Goal: Complete application form: Complete application form

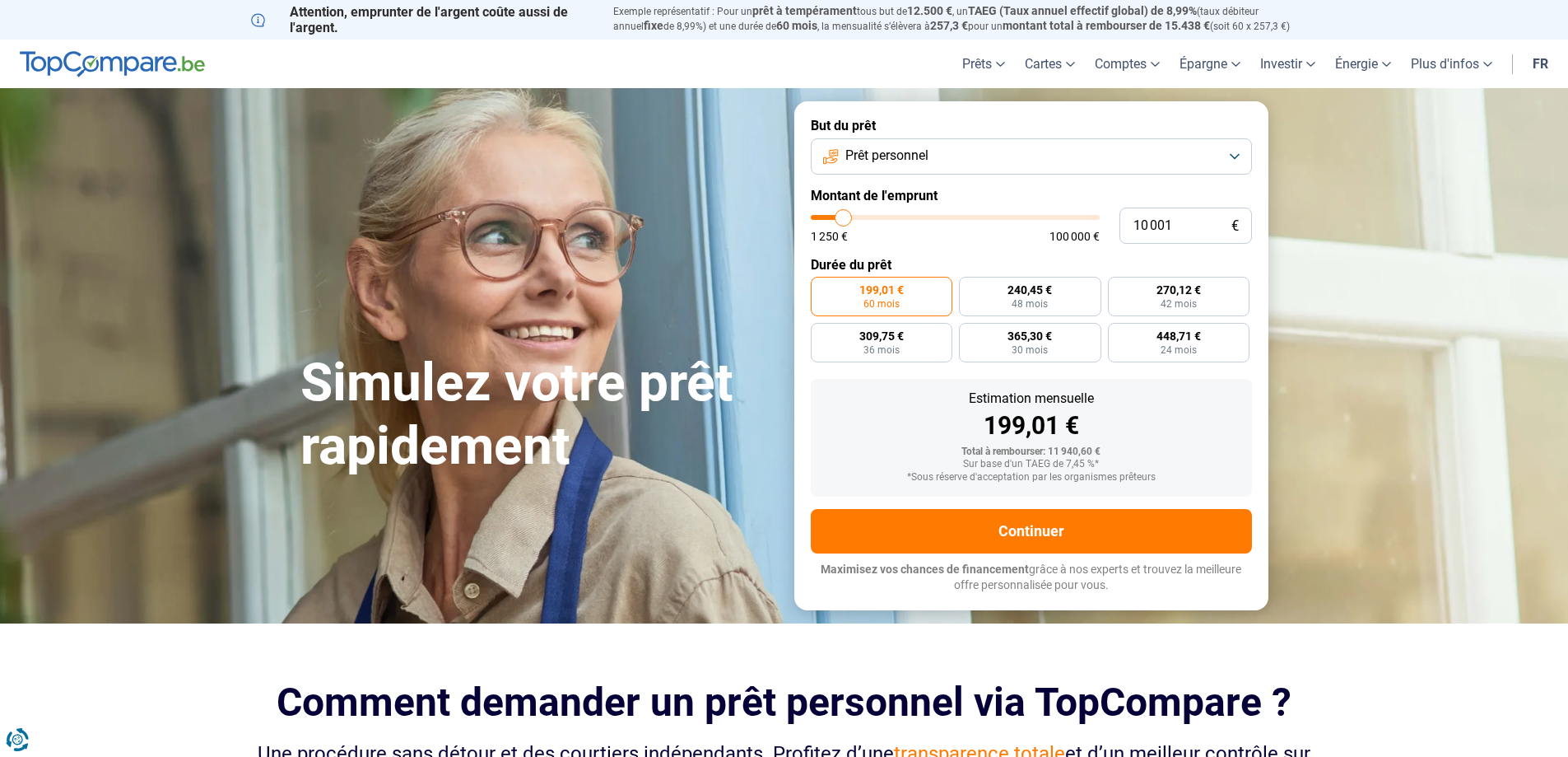
type input "31 250"
type input "31250"
click at [901, 218] on input "range" at bounding box center [955, 218] width 289 height 5
radio input "false"
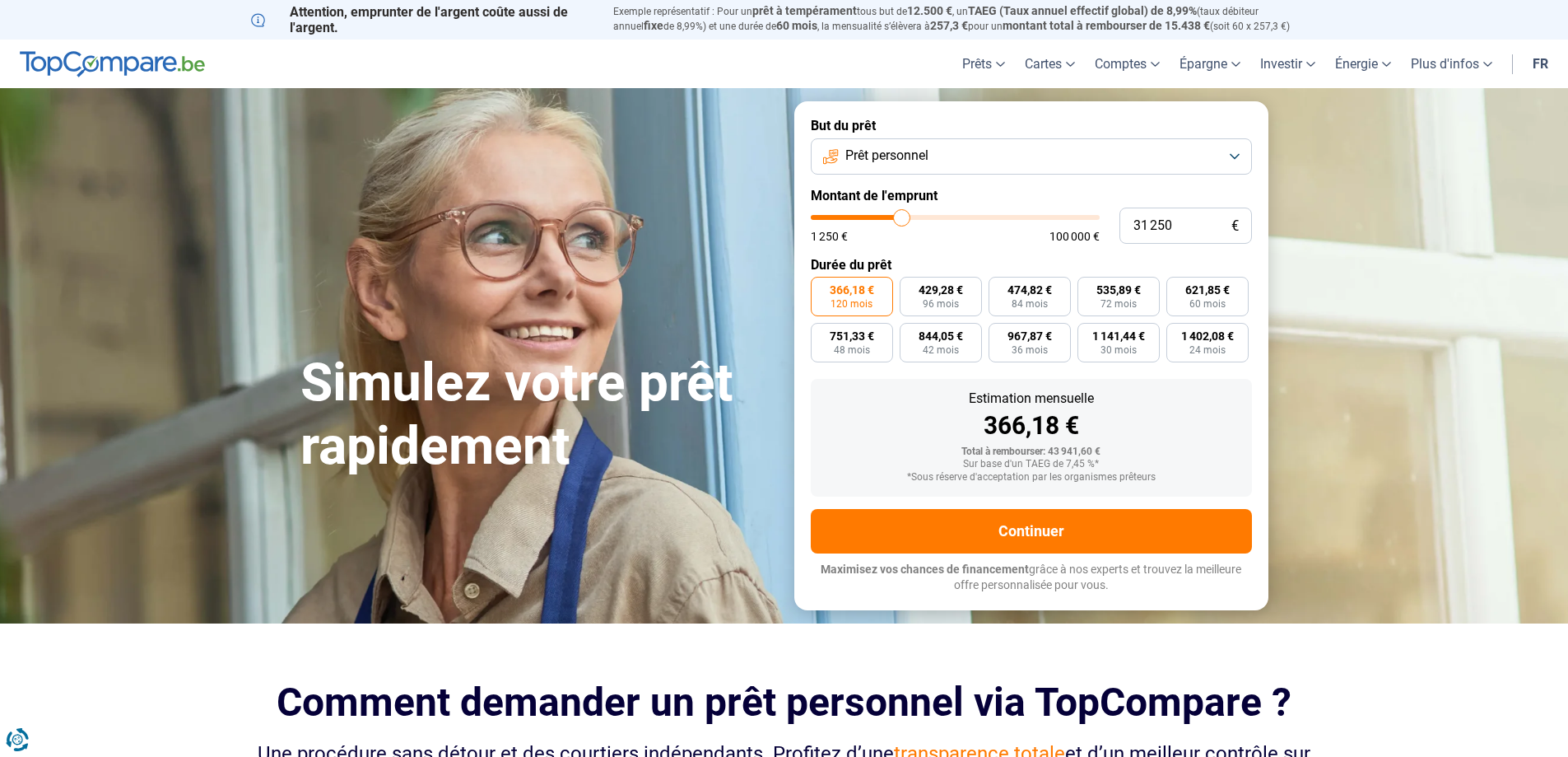
type input "21 000"
type input "21000"
click at [873, 217] on input "range" at bounding box center [955, 218] width 289 height 5
type input "16 000"
type input "16000"
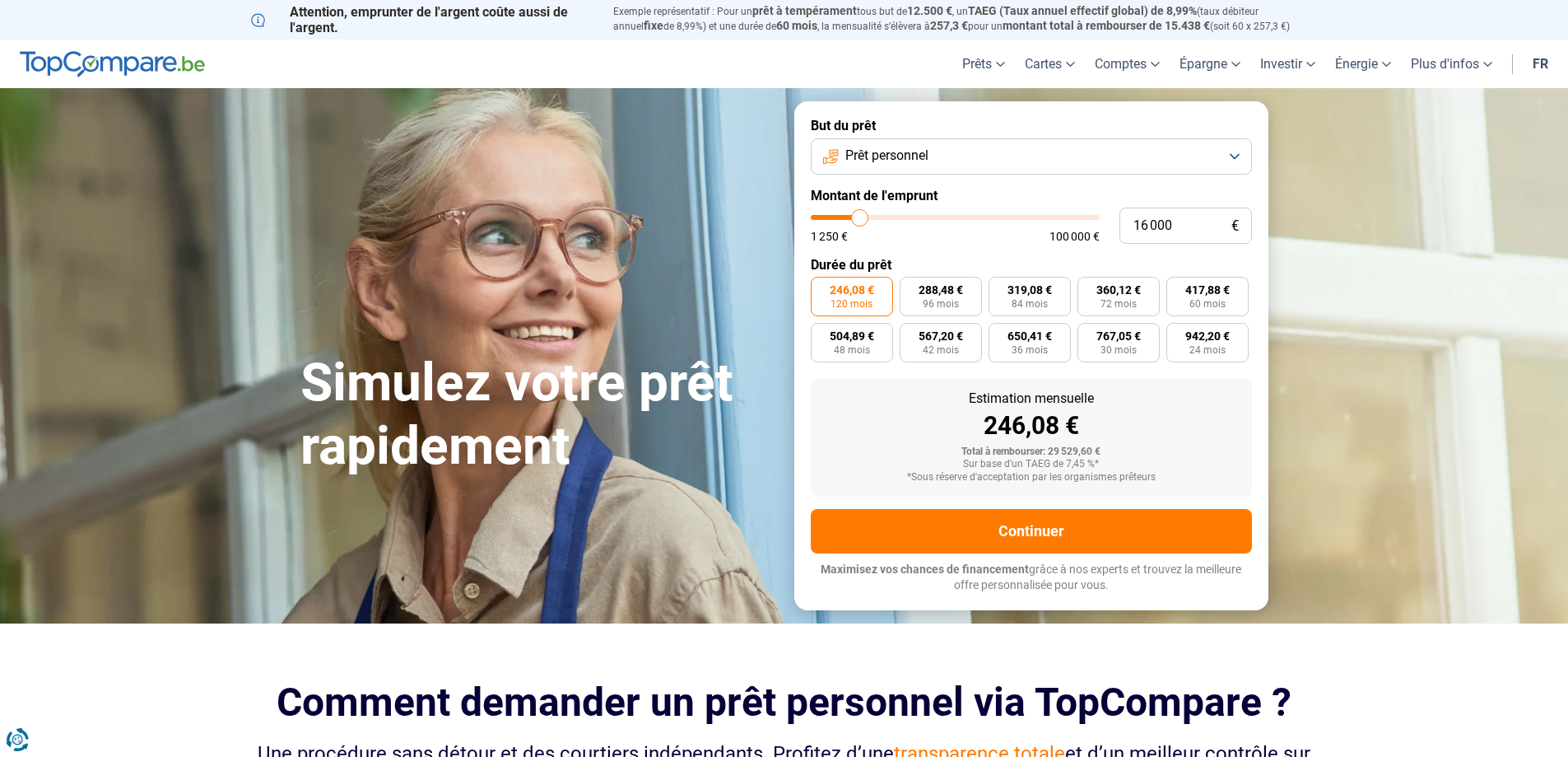
click at [859, 217] on input "range" at bounding box center [955, 218] width 289 height 5
radio input "true"
click at [854, 216] on input "range" at bounding box center [955, 218] width 289 height 5
click at [851, 216] on input "range" at bounding box center [955, 218] width 289 height 5
type input "14 000"
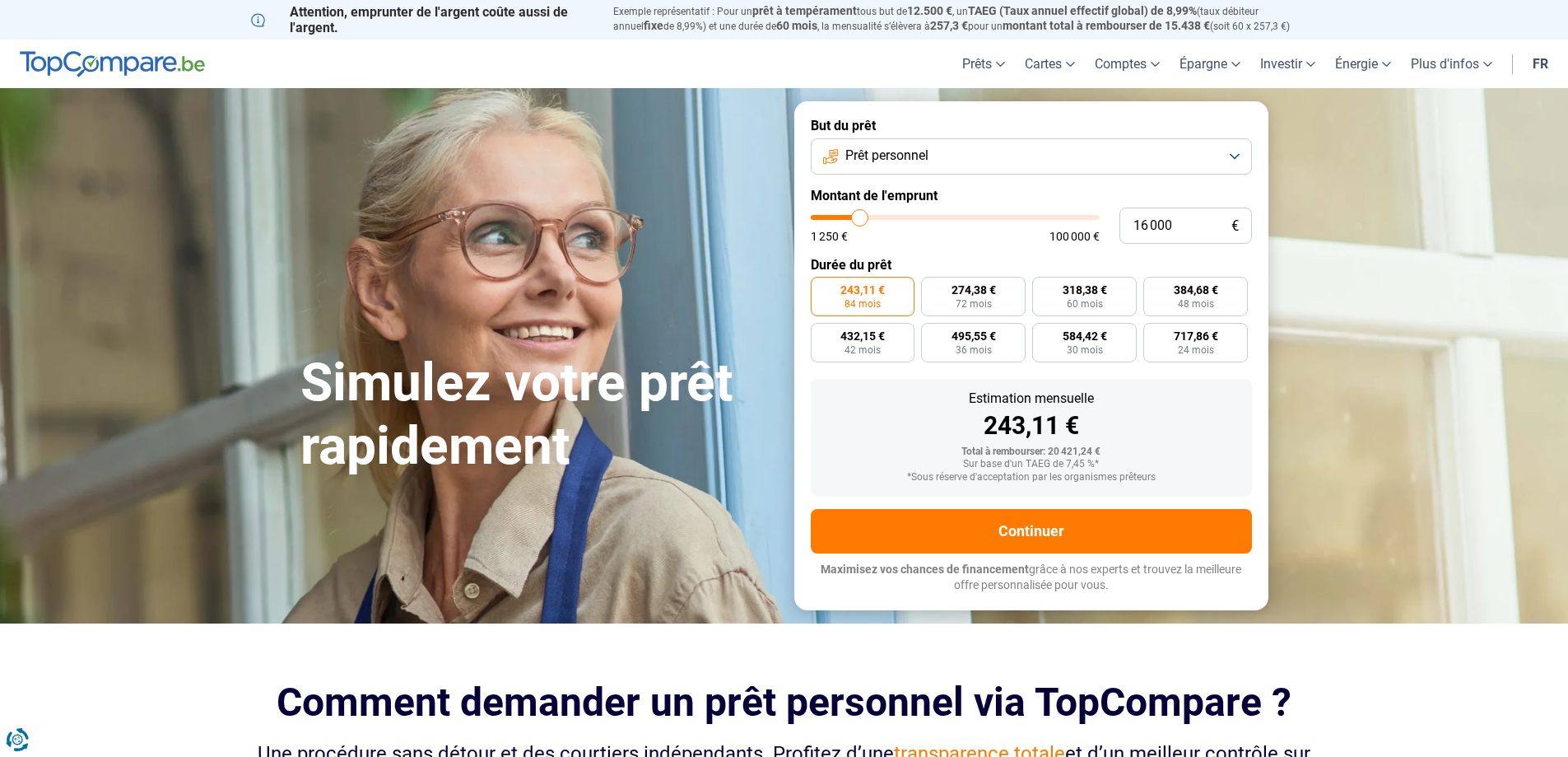
type input "14000"
type input "13 500"
type input "13500"
type input "13 250"
type input "13250"
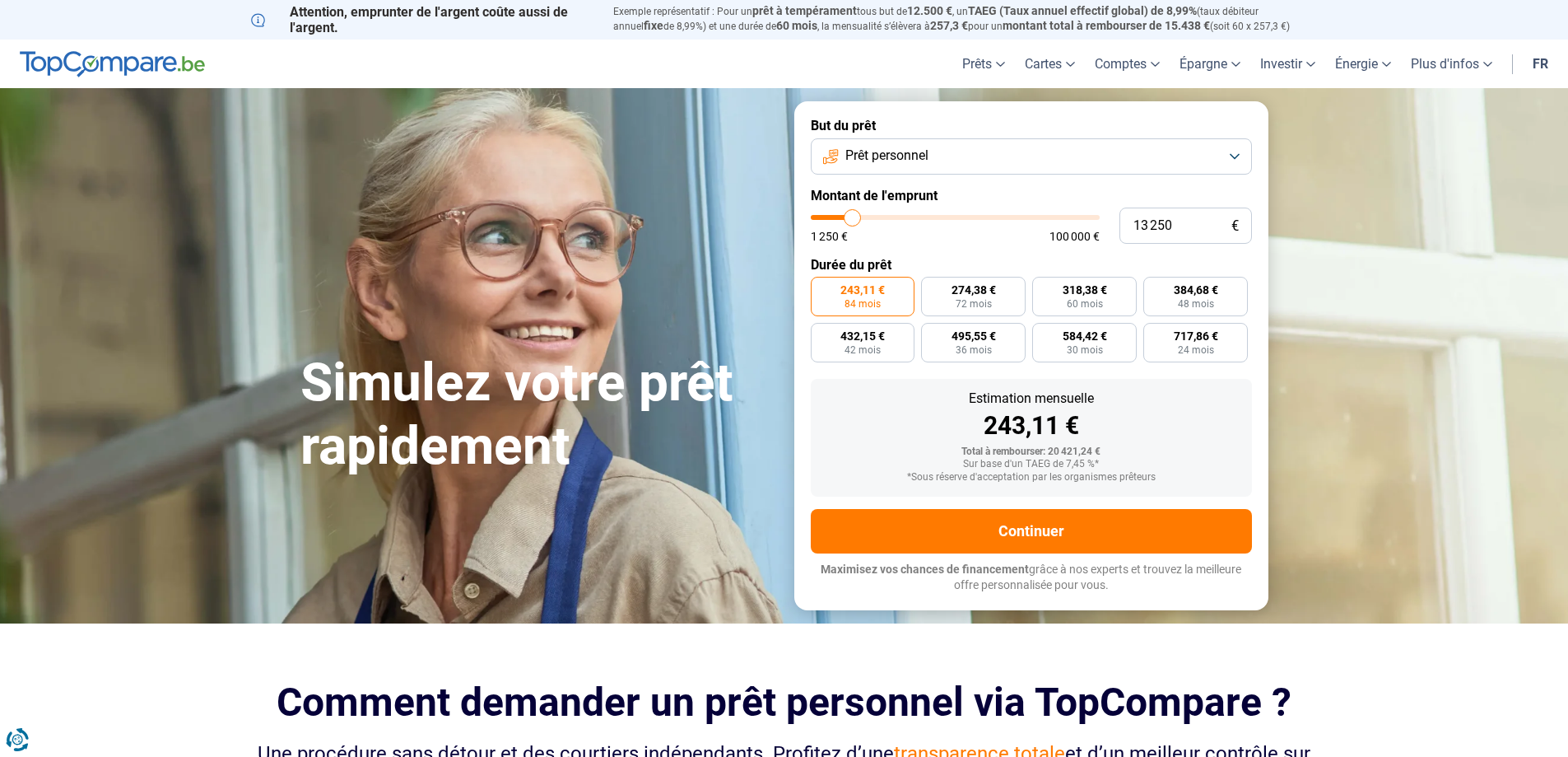
type input "13 000"
type input "13000"
type input "12 750"
type input "12750"
type input "13 000"
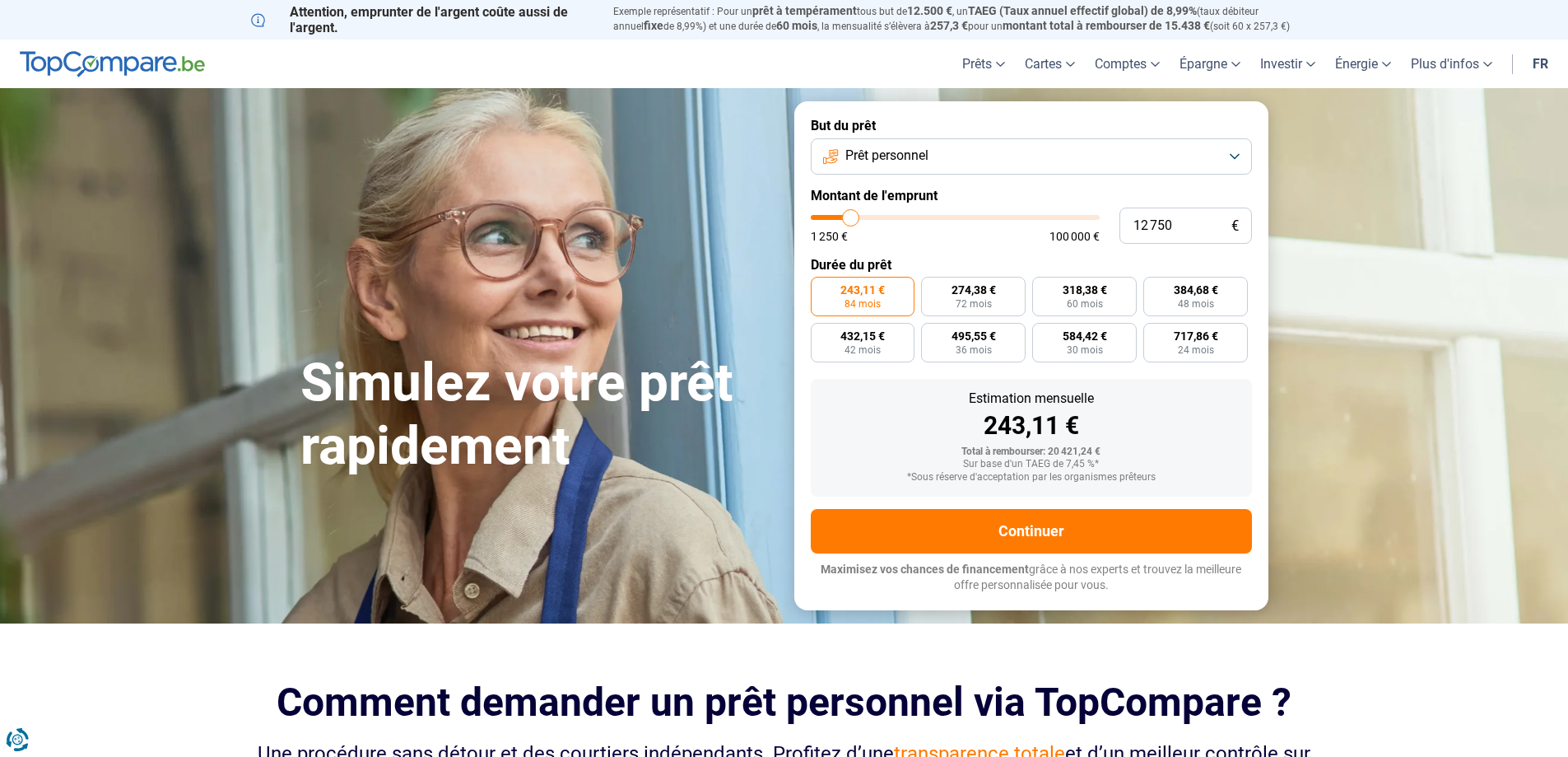
type input "13000"
type input "13 250"
type input "13250"
type input "13 500"
type input "13500"
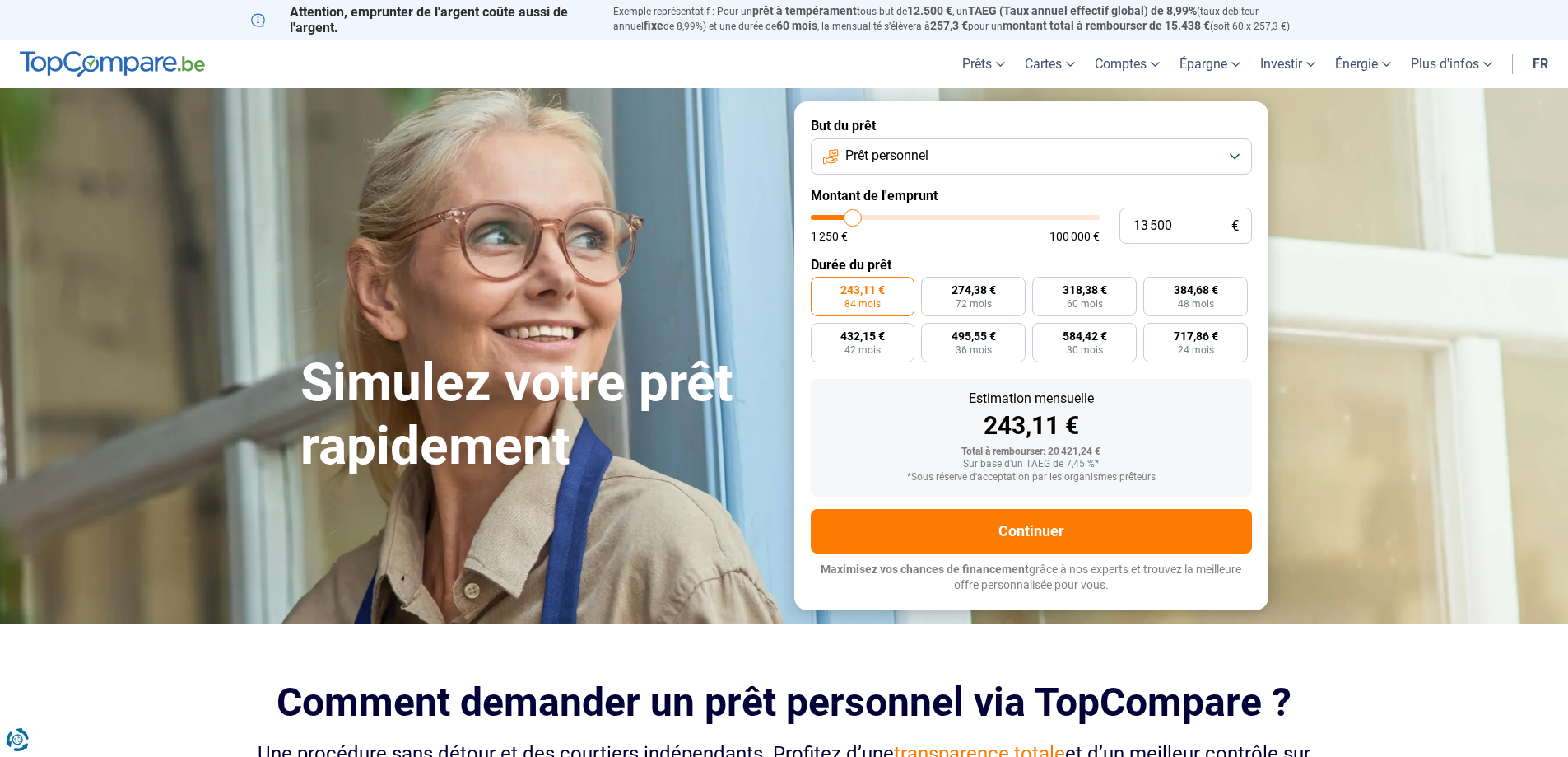
type input "14 000"
type input "14000"
type input "14 250"
type input "14250"
type input "14 500"
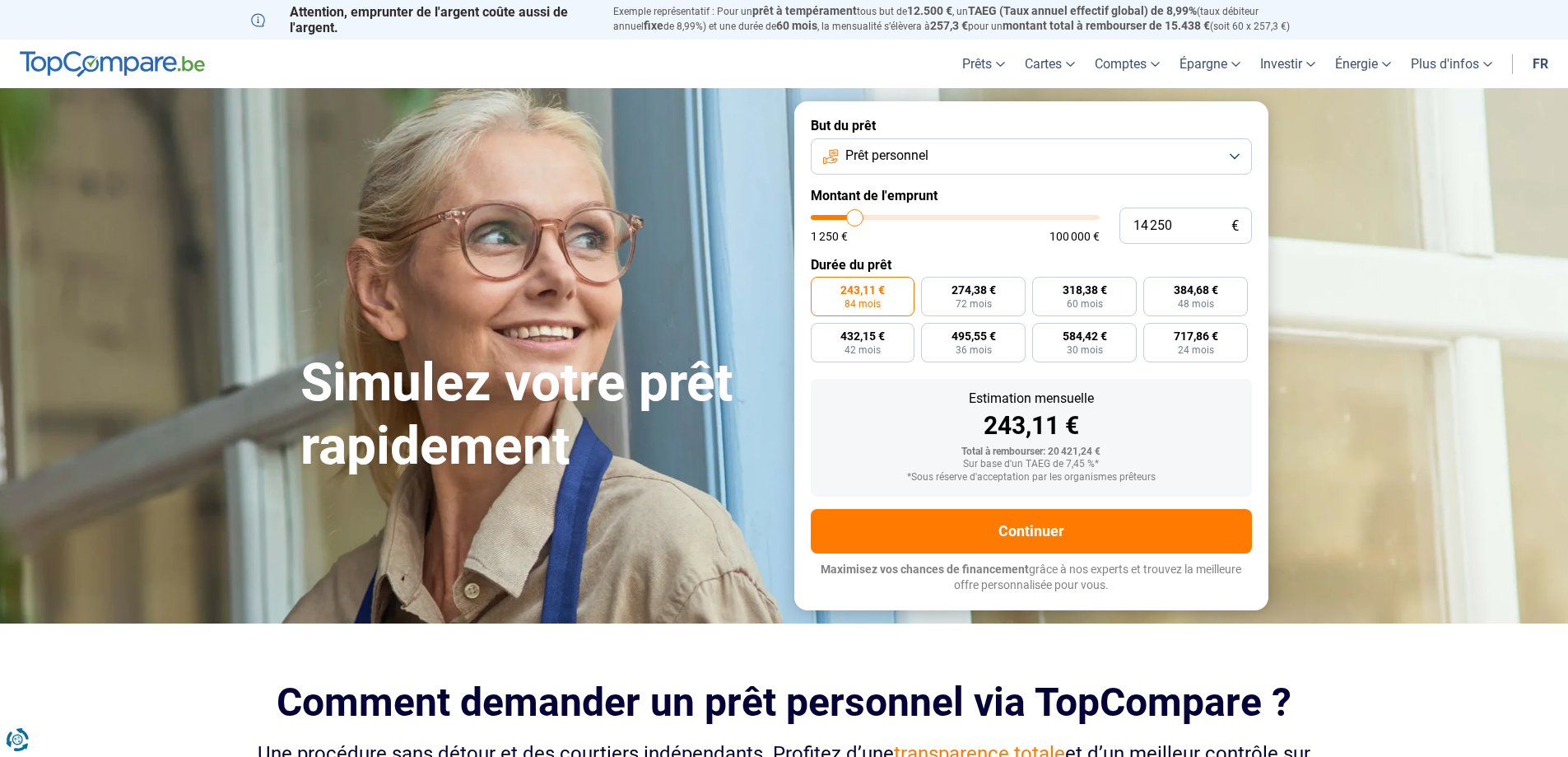
type input "14500"
type input "14 750"
type input "14750"
type input "15 000"
type input "15000"
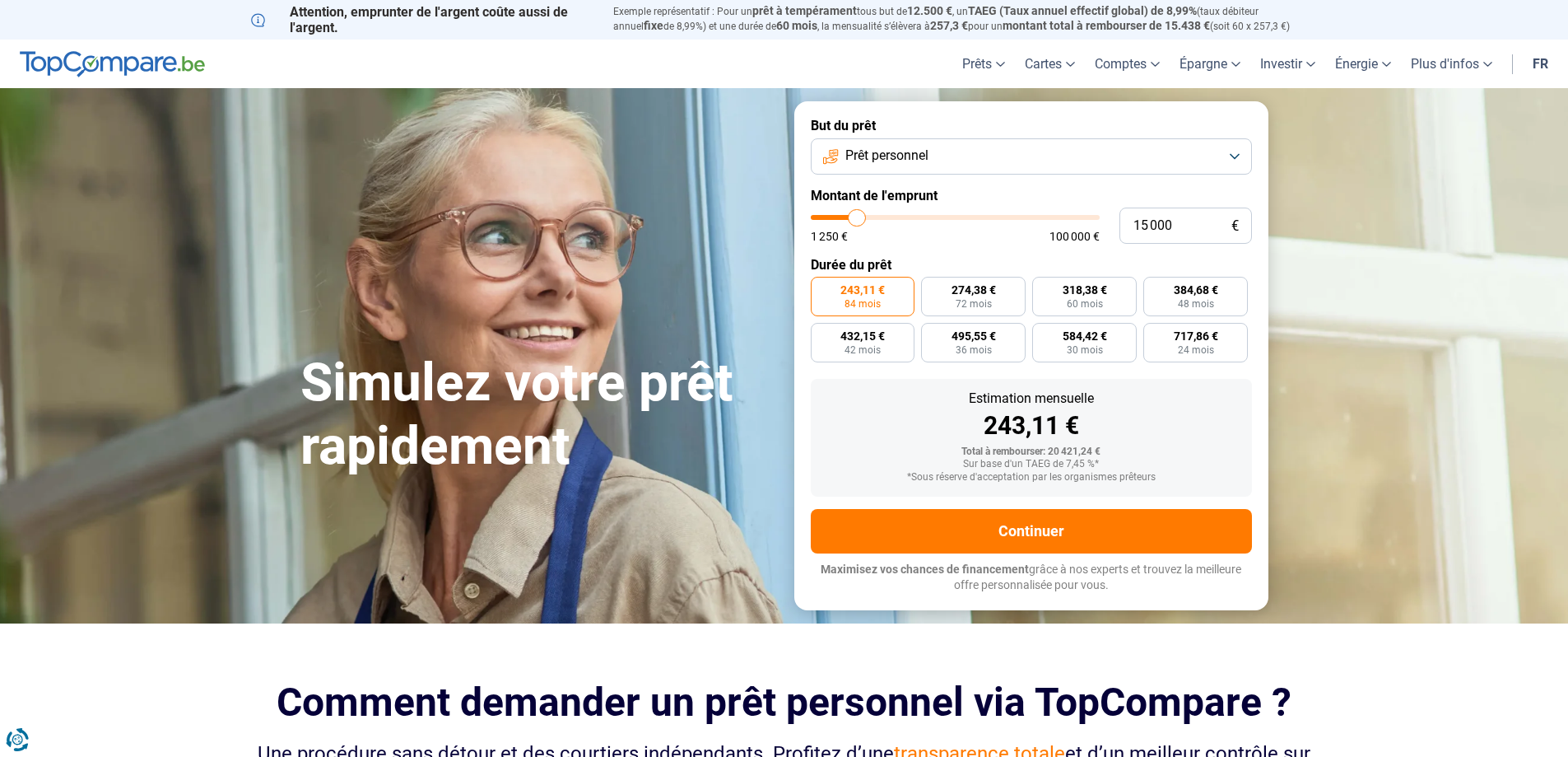
type input "15 500"
type input "15500"
click at [858, 216] on input "range" at bounding box center [955, 218] width 289 height 5
click at [1186, 291] on span "372,66 €" at bounding box center [1196, 289] width 45 height 12
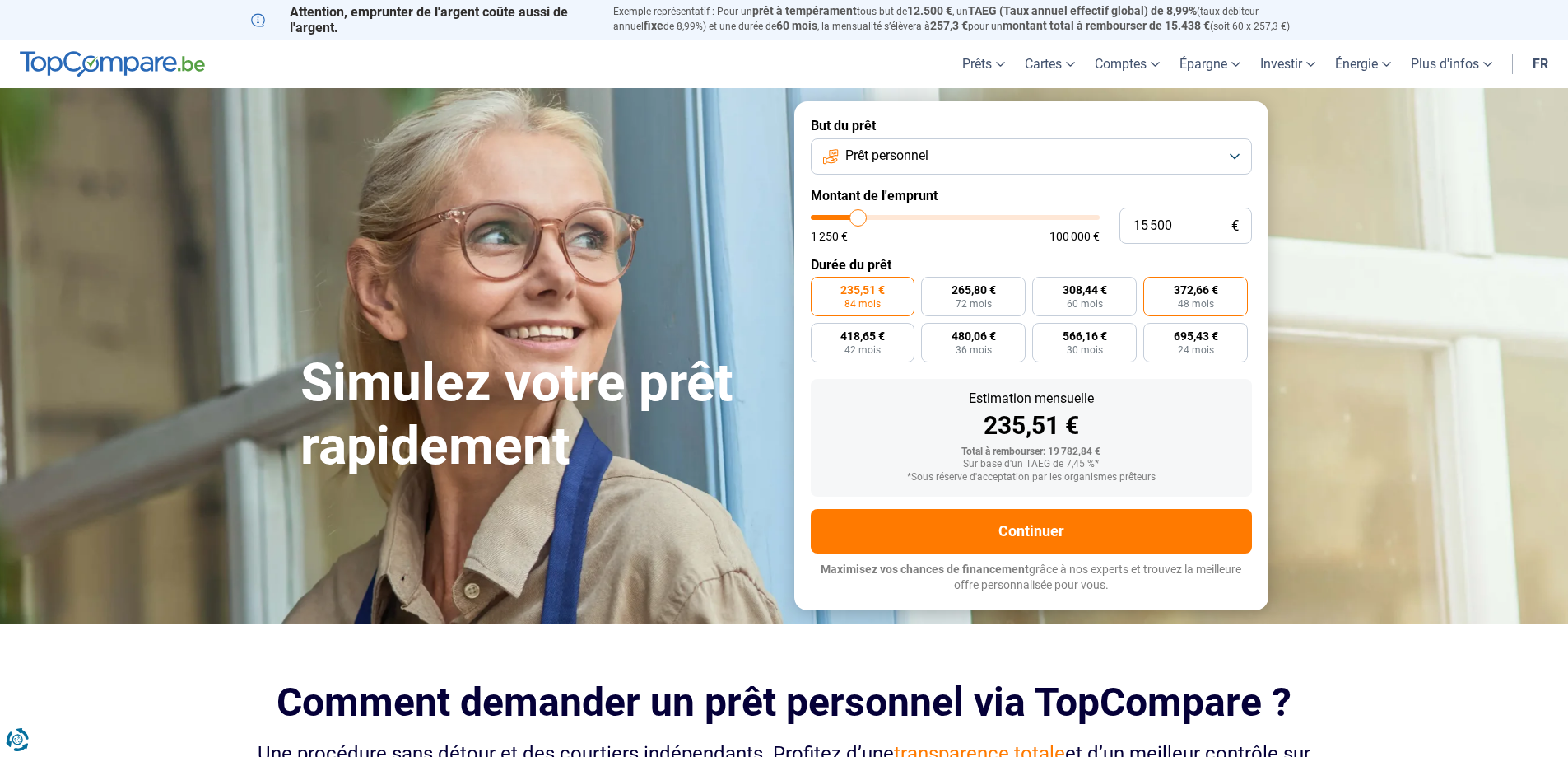
click at [1154, 287] on input "372,66 € 48 mois" at bounding box center [1148, 282] width 11 height 11
radio input "true"
click at [1102, 300] on span "60 mois" at bounding box center [1085, 303] width 36 height 10
click at [1043, 287] on input "308,44 € 60 mois" at bounding box center [1037, 282] width 11 height 11
radio input "true"
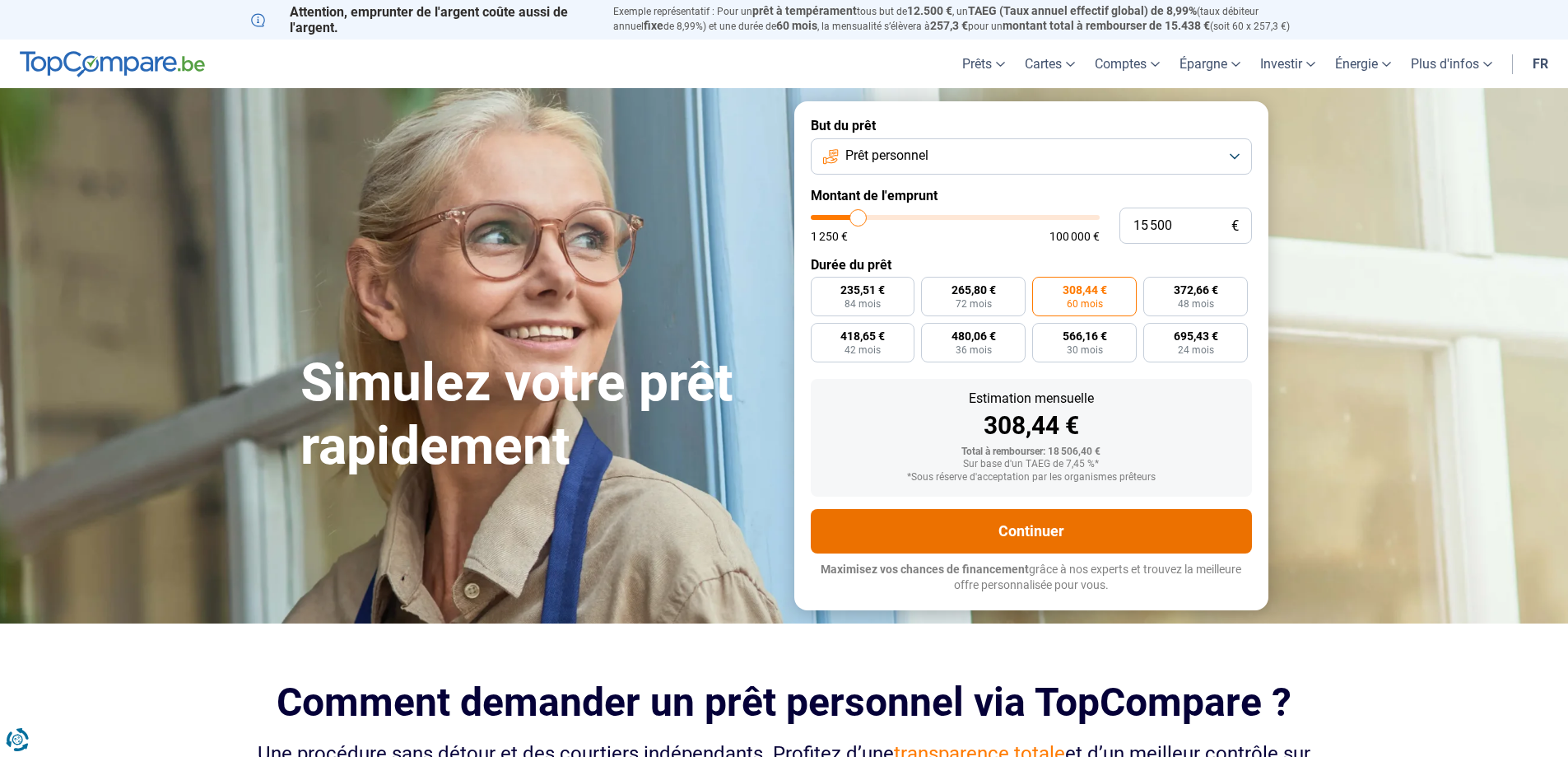
click at [1008, 537] on button "Continuer" at bounding box center [1031, 531] width 441 height 45
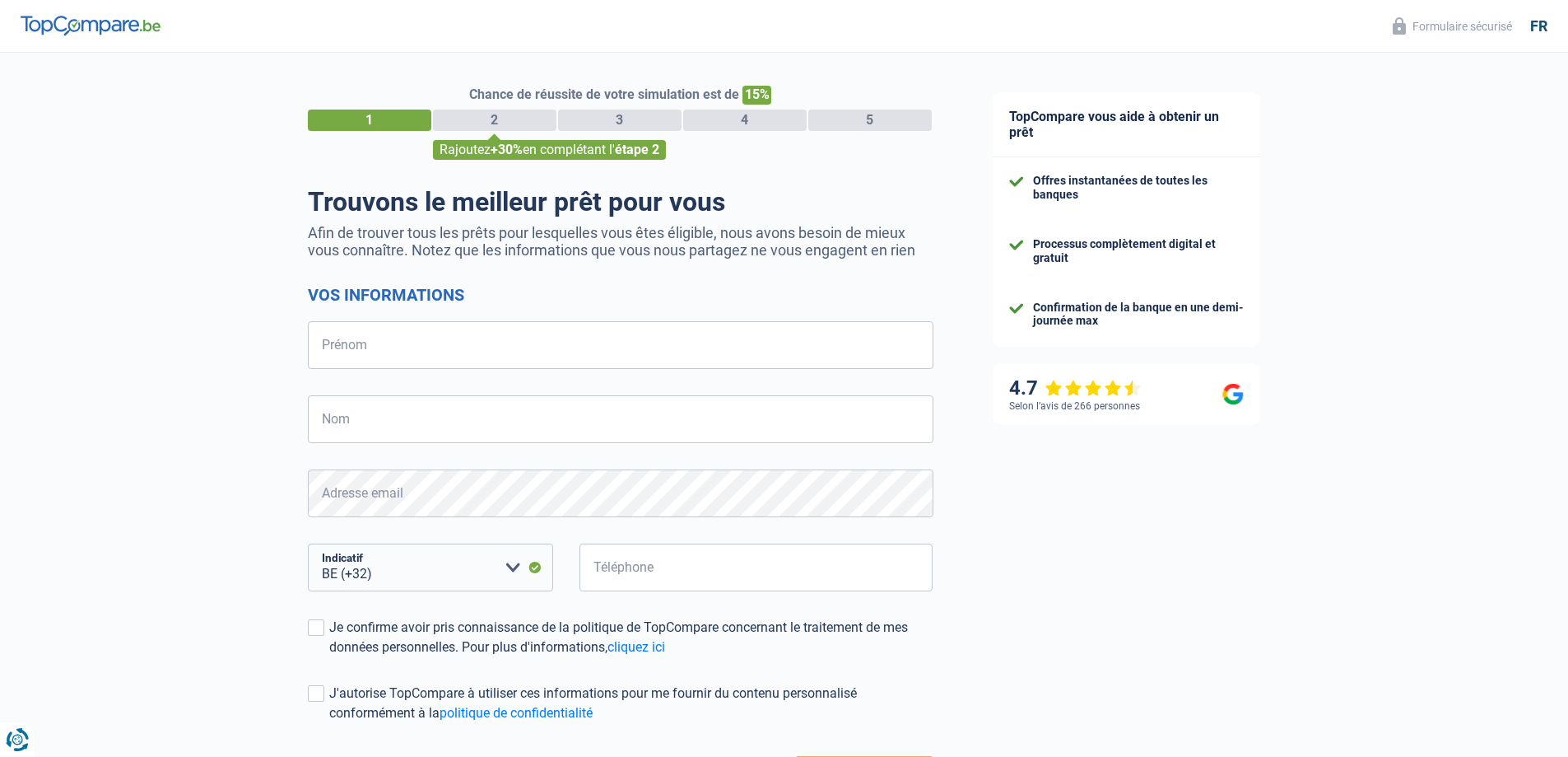
select select "32"
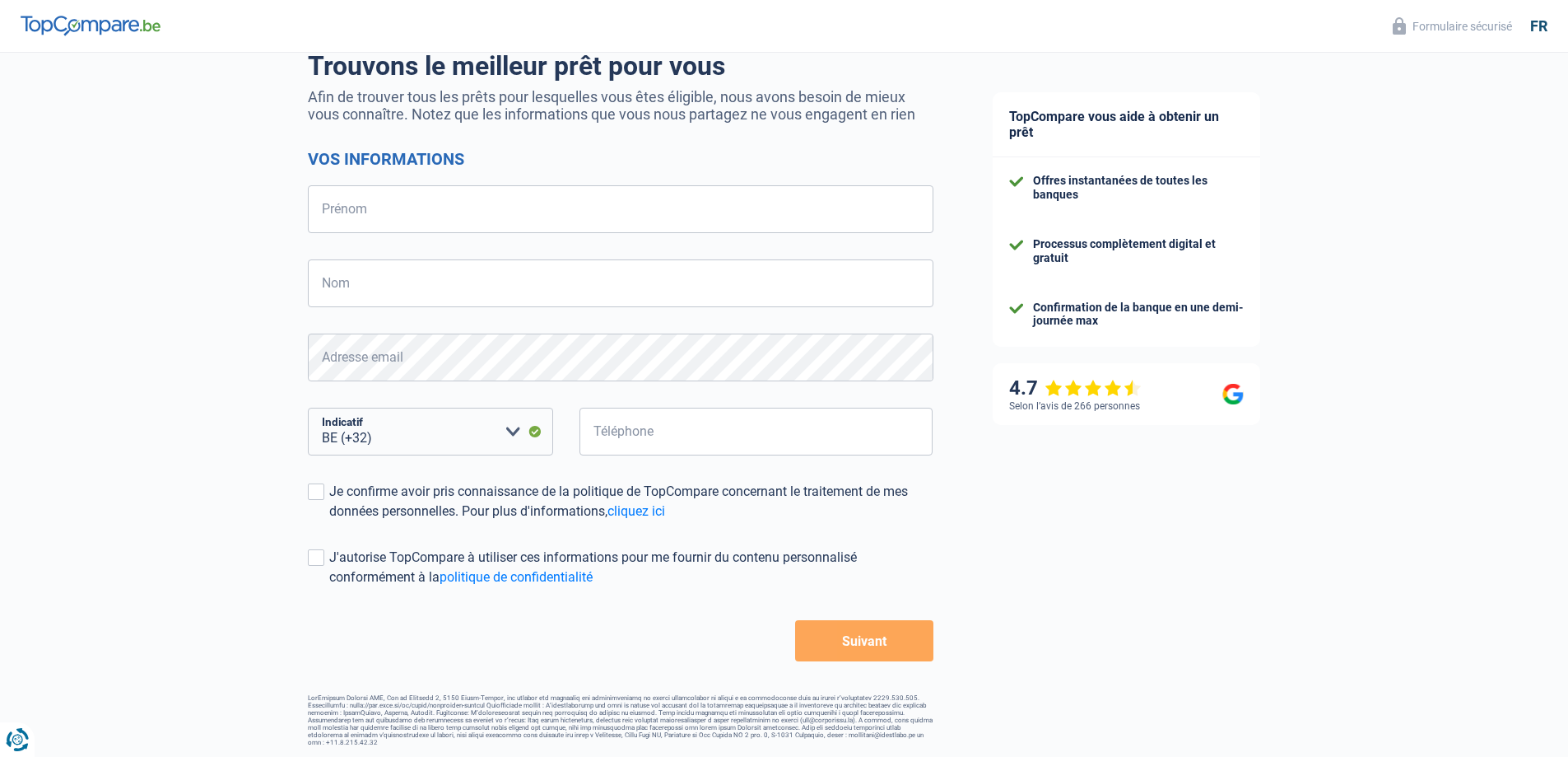
scroll to position [138, 0]
click at [310, 487] on span at bounding box center [316, 490] width 16 height 16
click at [329, 520] on input "Je confirme avoir pris connaissance de la politique de TopCompare concernant le…" at bounding box center [329, 520] width 0 height 0
click at [373, 206] on input "Prénom" at bounding box center [620, 208] width 626 height 48
type input "[PERSON_NAME]"
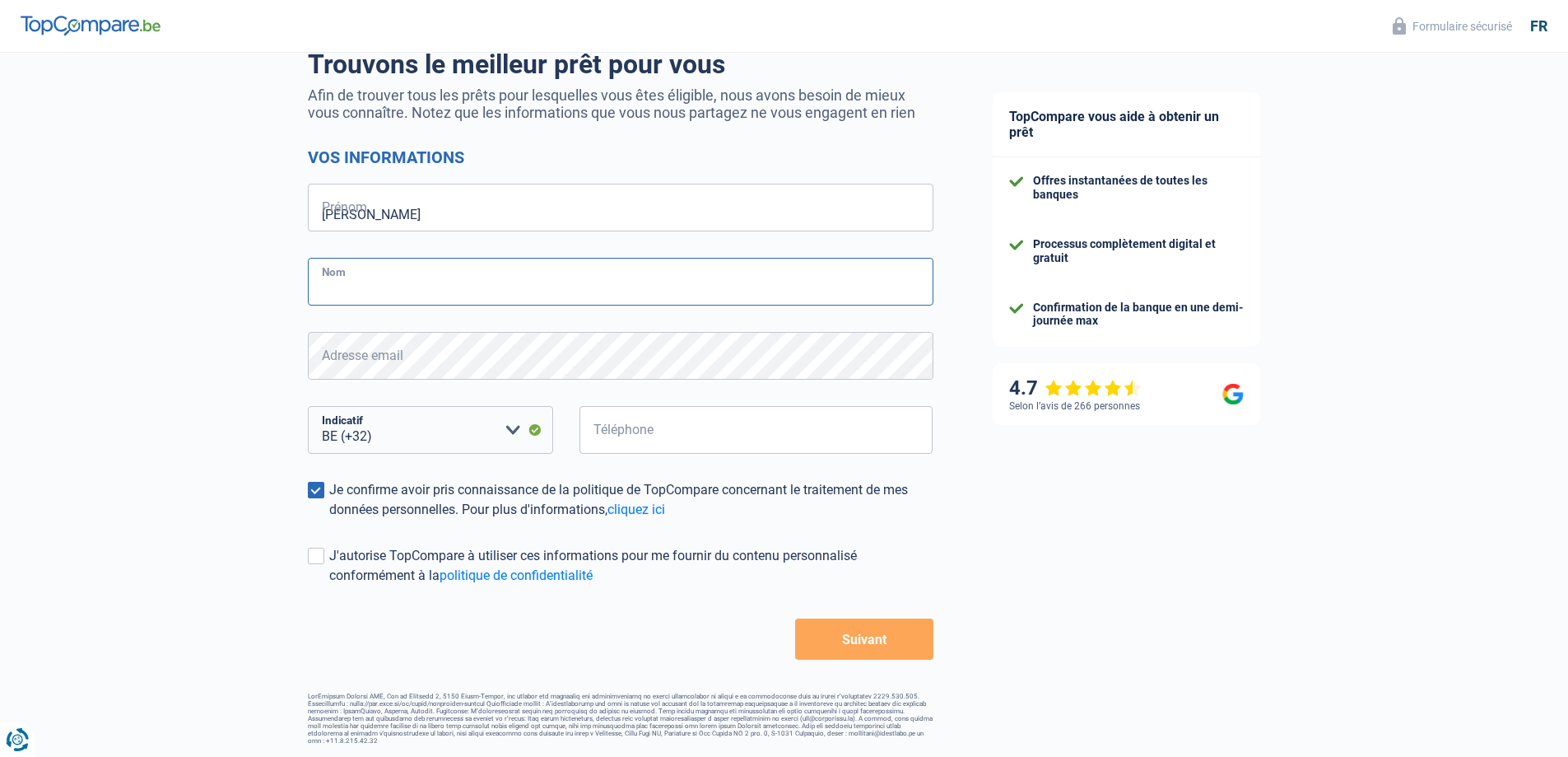
type input "[PERSON_NAME]"
type input "474951927"
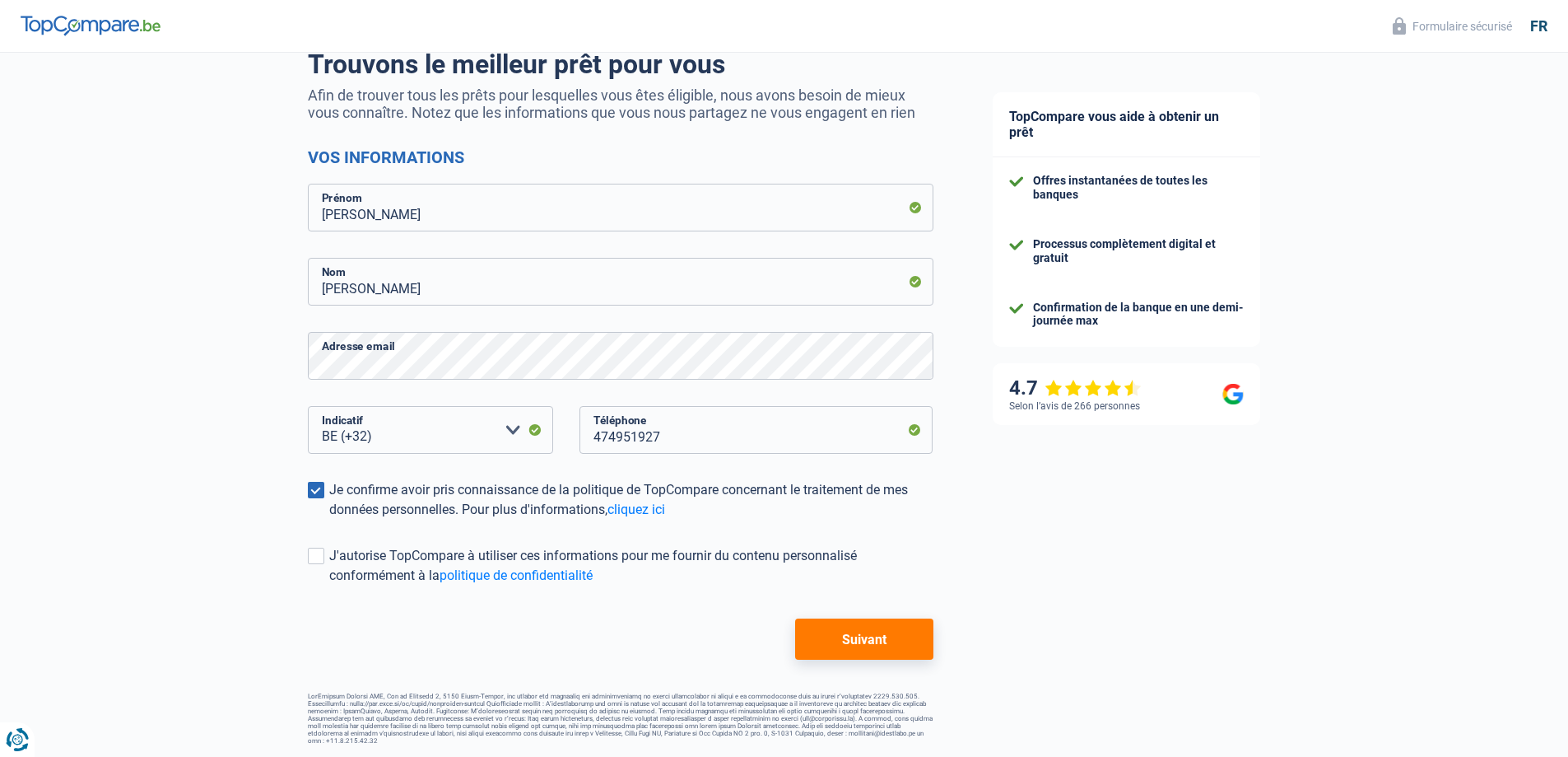
click at [857, 642] on button "Suivant" at bounding box center [864, 639] width 138 height 41
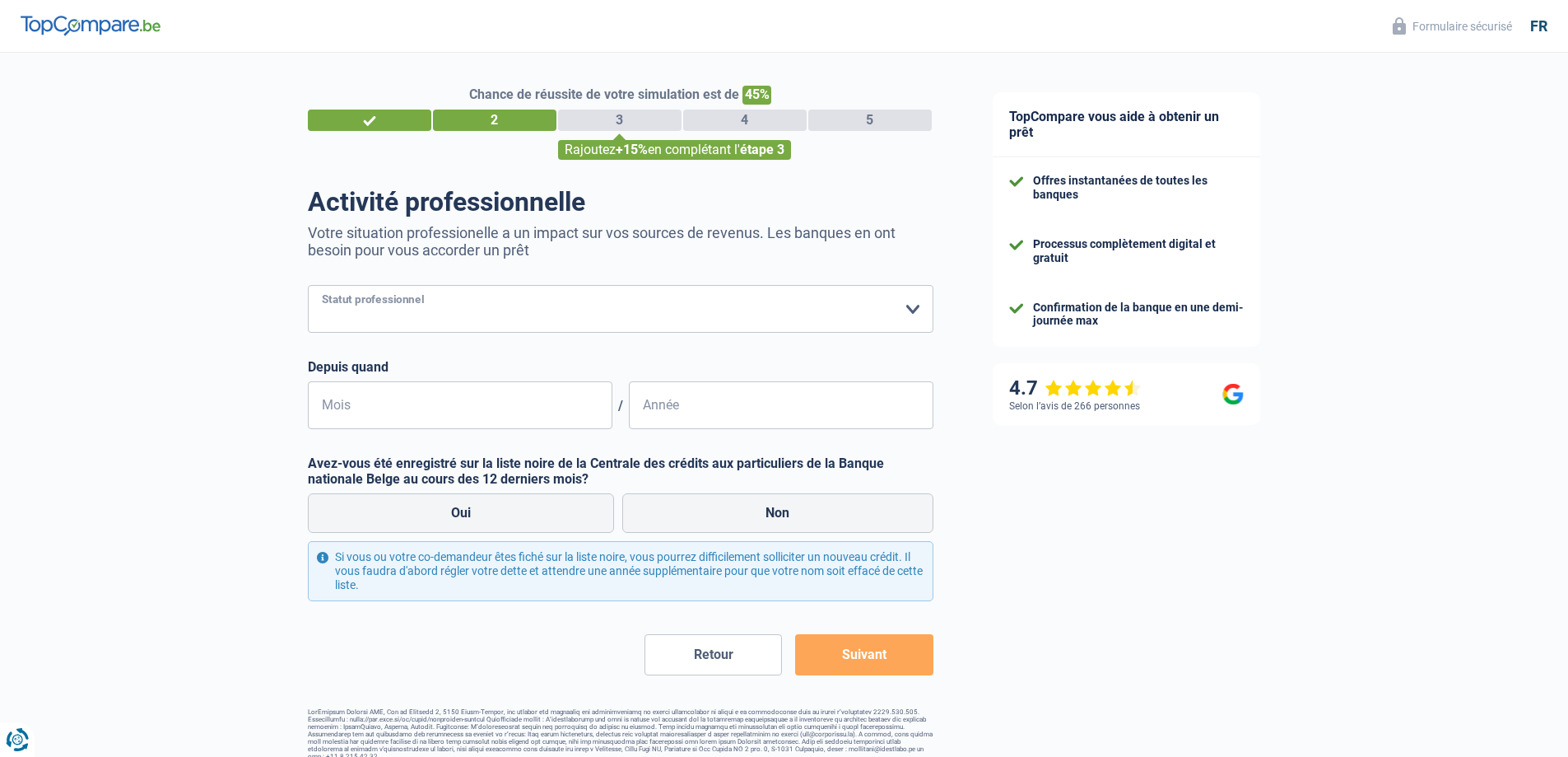
click at [440, 306] on select "Ouvrier Employé privé Employé public Invalide Indépendant Pensionné Chômeur Mut…" at bounding box center [620, 308] width 626 height 48
select select "retired"
click at [307, 286] on select "Ouvrier Employé privé Employé public Invalide Indépendant Pensionné Chômeur Mut…" at bounding box center [620, 308] width 626 height 48
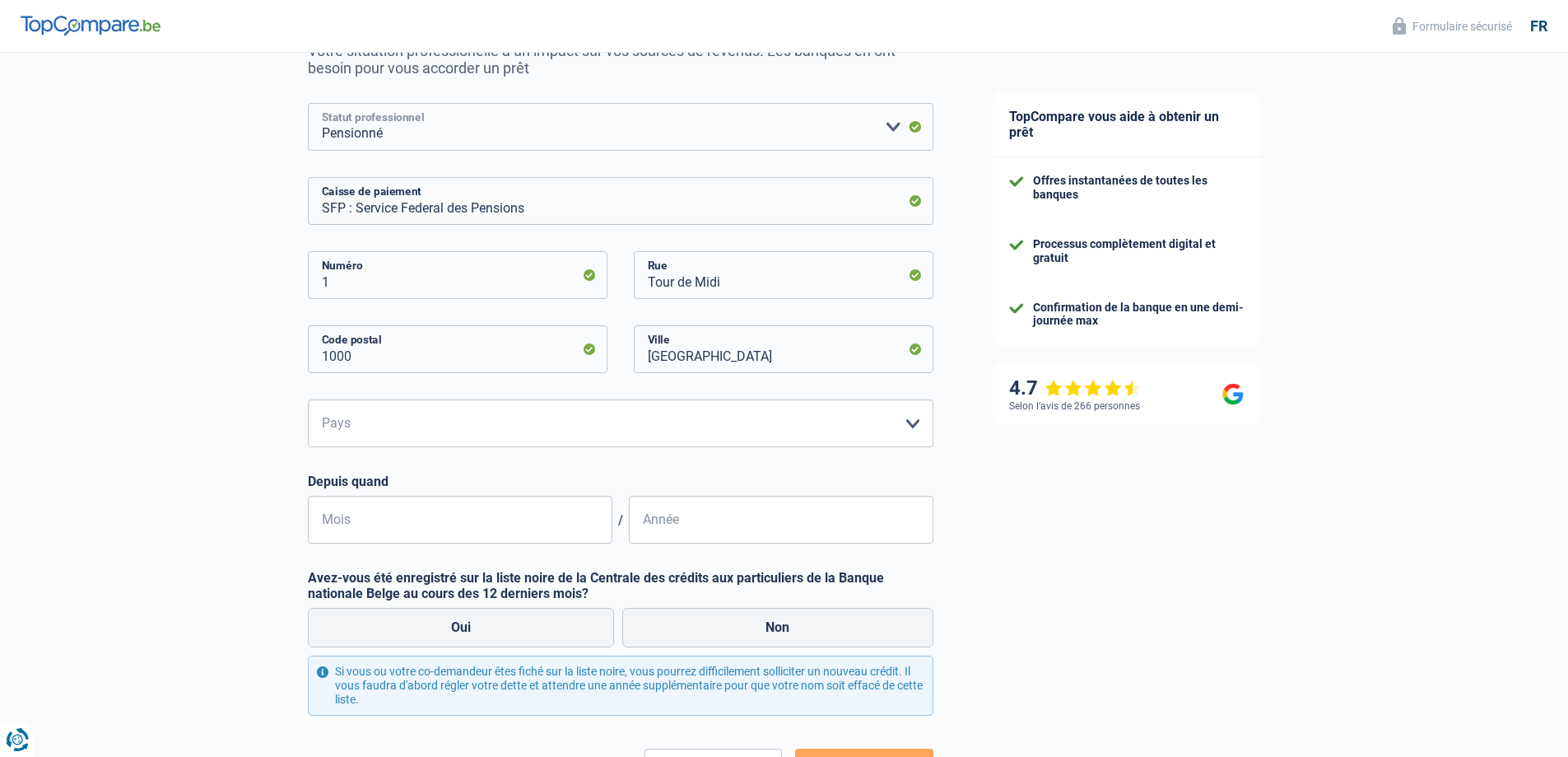
scroll to position [247, 0]
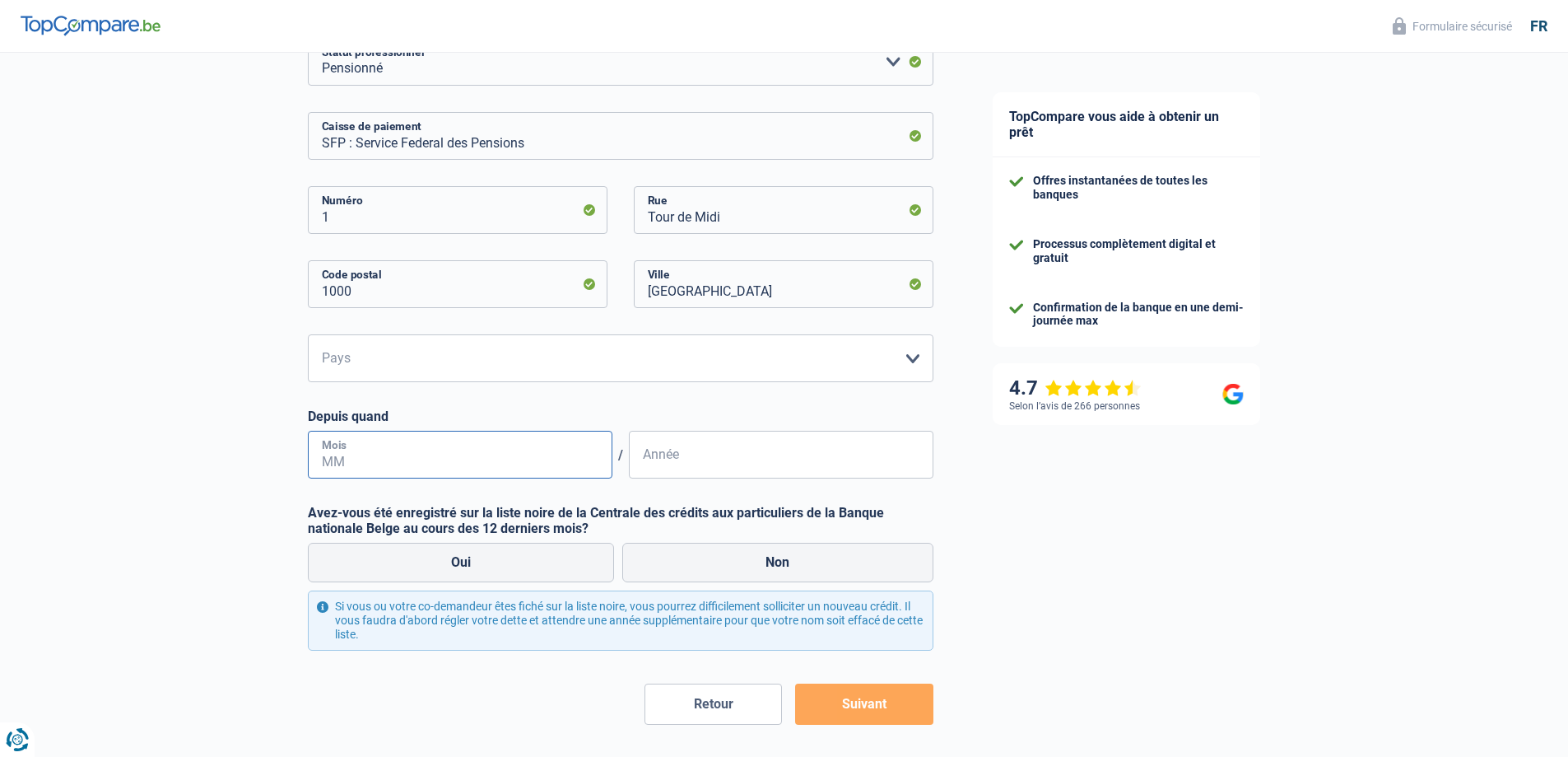
click at [356, 458] on input "Mois" at bounding box center [459, 454] width 304 height 48
type input "05"
type input "2024"
click at [767, 561] on label "Non" at bounding box center [777, 562] width 311 height 40
click at [767, 561] on input "Non" at bounding box center [777, 562] width 311 height 40
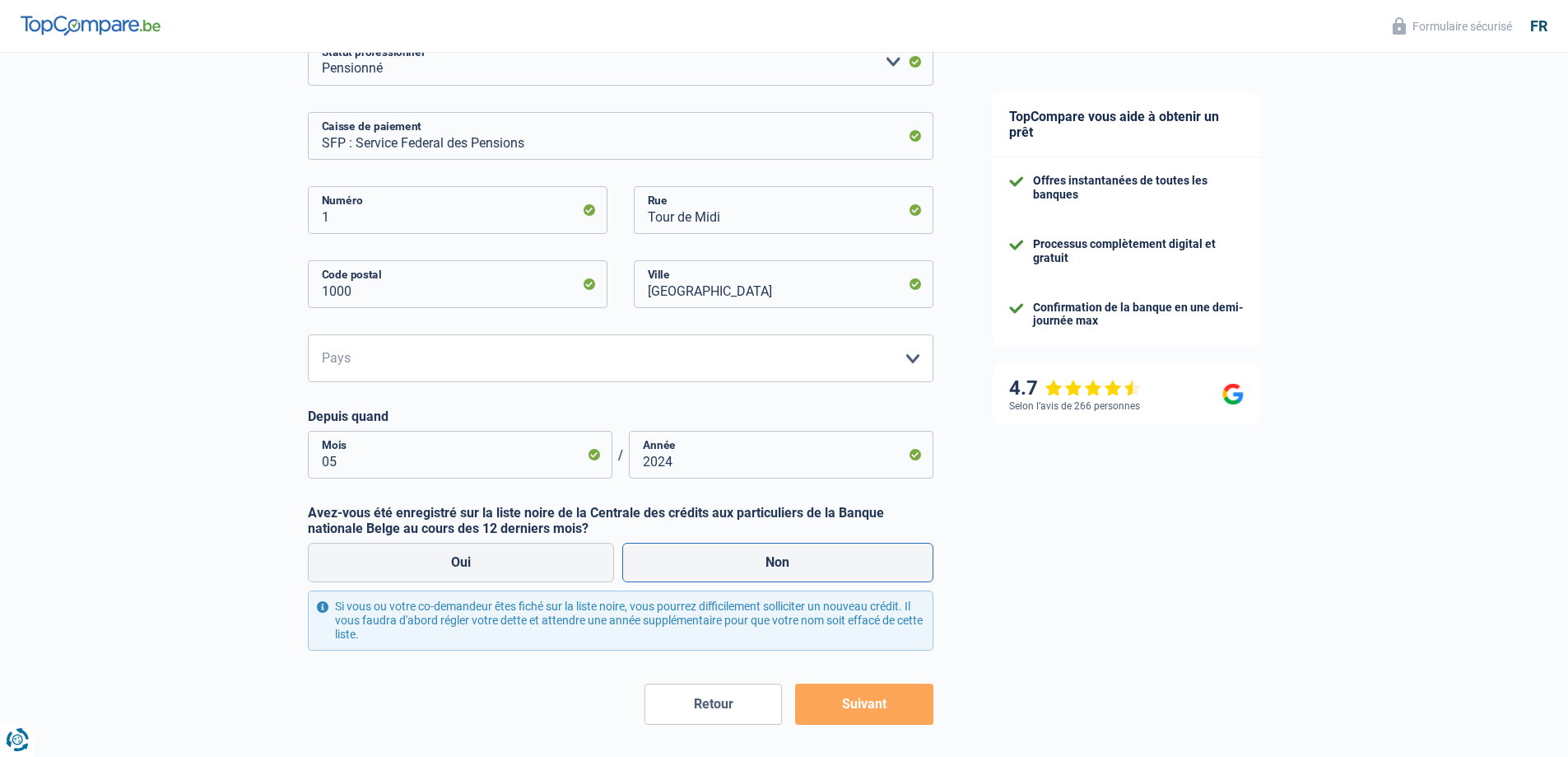
radio input "true"
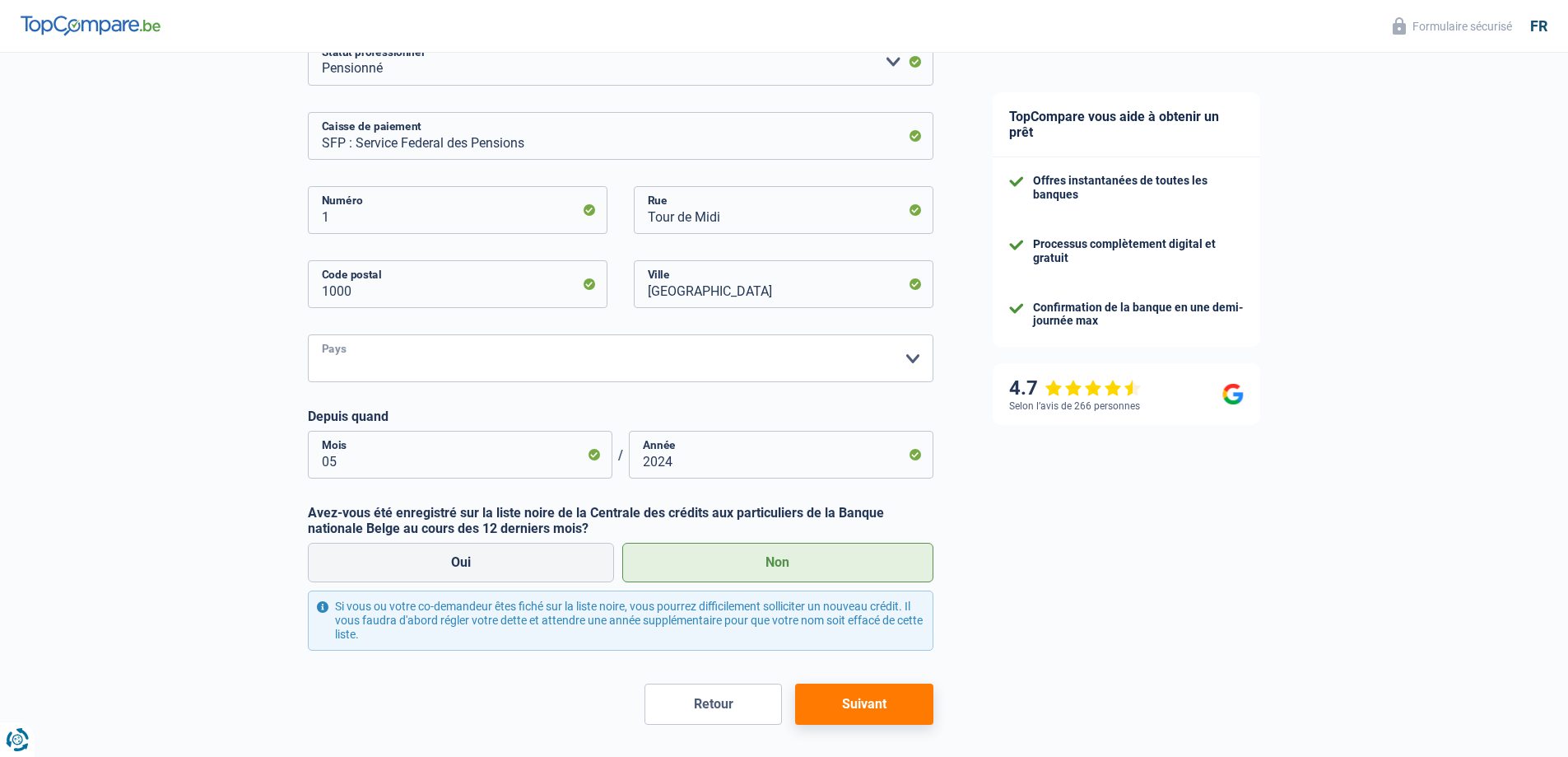
click at [399, 355] on select "Belgique Luxembourg Veuillez sélectionner une option" at bounding box center [620, 358] width 626 height 48
select select "BE"
click at [307, 336] on select "Belgique Luxembourg Veuillez sélectionner une option" at bounding box center [620, 358] width 626 height 48
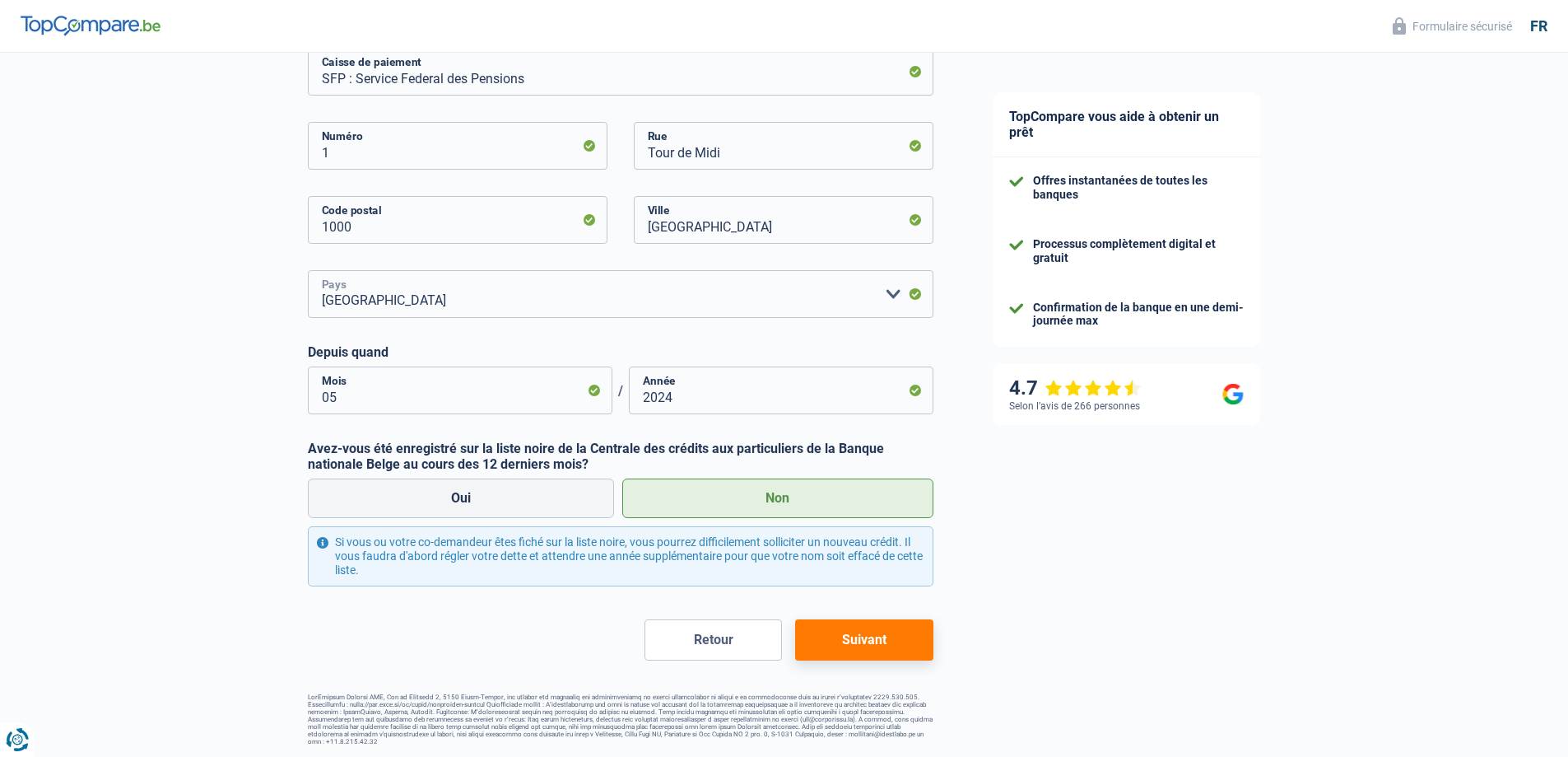
scroll to position [312, 0]
click at [851, 644] on button "Suivant" at bounding box center [864, 639] width 138 height 41
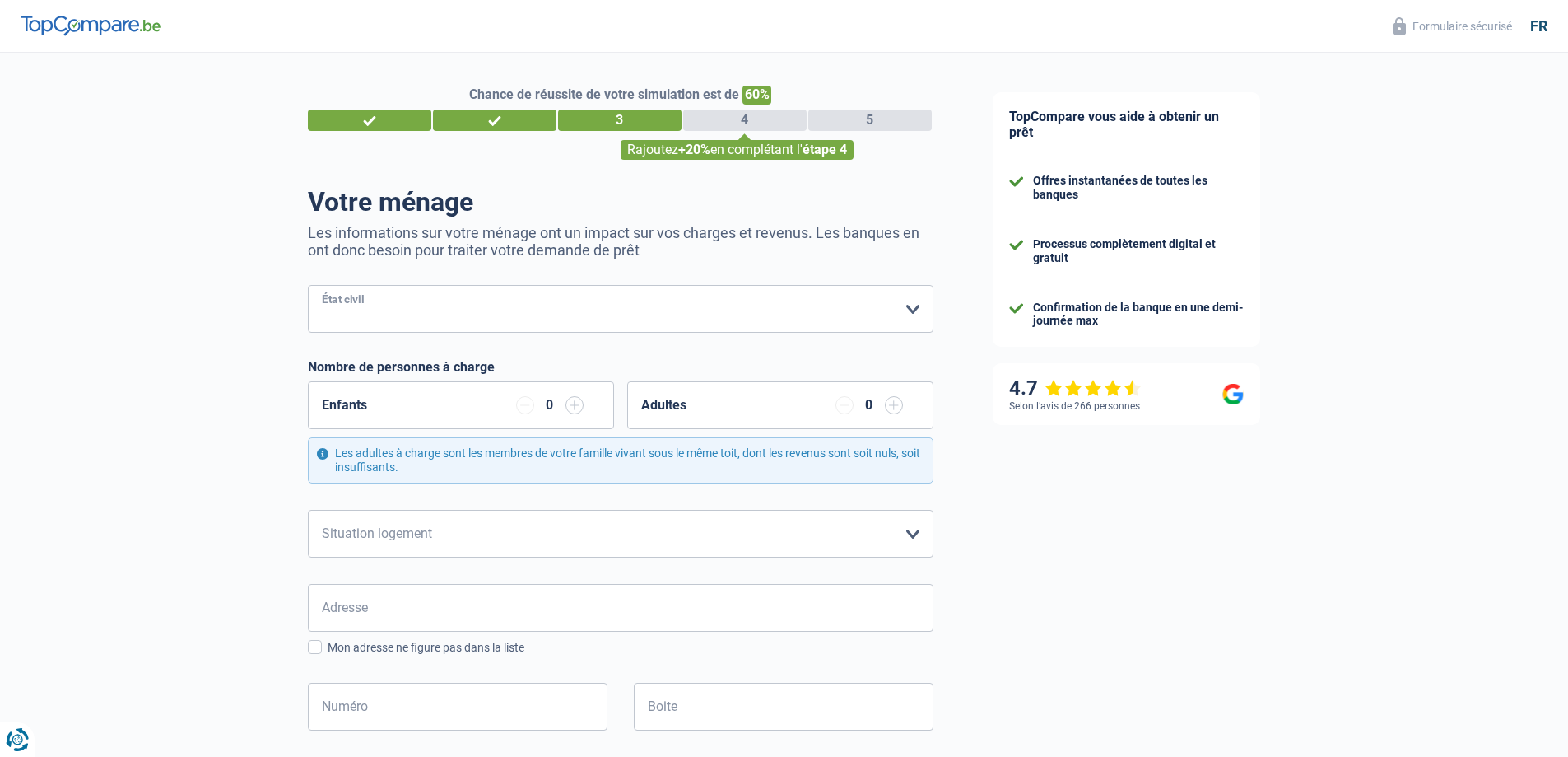
click at [422, 312] on select "Célibataire Marié(e) Cohabitant(e) légal(e) Divorcé(e) Veuf(ve) Séparé (de fait…" at bounding box center [620, 308] width 626 height 48
select select "married"
click at [307, 286] on select "Célibataire Marié(e) Cohabitant(e) légal(e) Divorcé(e) Veuf(ve) Séparé (de fait…" at bounding box center [620, 308] width 626 height 48
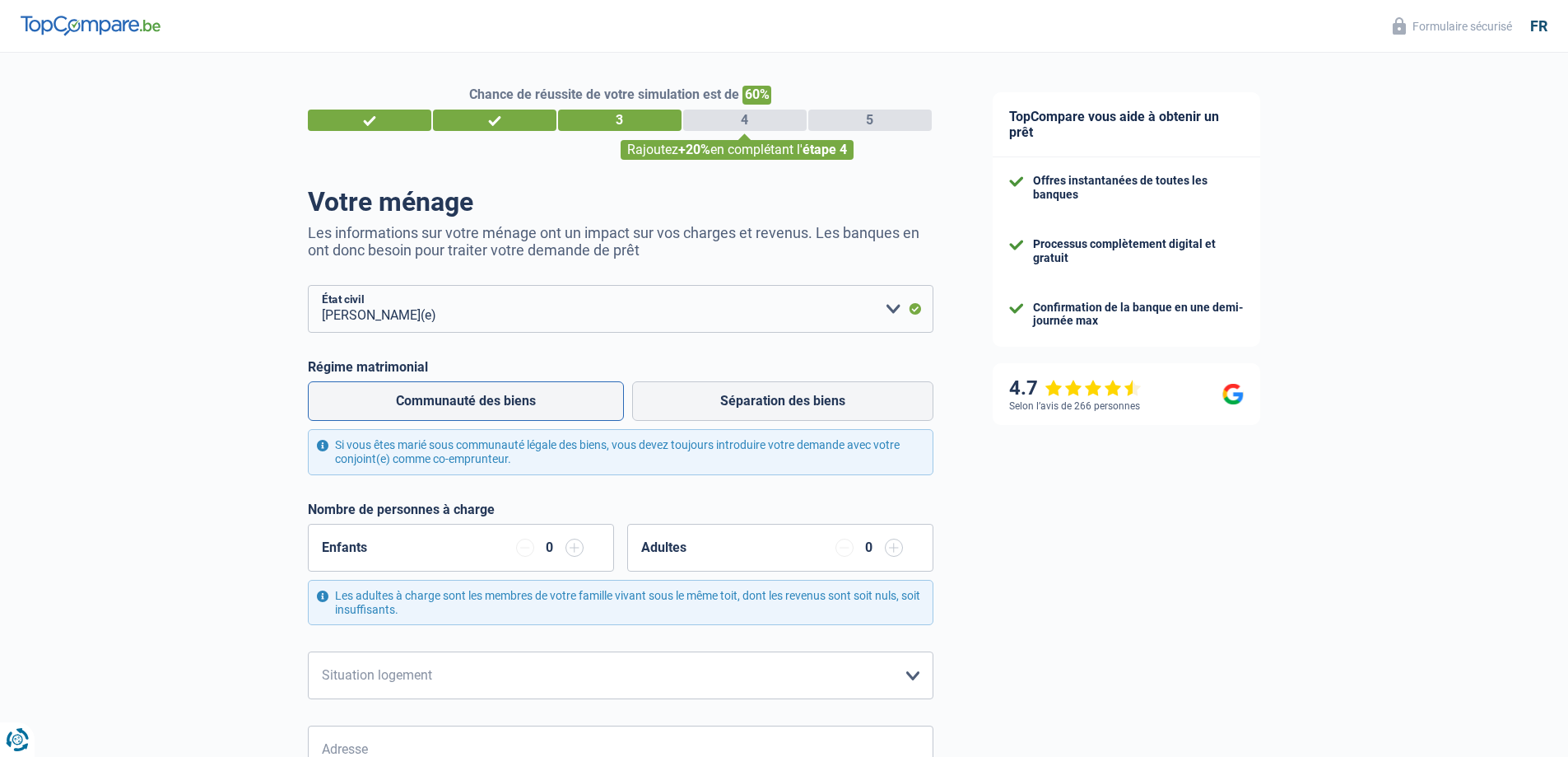
click at [474, 404] on label "Communauté des biens" at bounding box center [465, 401] width 316 height 40
click at [474, 404] on input "Communauté des biens" at bounding box center [465, 401] width 316 height 40
radio input "true"
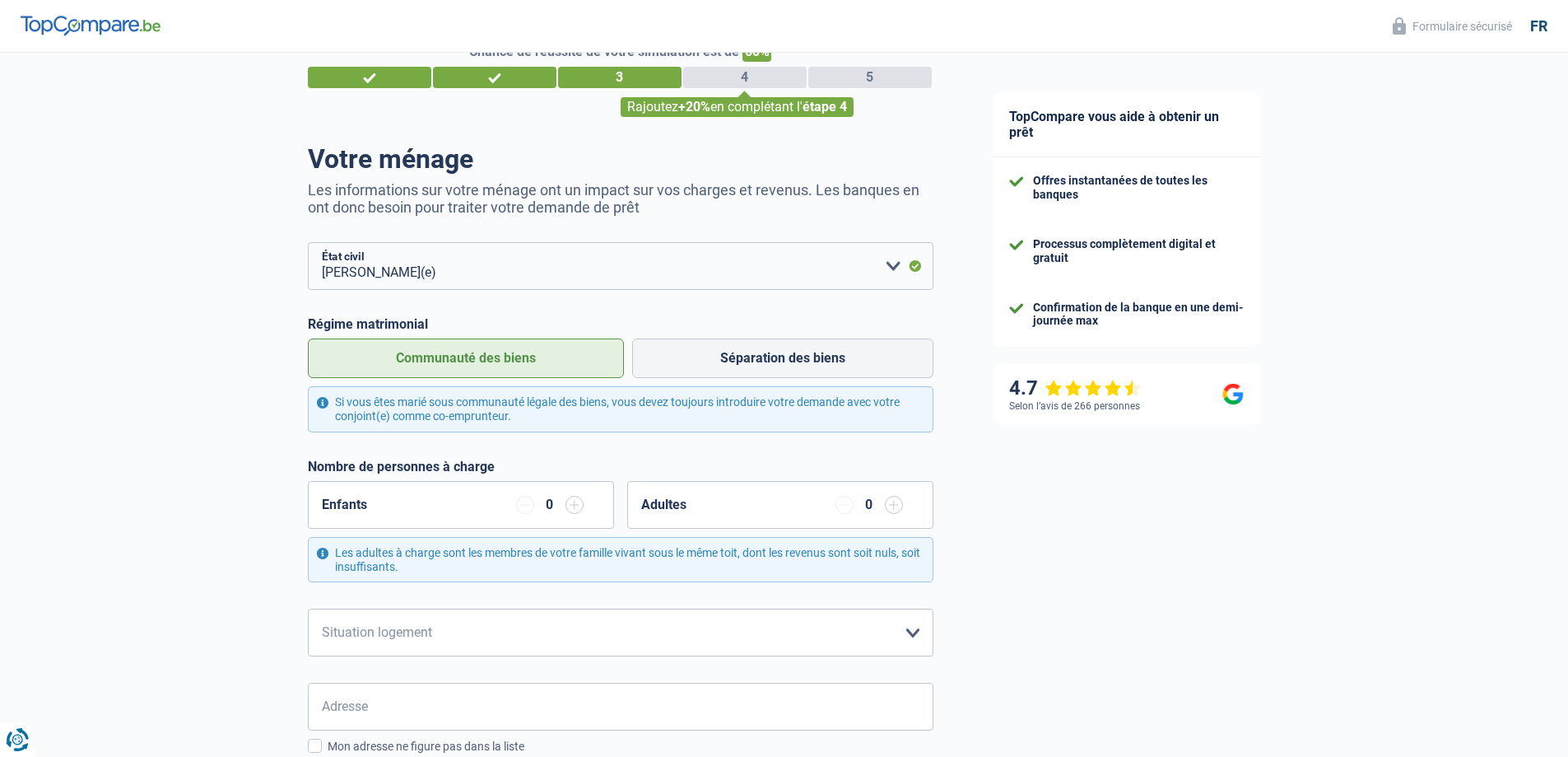
scroll to position [82, 0]
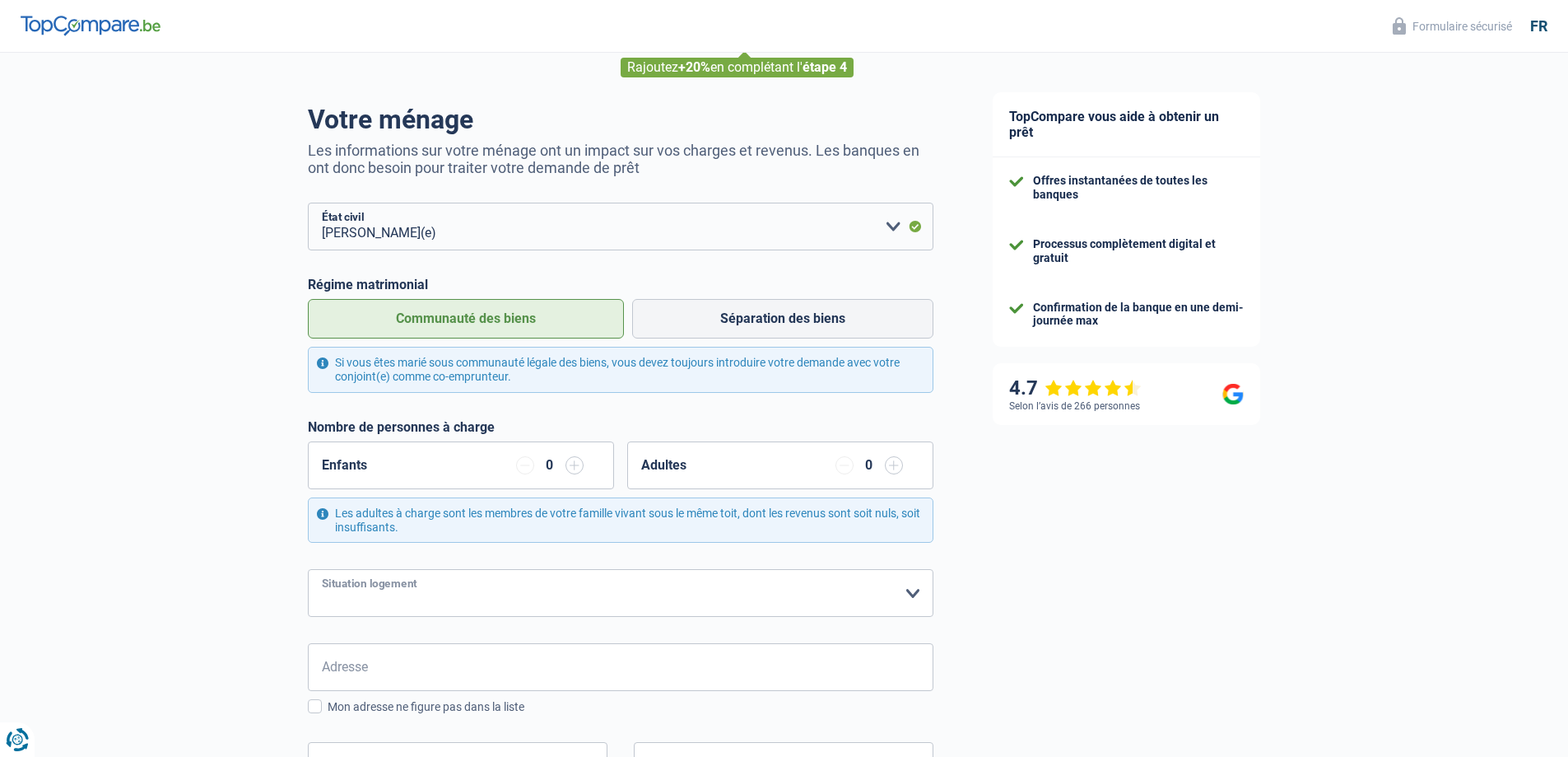
click at [582, 592] on select "Locataire Propriétaire avec prêt hypothécaire Propriétaire sans prêt hypothécai…" at bounding box center [620, 593] width 626 height 48
select select "ownerWithMortgage"
click at [307, 571] on select "Locataire Propriétaire avec prêt hypothécaire Propriétaire sans prêt hypothécai…" at bounding box center [620, 593] width 626 height 48
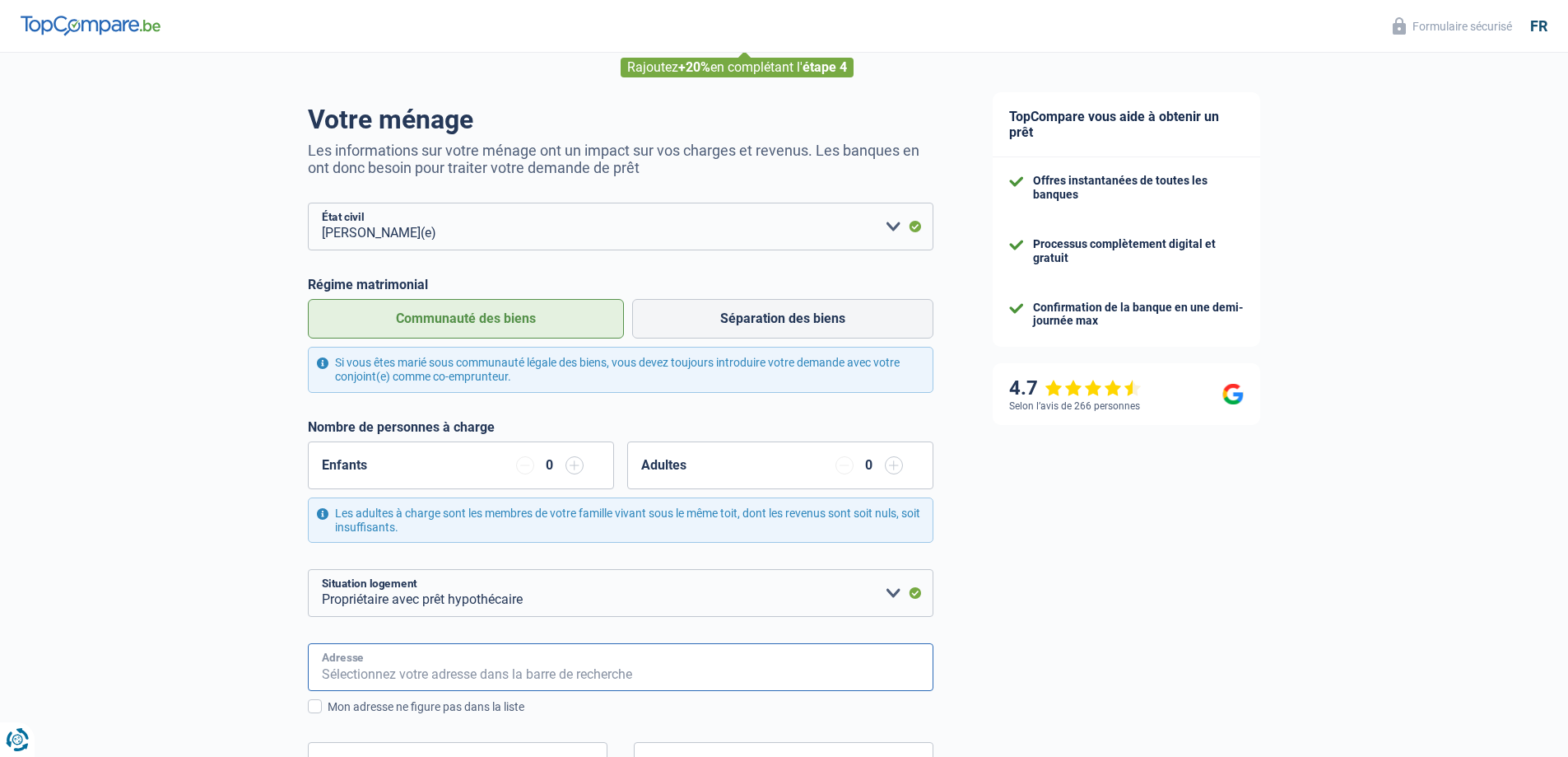
click at [566, 672] on input "Adresse" at bounding box center [620, 667] width 626 height 48
type input "22, rue bois du loup"
type input "Belgique"
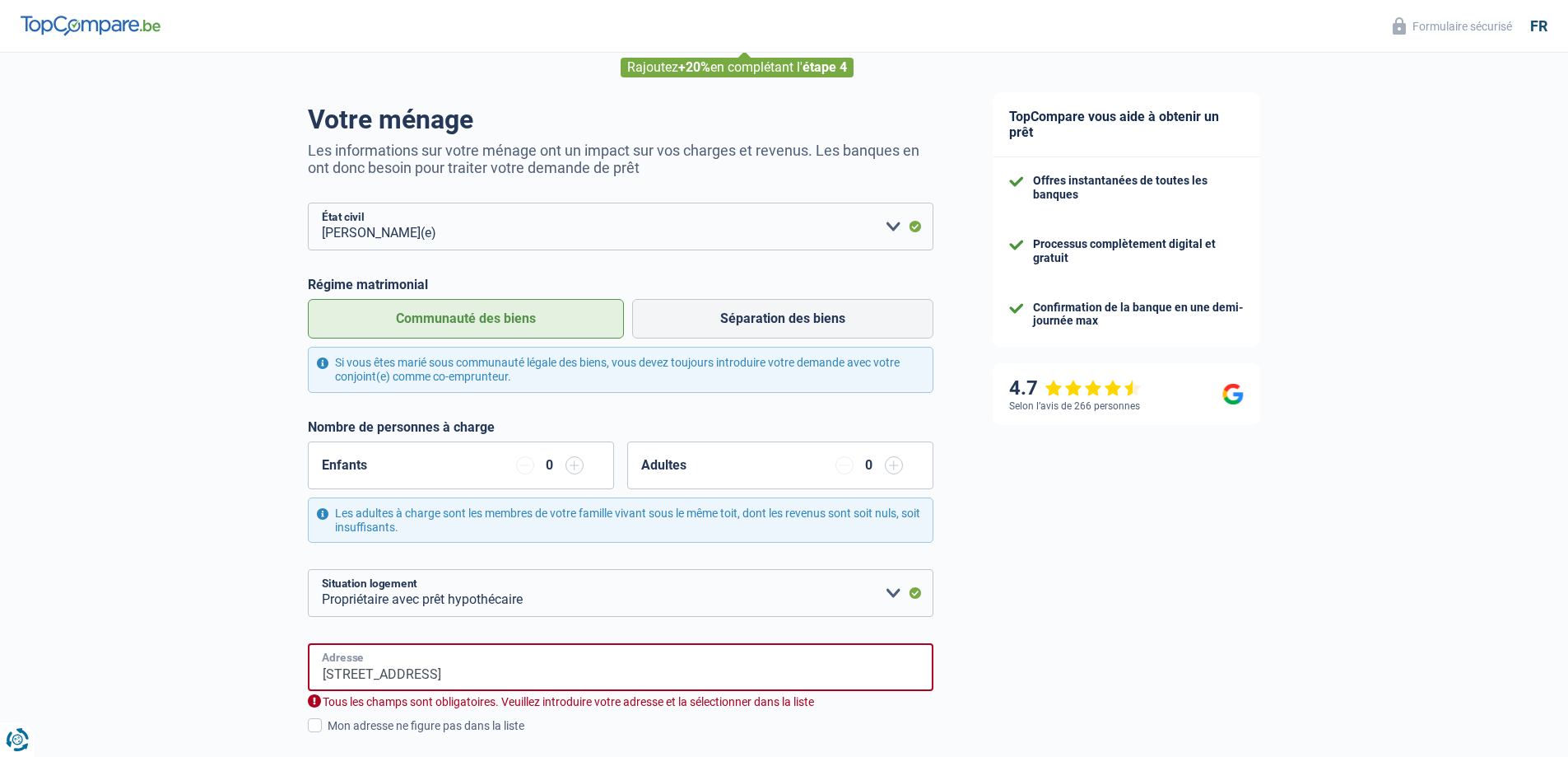
type input "Belgique"
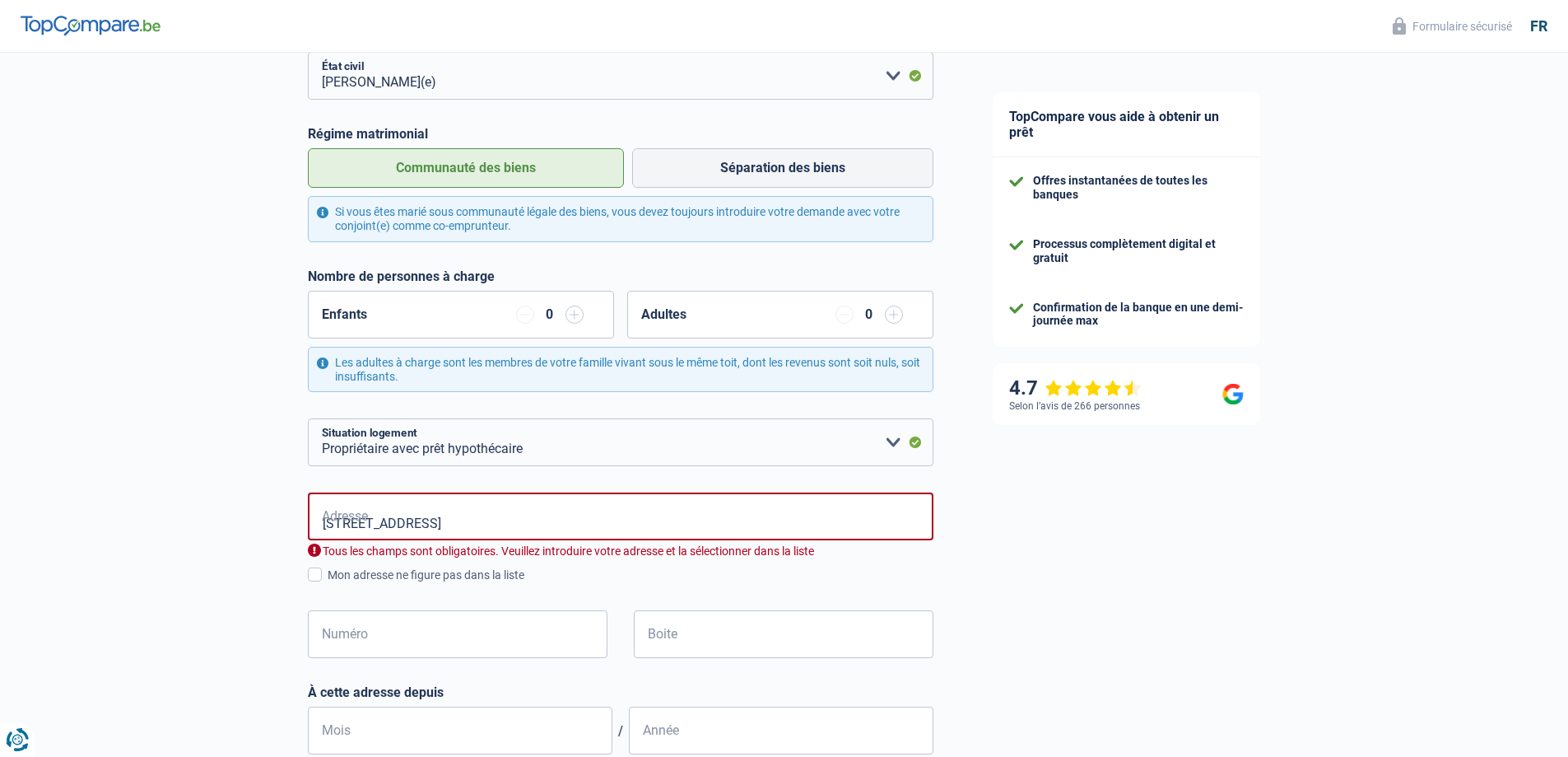
scroll to position [247, 0]
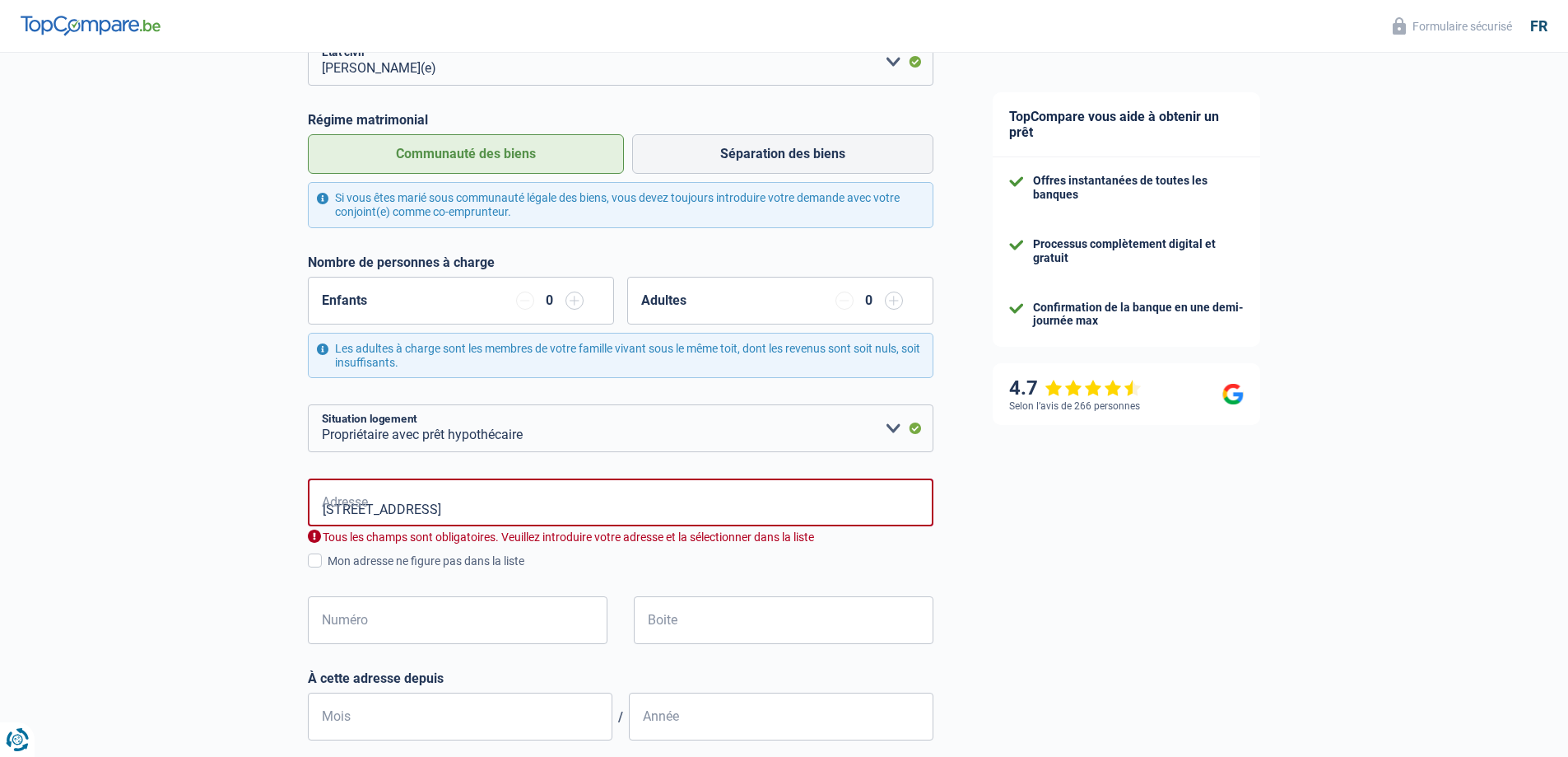
click at [342, 505] on input "22, rue bois du loup" at bounding box center [620, 502] width 626 height 48
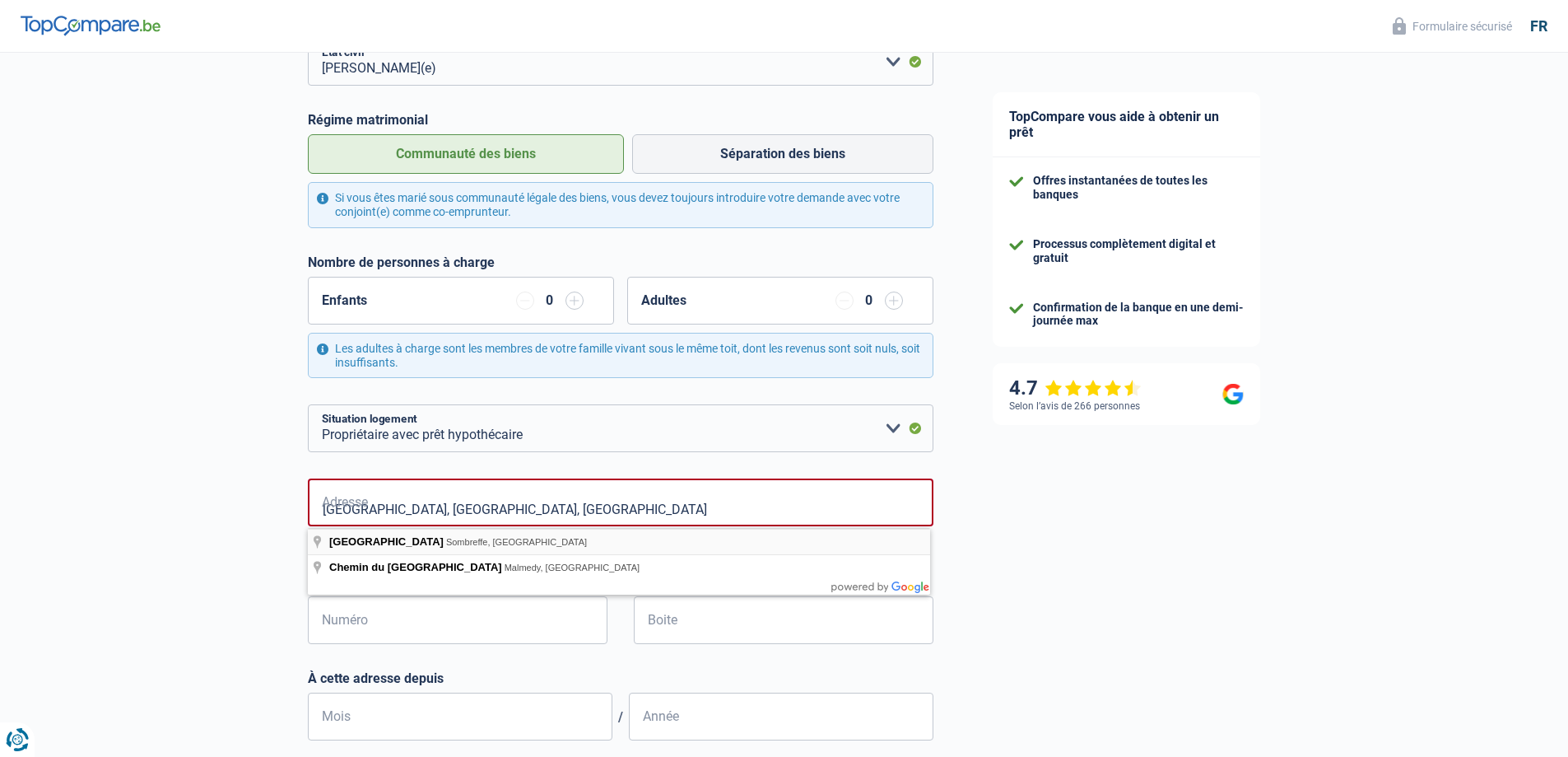
type input "Rue Bois du Loup, 5140, Sombreffe, BE"
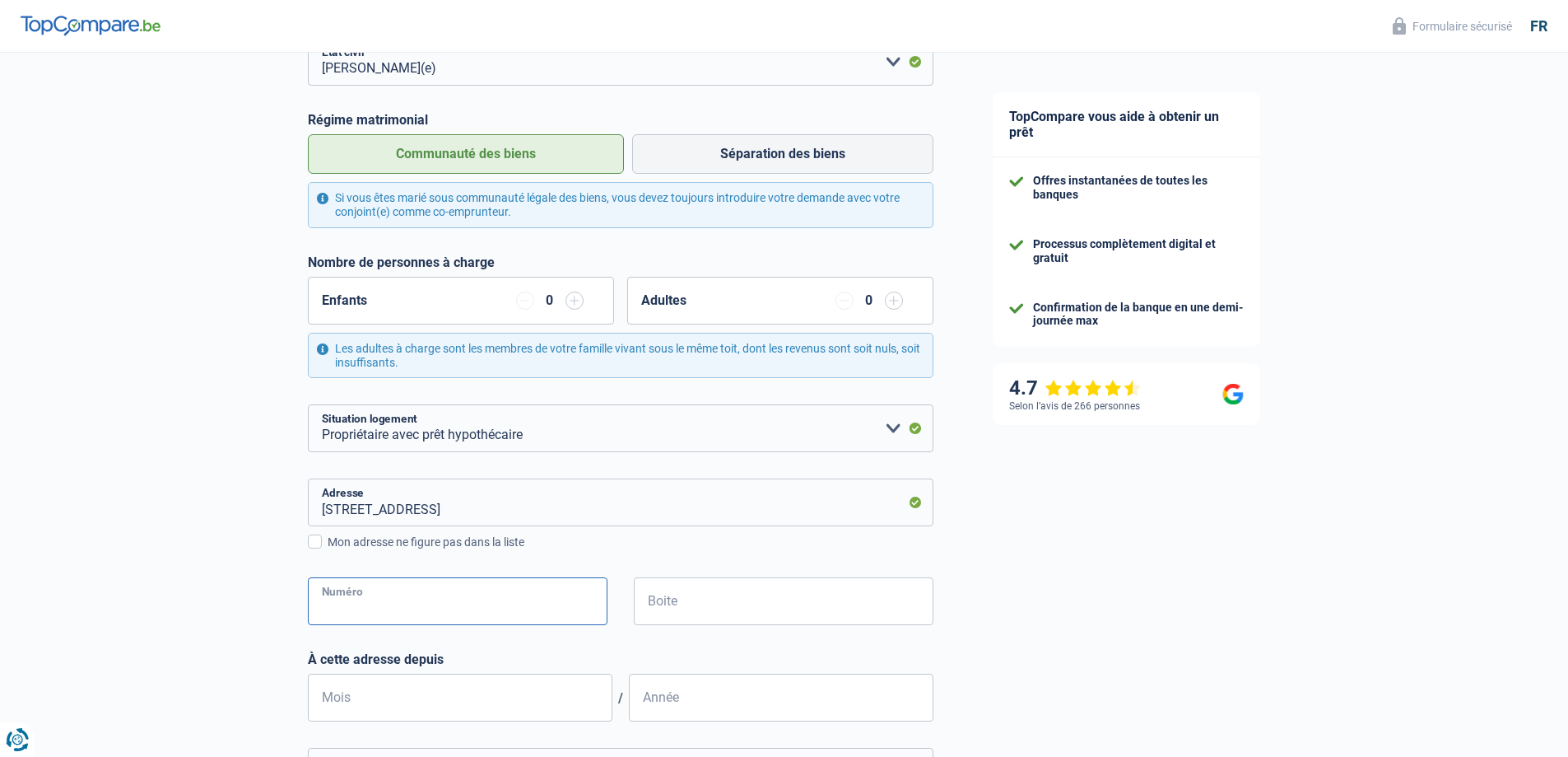
click at [401, 606] on input "Numéro" at bounding box center [457, 601] width 299 height 48
type input "22"
click at [187, 665] on div "Chance de réussite de votre simulation est de 60% 1 2 3 4 5 Rajoutez +20% en co…" at bounding box center [481, 501] width 963 height 1404
click at [377, 697] on input "Mois" at bounding box center [459, 698] width 304 height 48
type input "05"
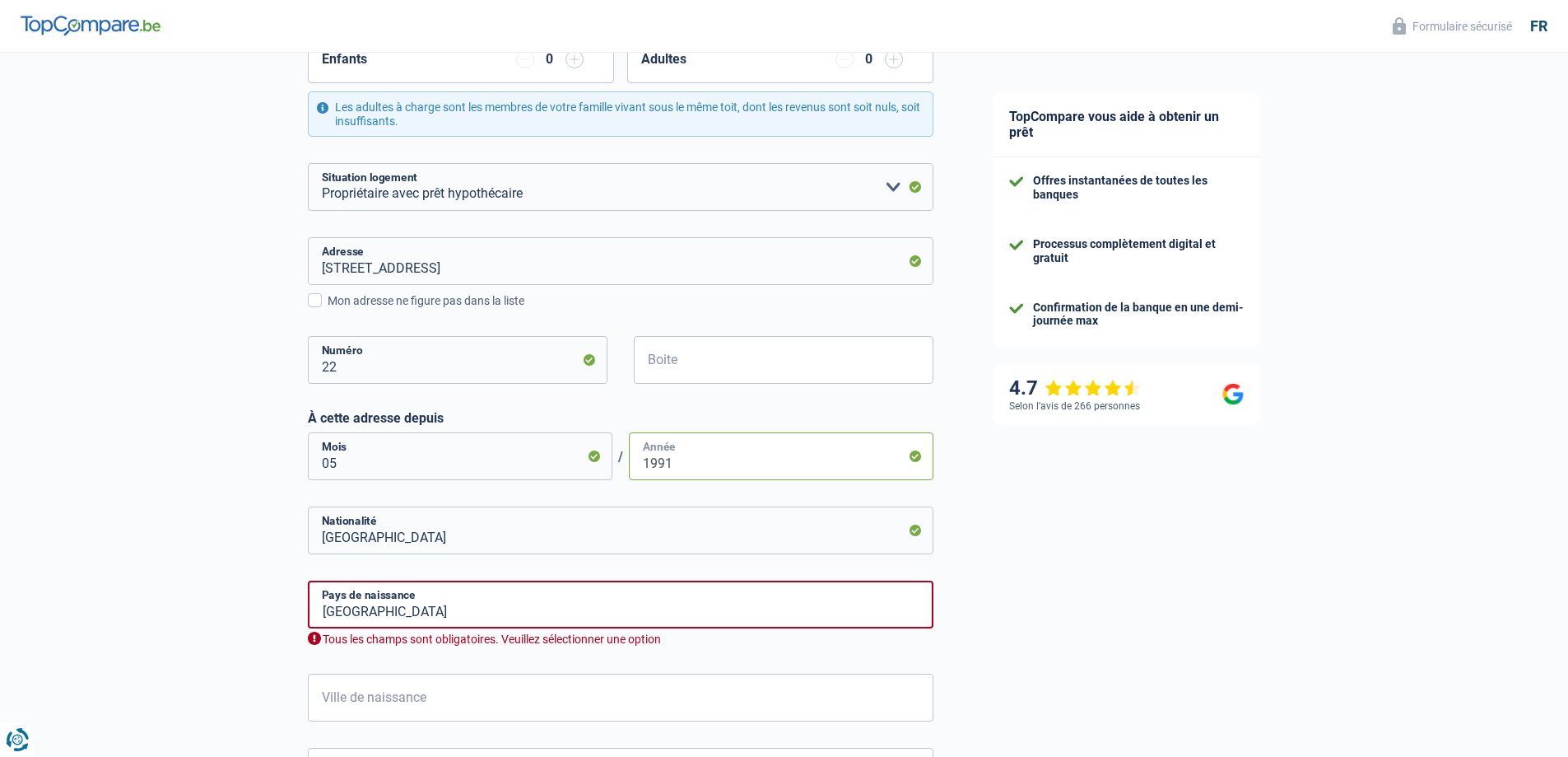
scroll to position [494, 0]
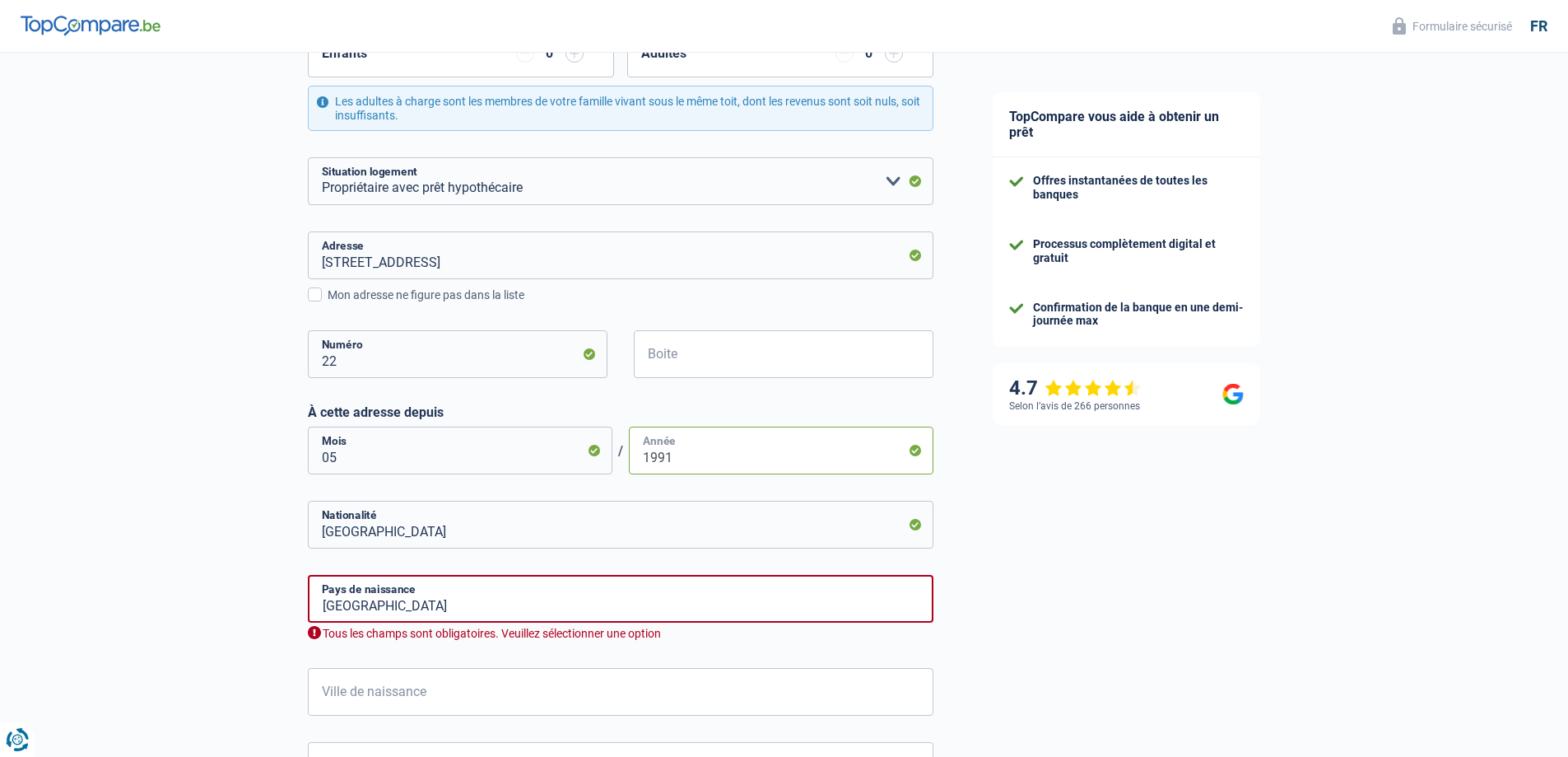
type input "1991"
click at [334, 690] on input "Ville de naissance" at bounding box center [620, 692] width 626 height 48
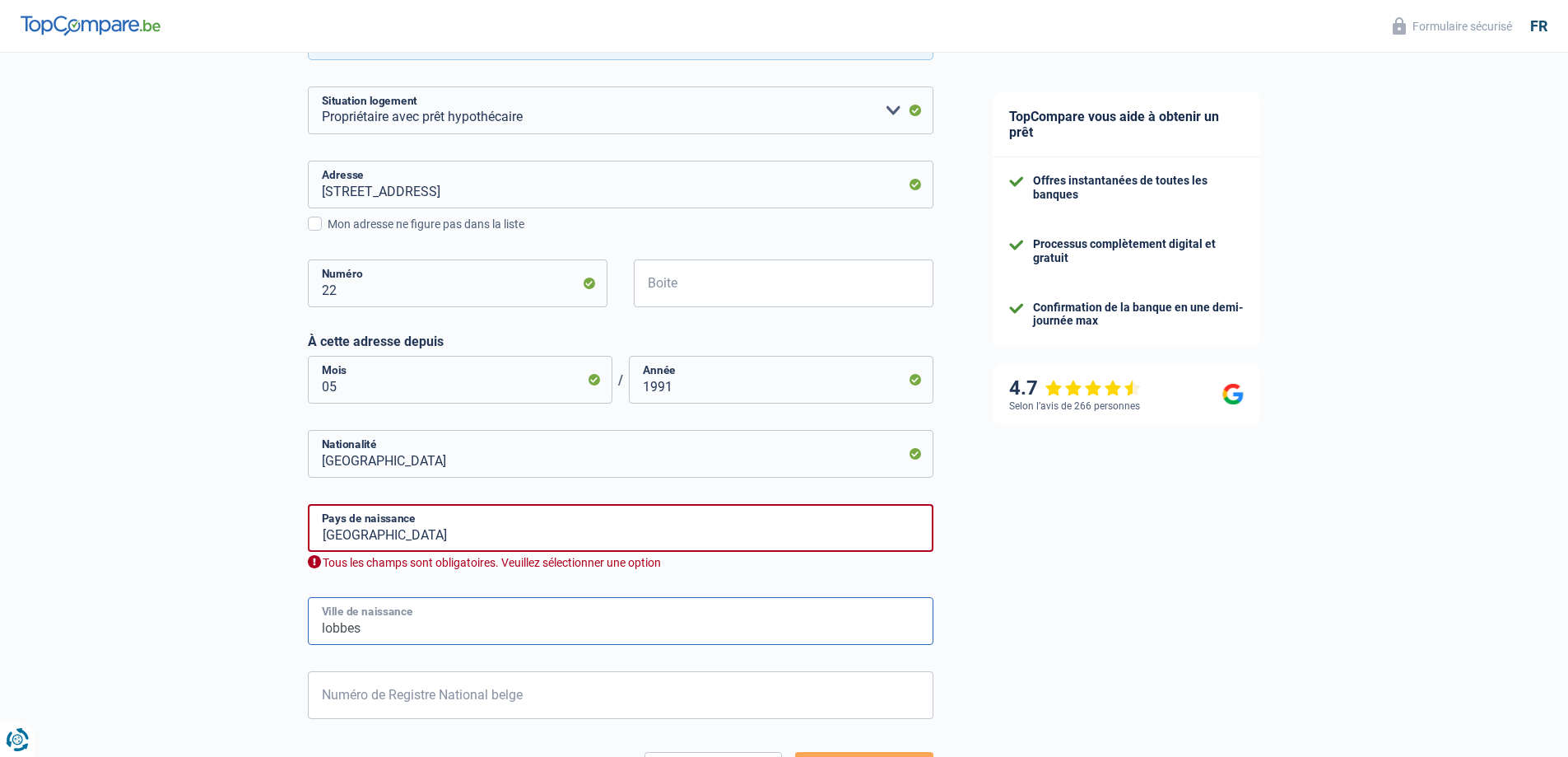
scroll to position [659, 0]
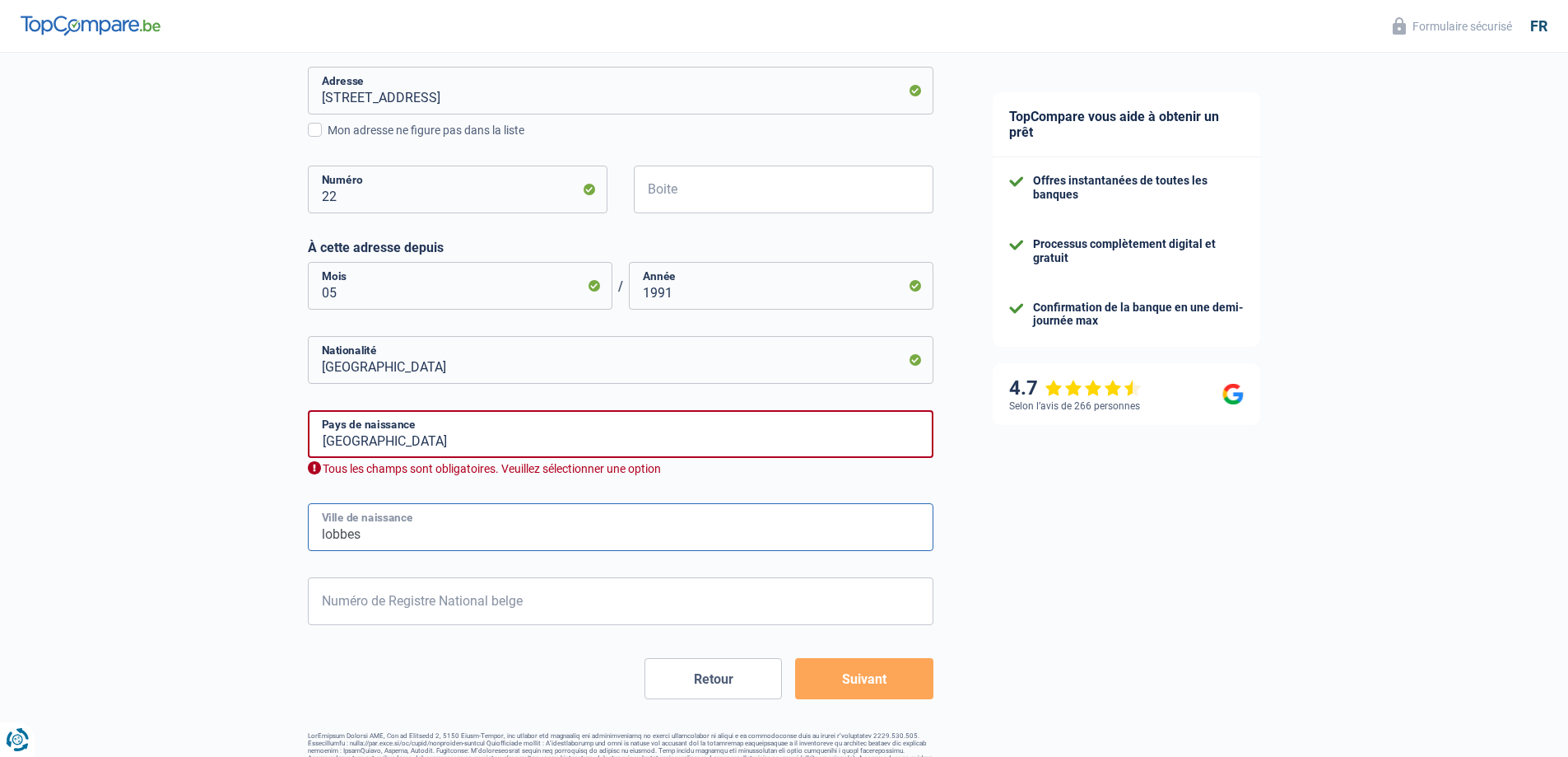
type input "lobbes"
click at [391, 603] on input "Numéro de Registre National belge" at bounding box center [620, 601] width 626 height 48
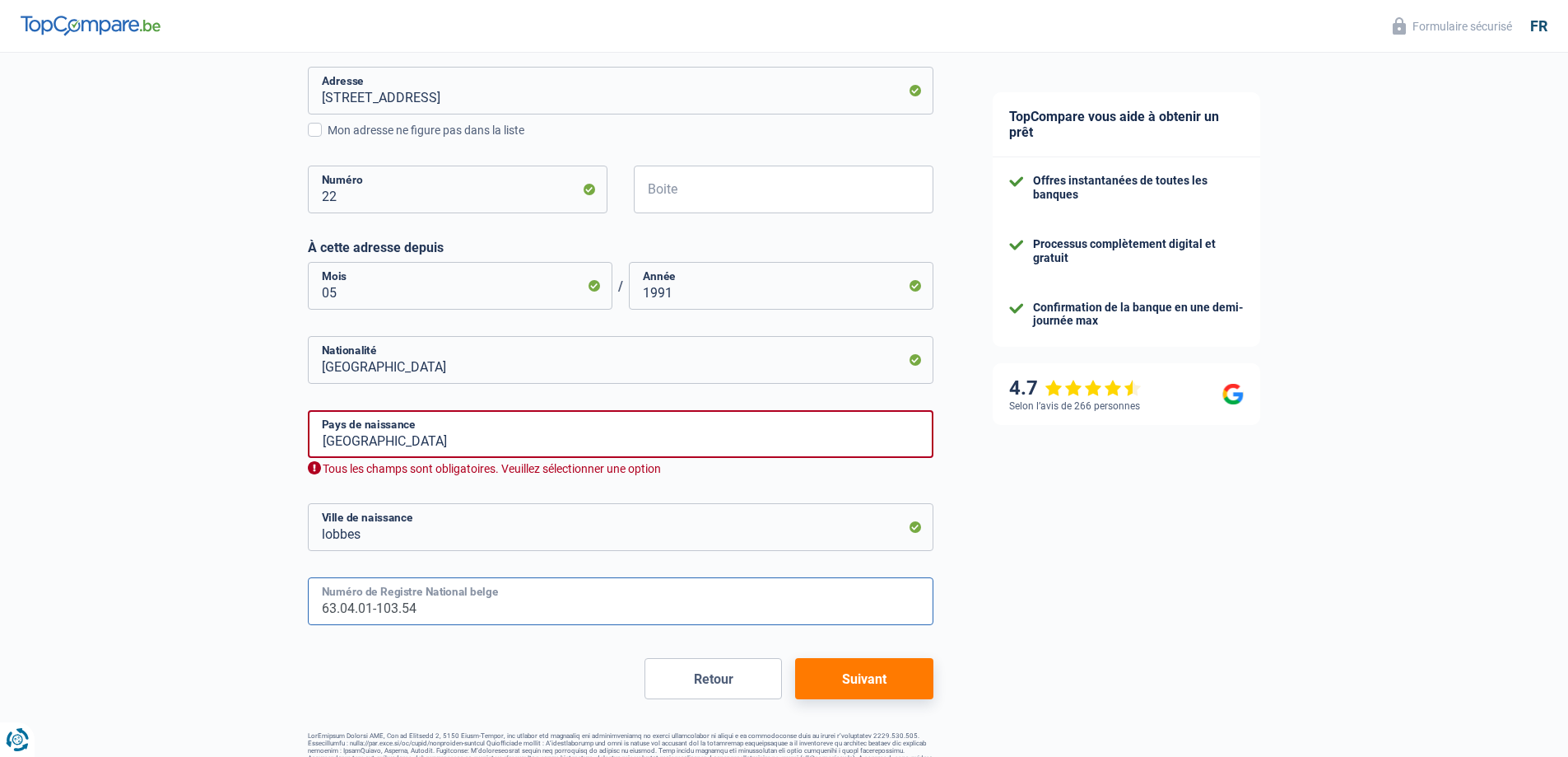
type input "63.04.01-103.54"
click at [475, 444] on input "Belgique" at bounding box center [620, 434] width 626 height 48
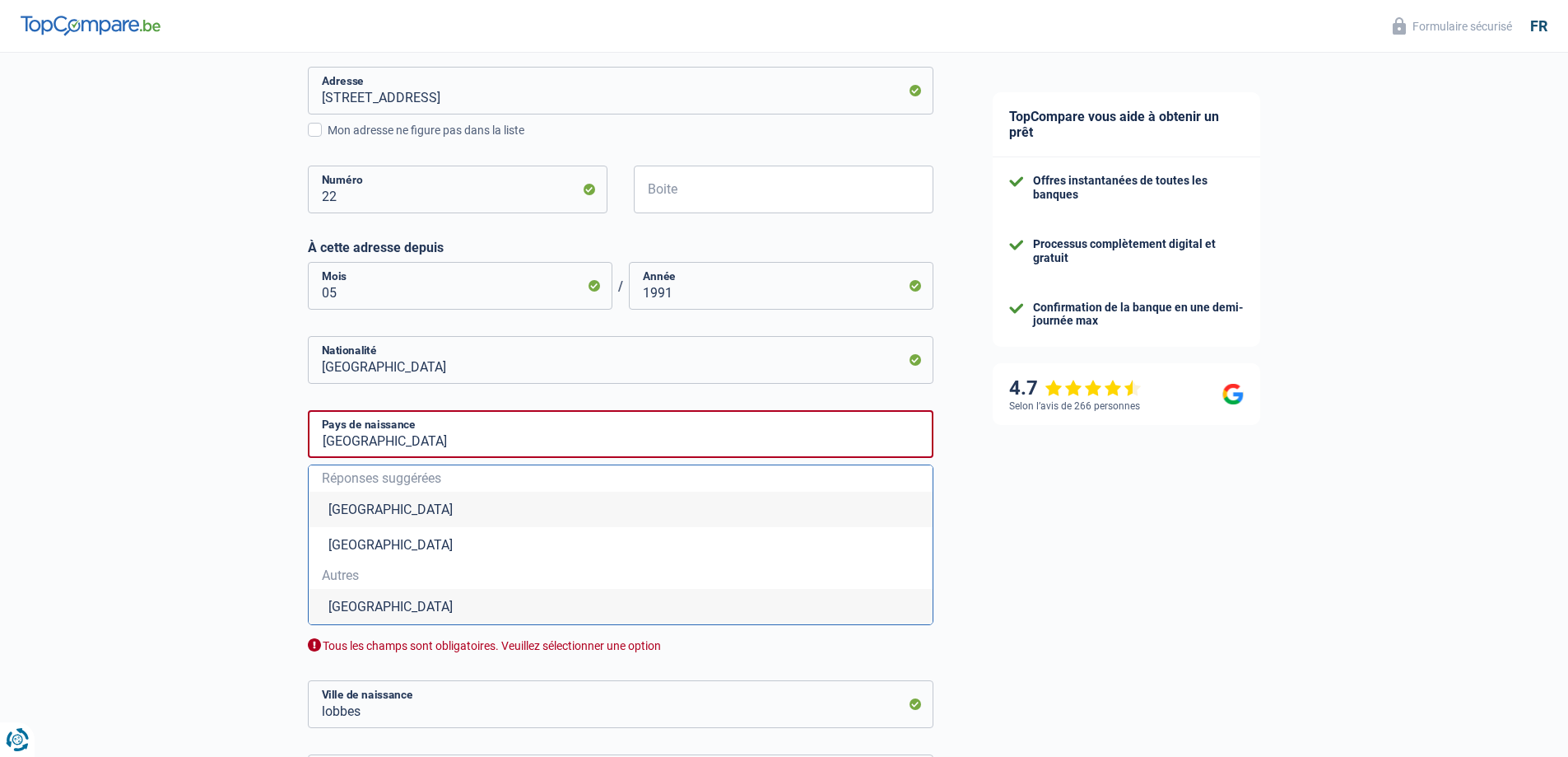
click at [102, 567] on div "Chance de réussite de votre simulation est de 60% 1 2 3 4 5 Rajoutez +20% en co…" at bounding box center [481, 177] width 963 height 1580
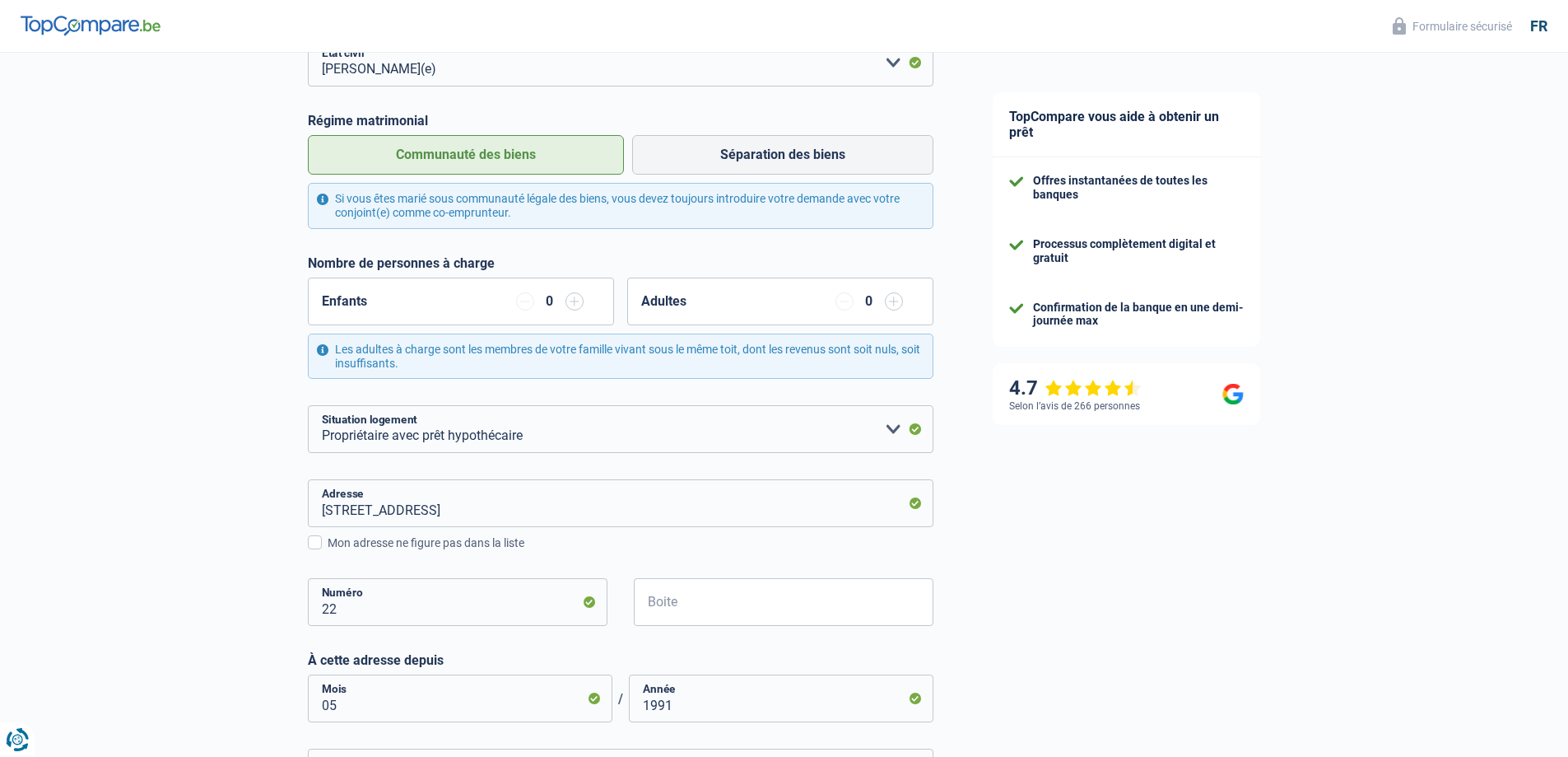
scroll to position [247, 0]
click at [550, 301] on div "0" at bounding box center [550, 300] width 15 height 13
click at [510, 299] on div "Enfants 0" at bounding box center [460, 301] width 306 height 48
click at [743, 300] on div "Adultes 0" at bounding box center [780, 301] width 306 height 48
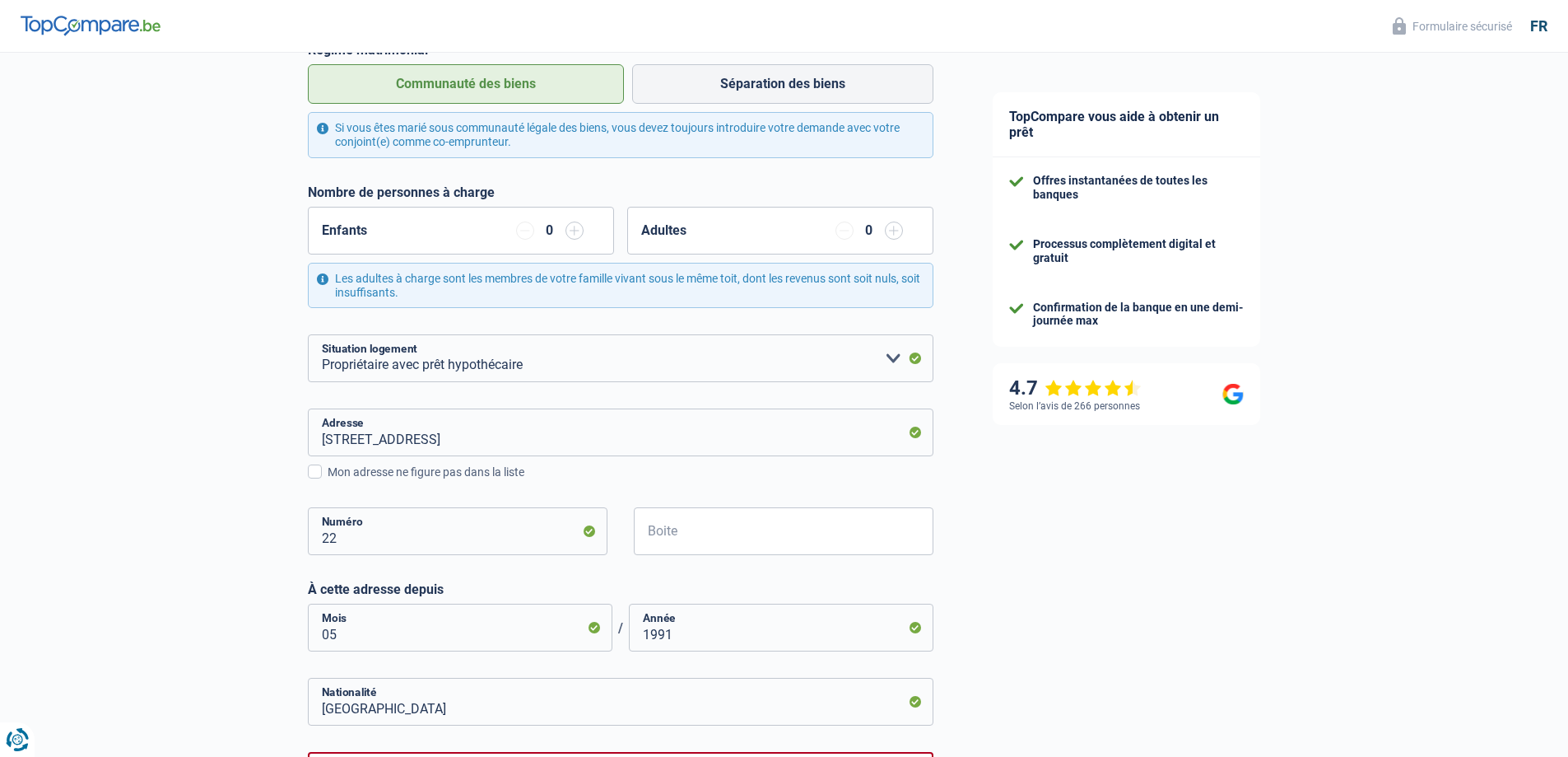
scroll to position [411, 0]
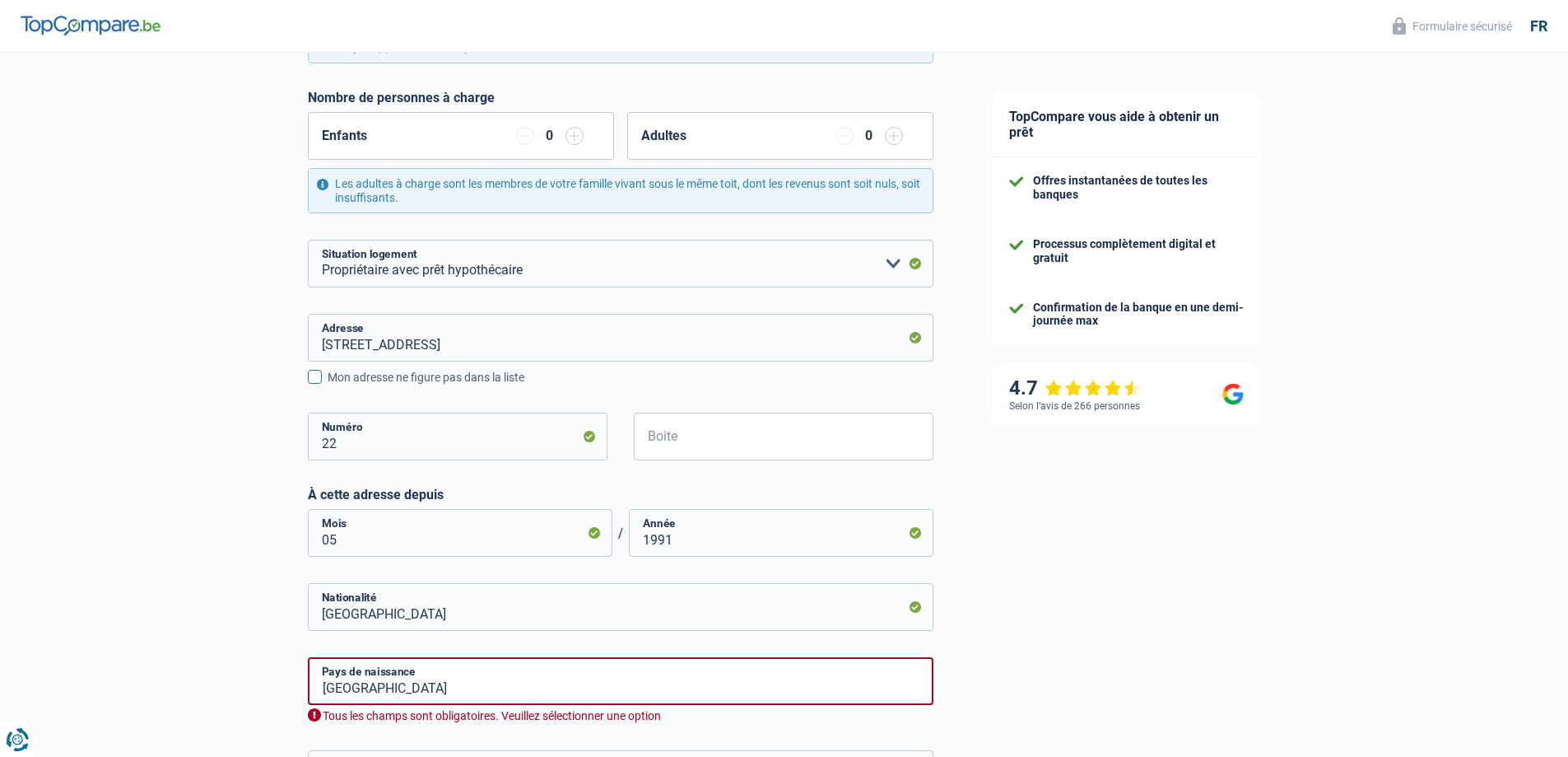
click at [312, 383] on span at bounding box center [314, 376] width 14 height 14
click at [327, 386] on input "Mon adresse ne figure pas dans la liste" at bounding box center [327, 386] width 0 height 0
select select "BE"
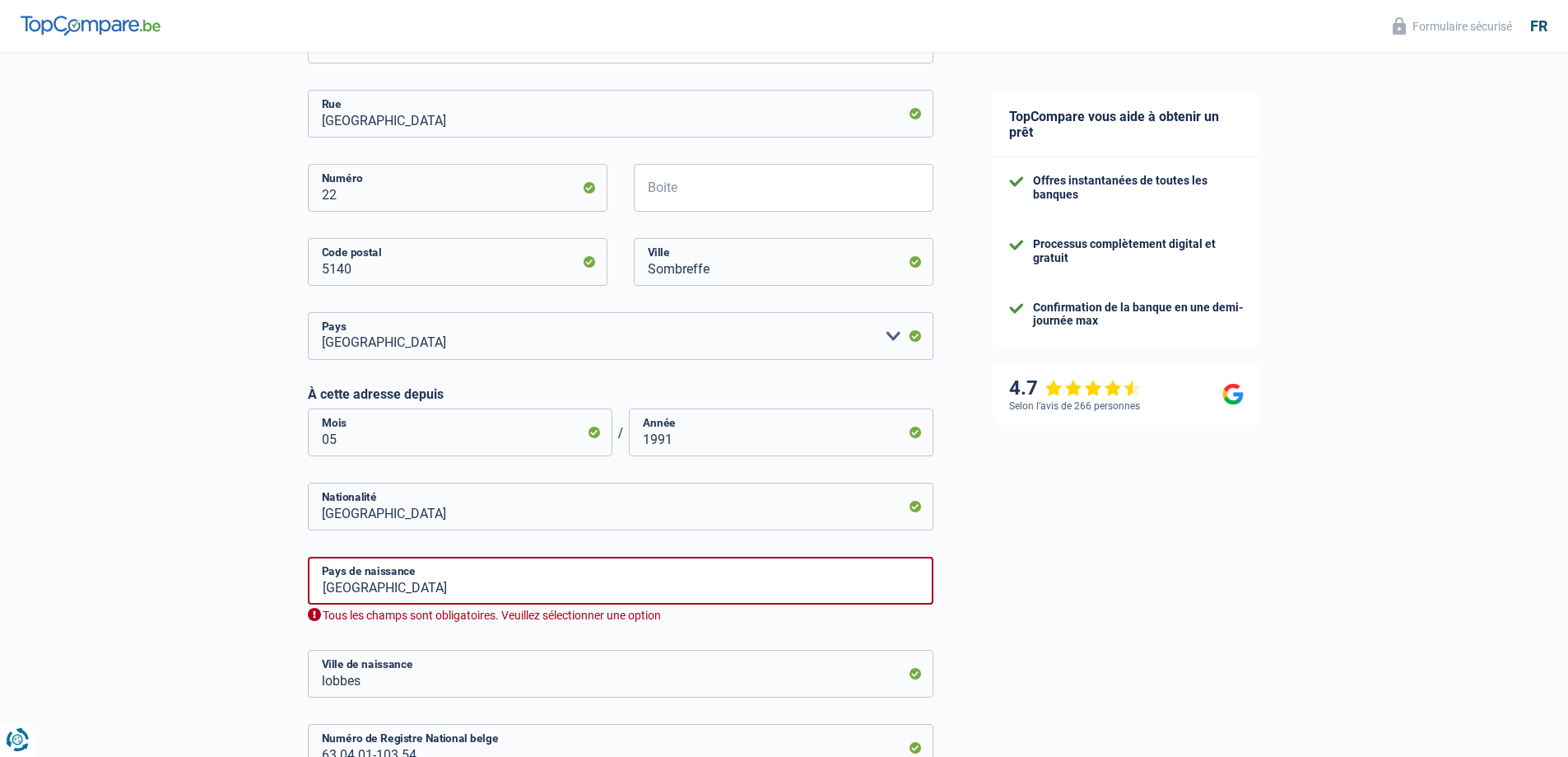
scroll to position [659, 0]
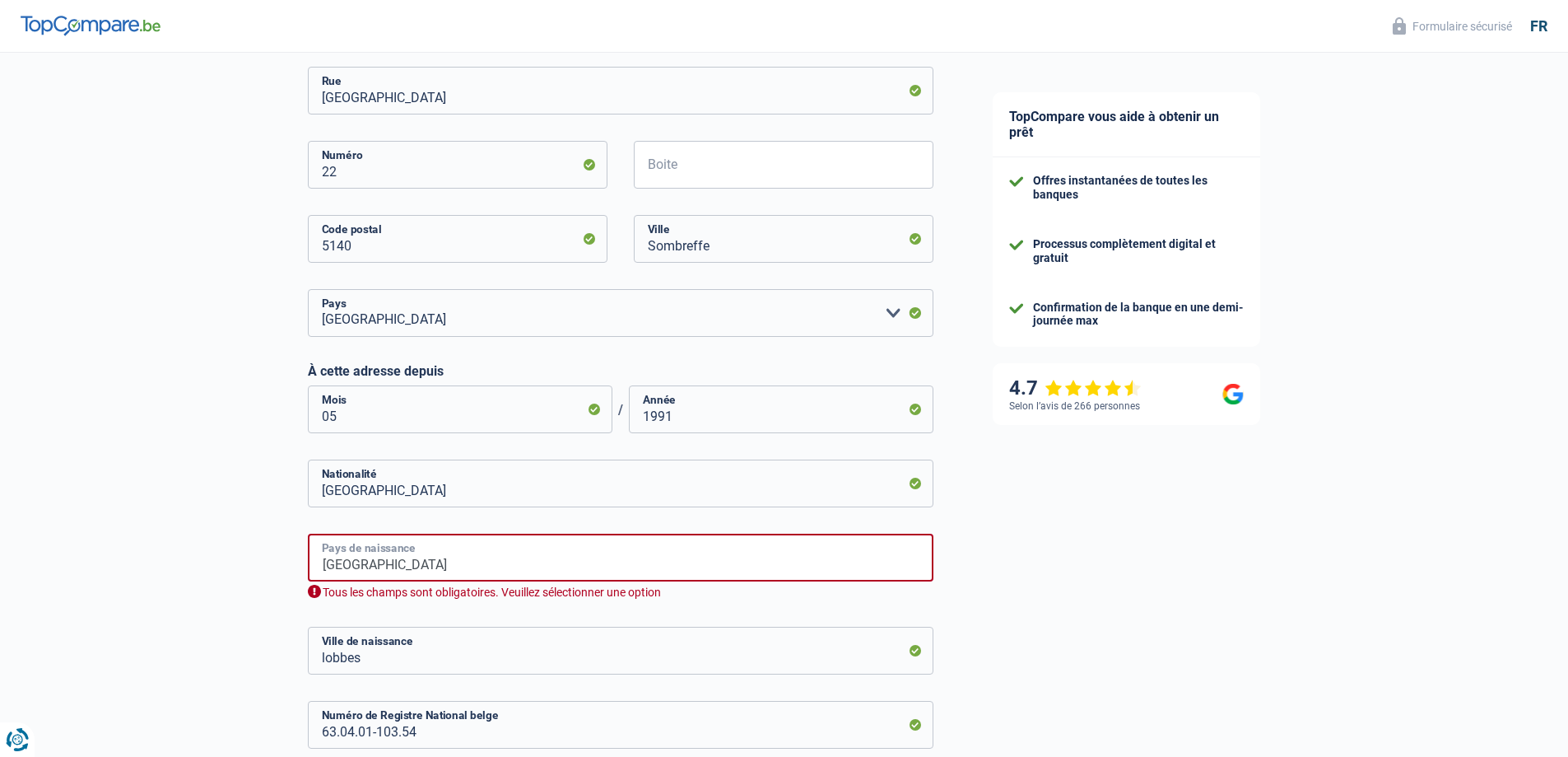
click at [471, 571] on input "Belgique" at bounding box center [620, 557] width 626 height 48
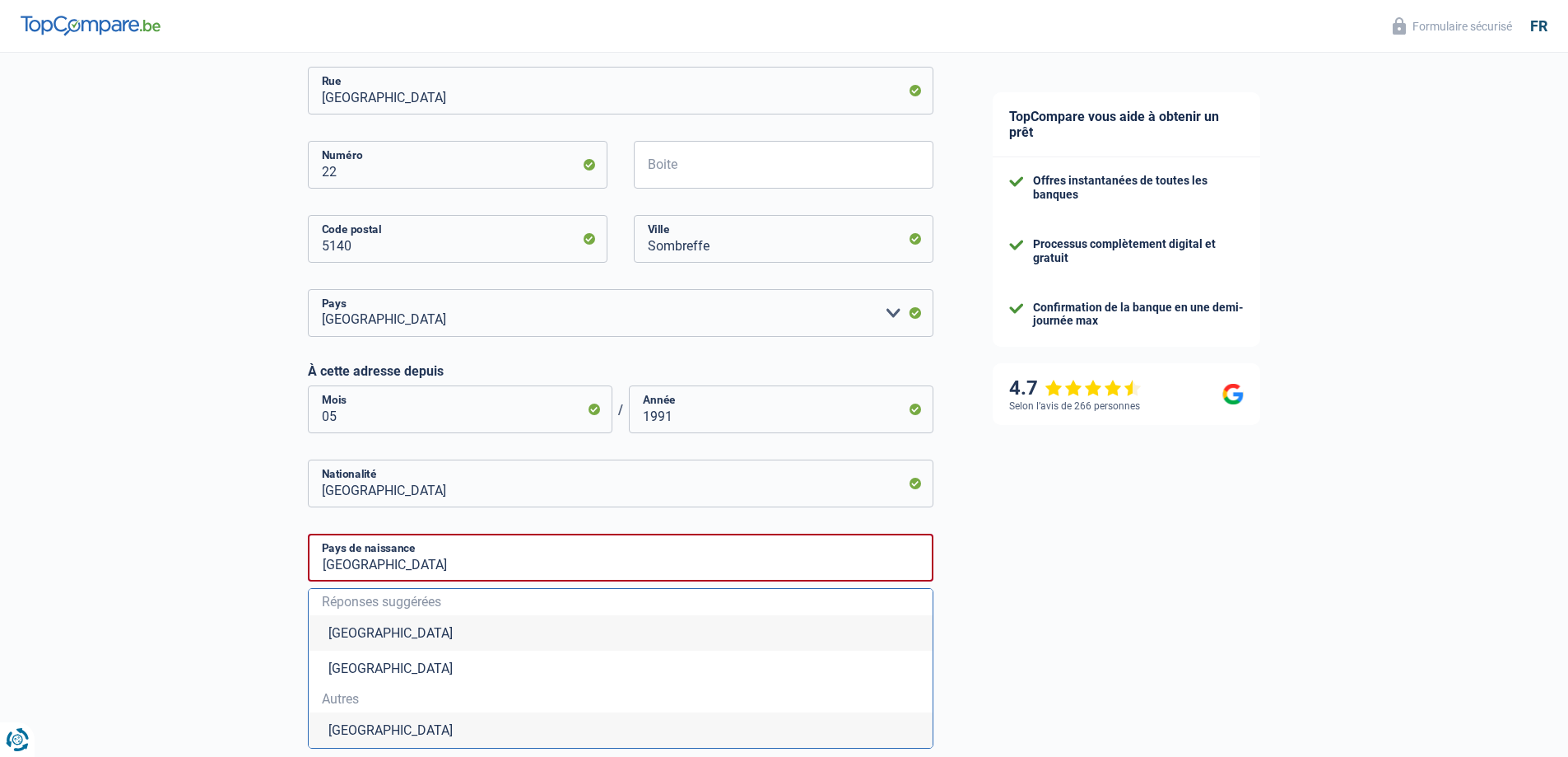
click at [356, 634] on li "Belgique" at bounding box center [620, 632] width 624 height 35
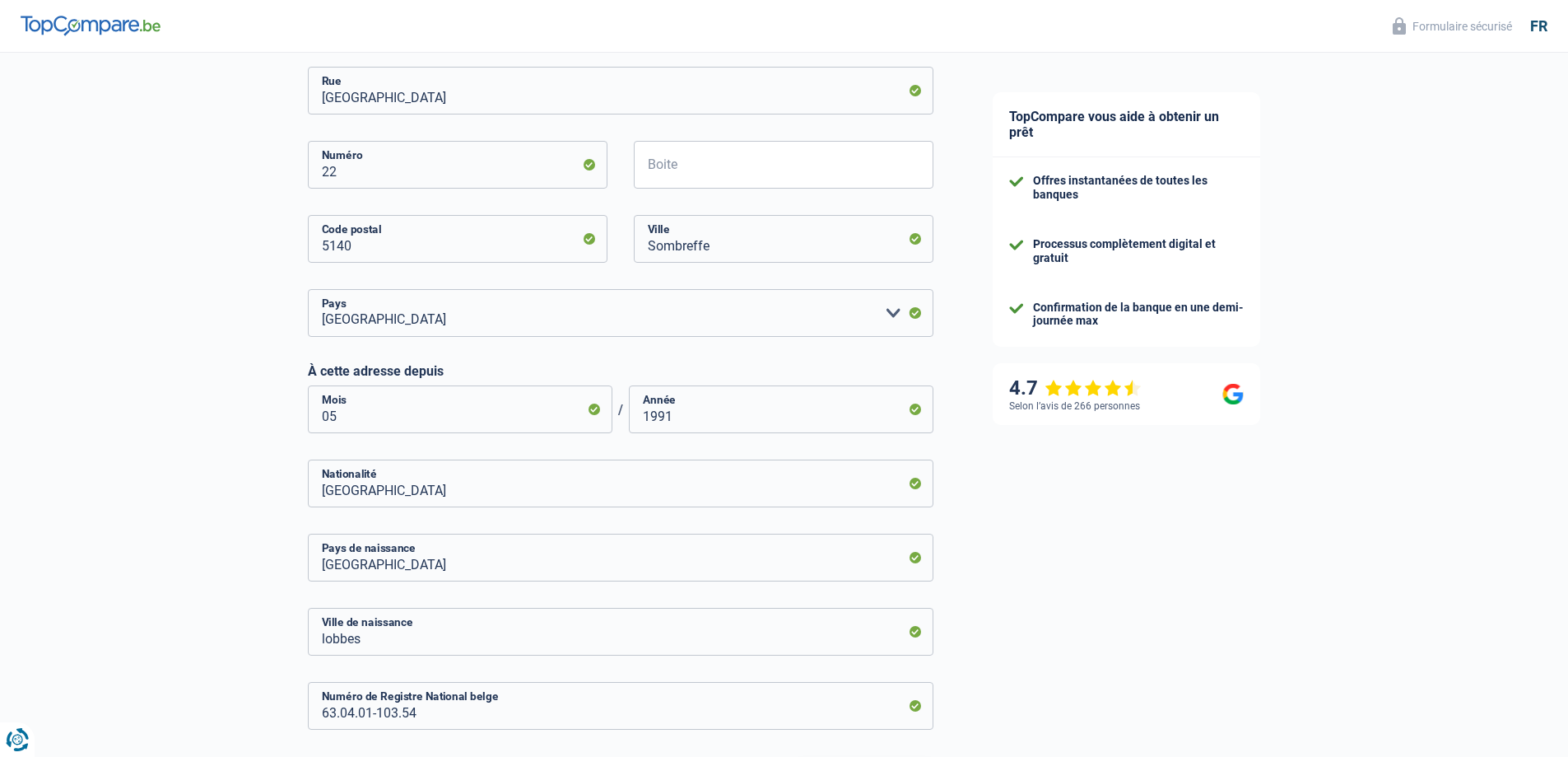
scroll to position [741, 0]
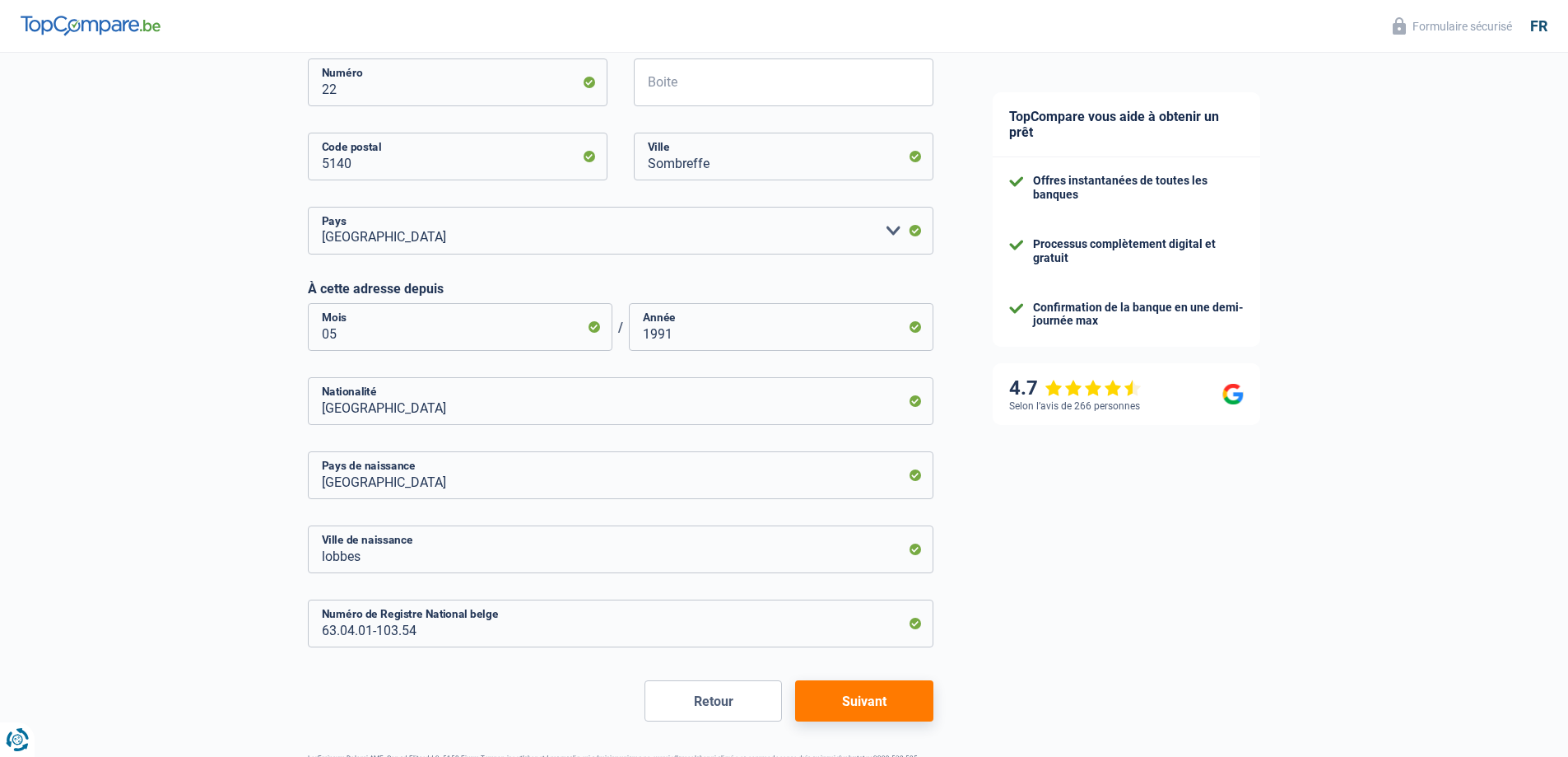
click at [834, 700] on button "Suivant" at bounding box center [864, 701] width 138 height 41
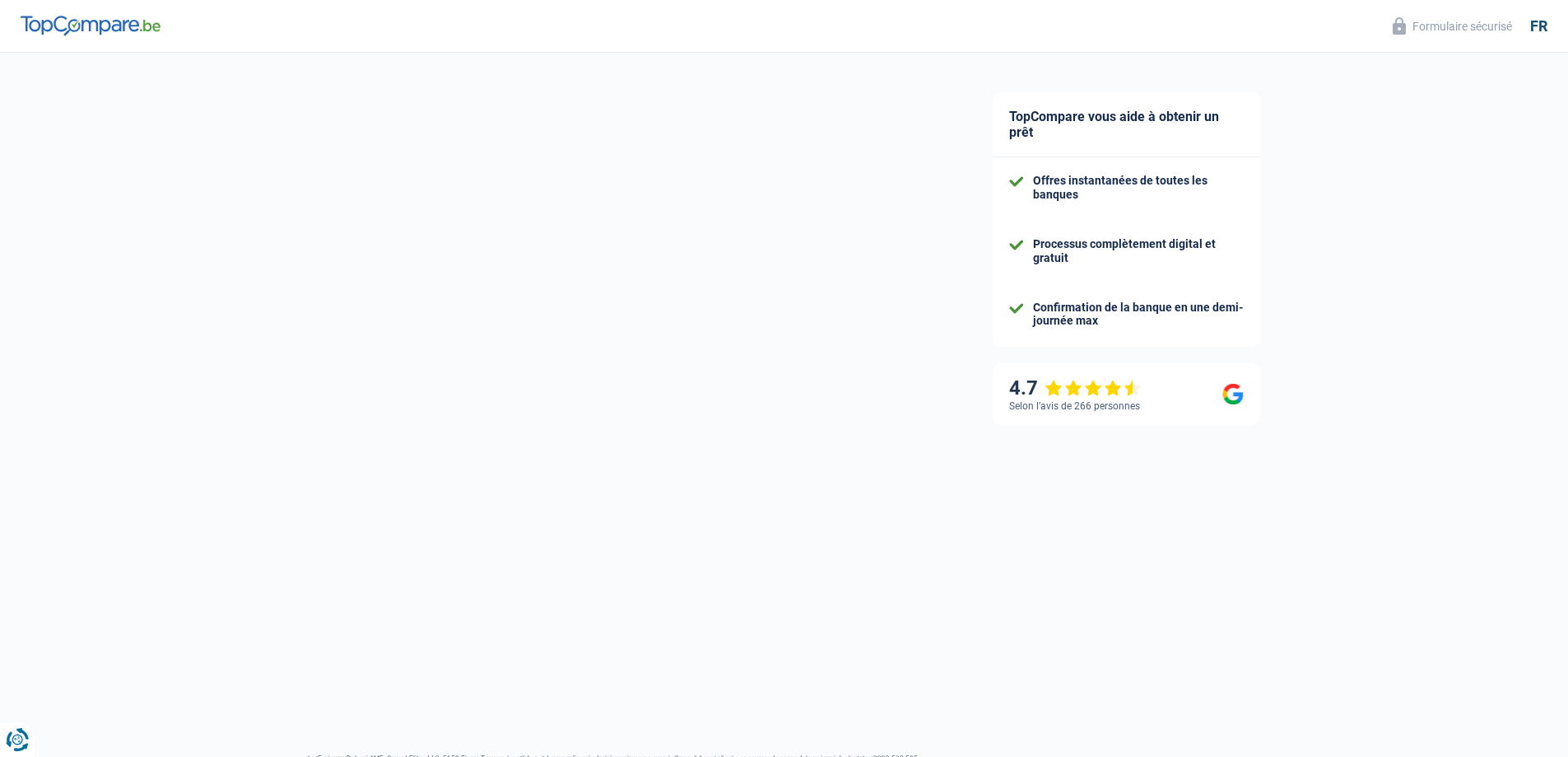
select select "pension"
select select "mortgage"
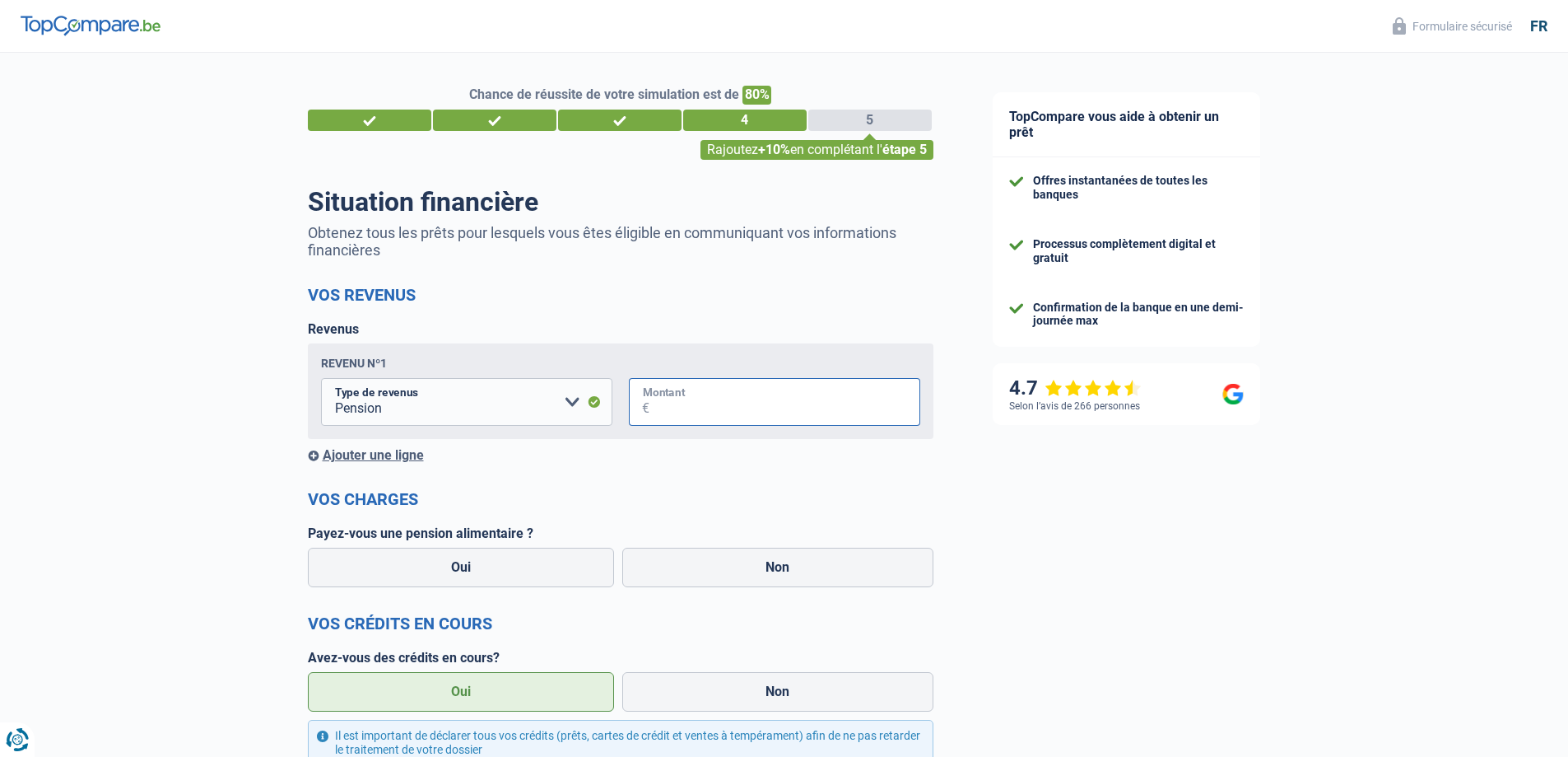
click at [684, 404] on input "Montant" at bounding box center [785, 402] width 271 height 48
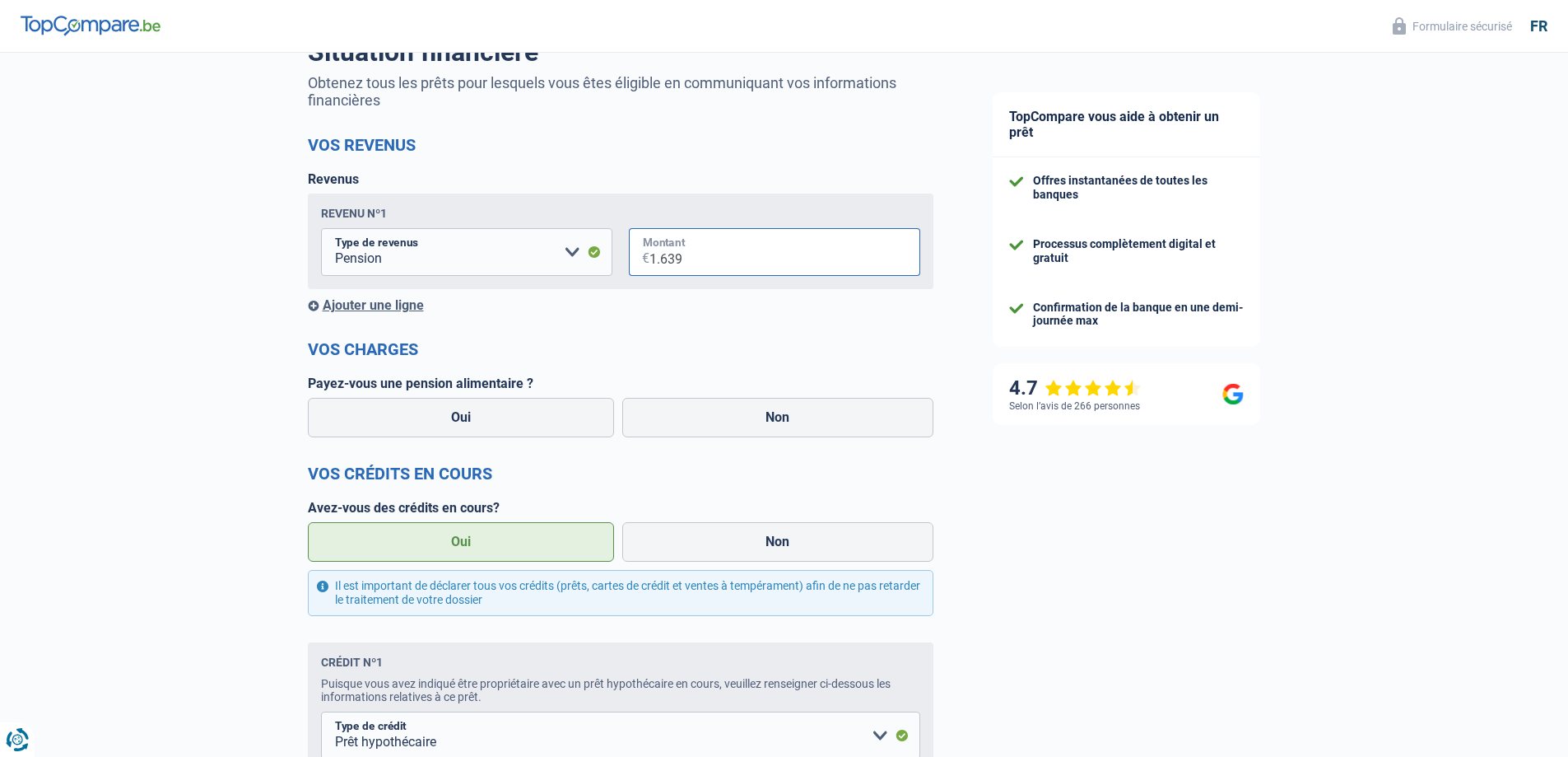
scroll to position [165, 0]
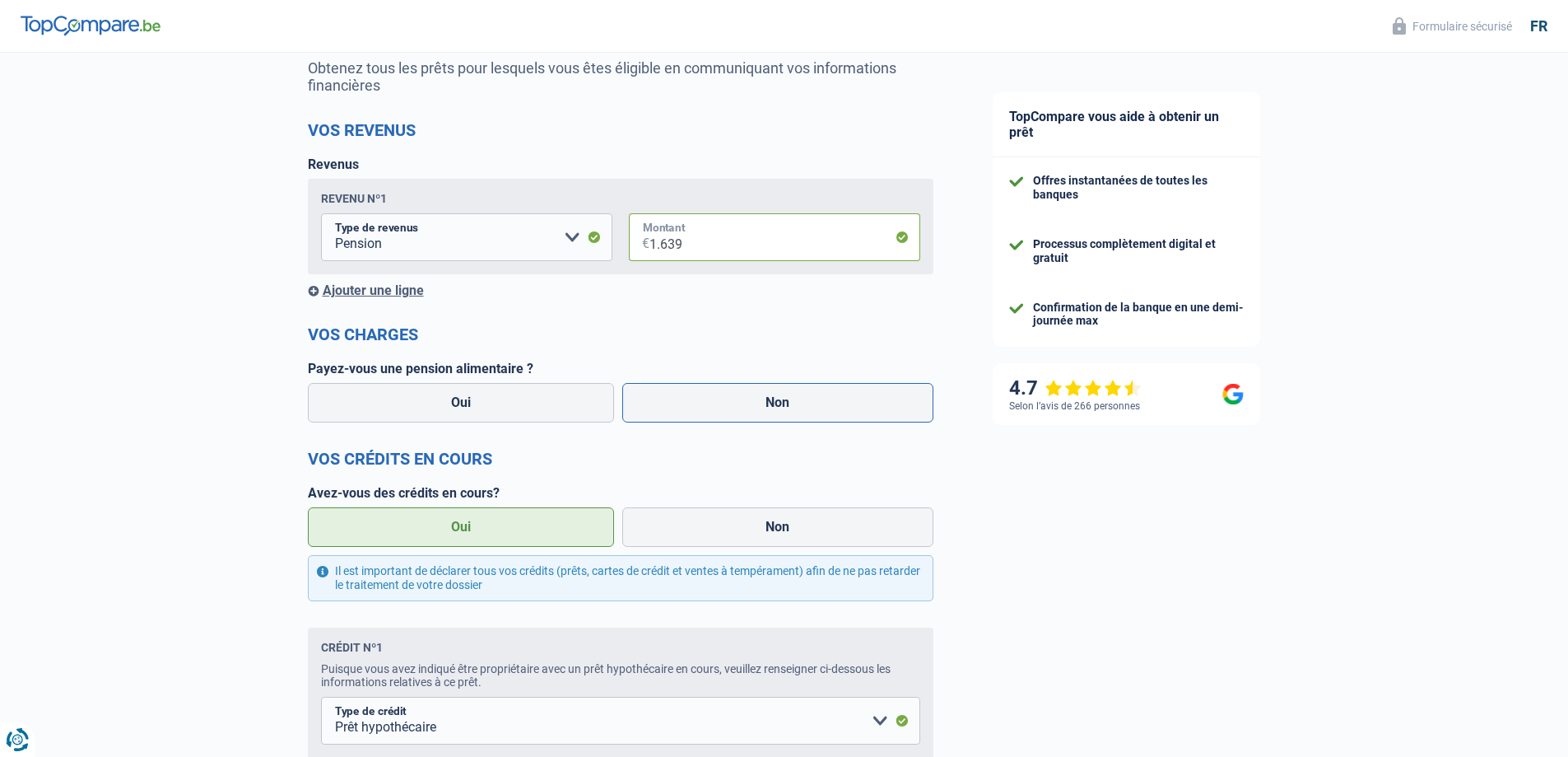
type input "1.639"
click at [778, 399] on label "Non" at bounding box center [777, 402] width 311 height 40
click at [778, 399] on input "Non" at bounding box center [777, 402] width 311 height 40
radio input "true"
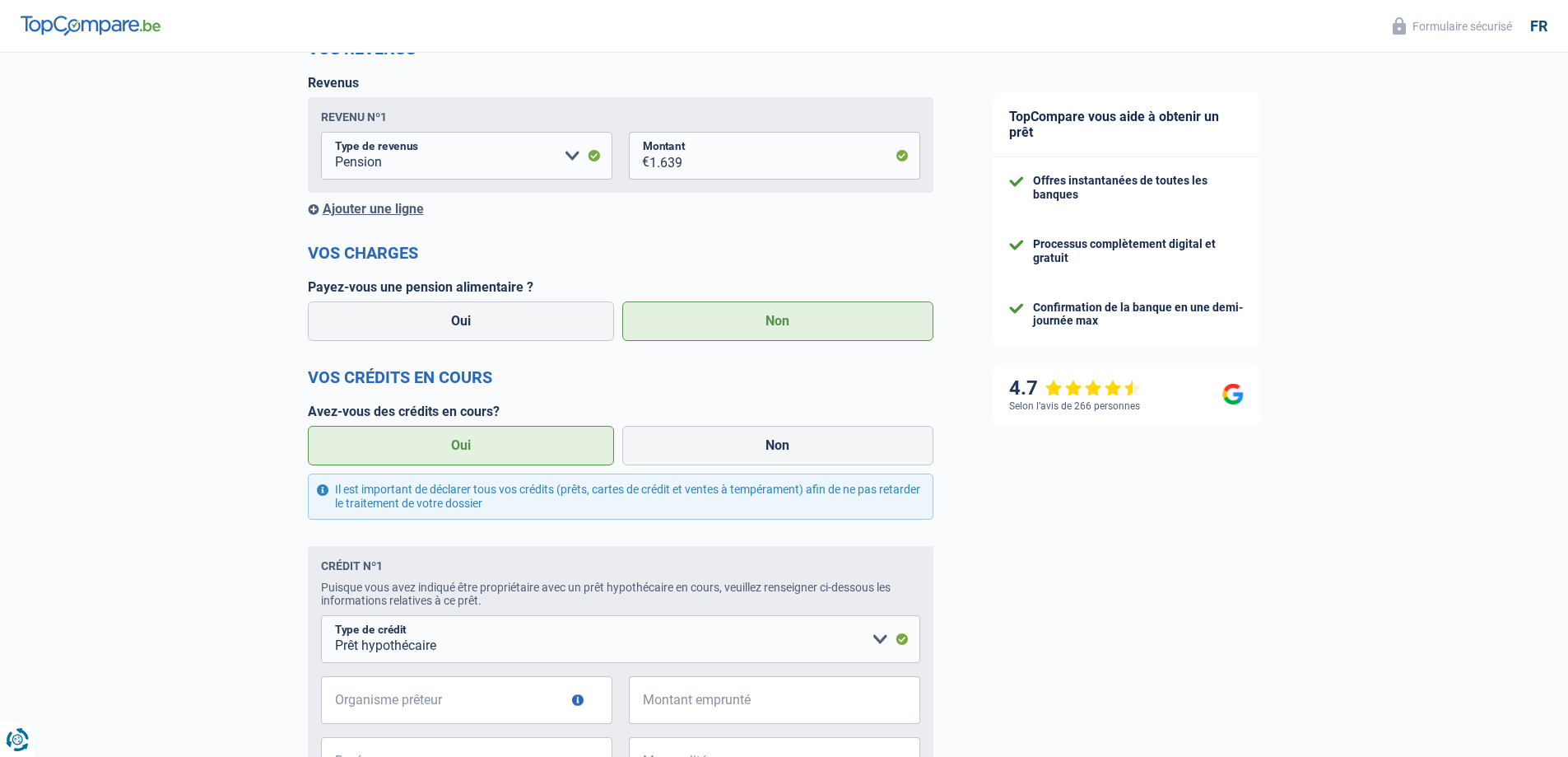
scroll to position [247, 0]
click at [786, 444] on label "Non" at bounding box center [777, 444] width 311 height 40
click at [786, 444] on input "Non" at bounding box center [777, 444] width 311 height 40
radio input "true"
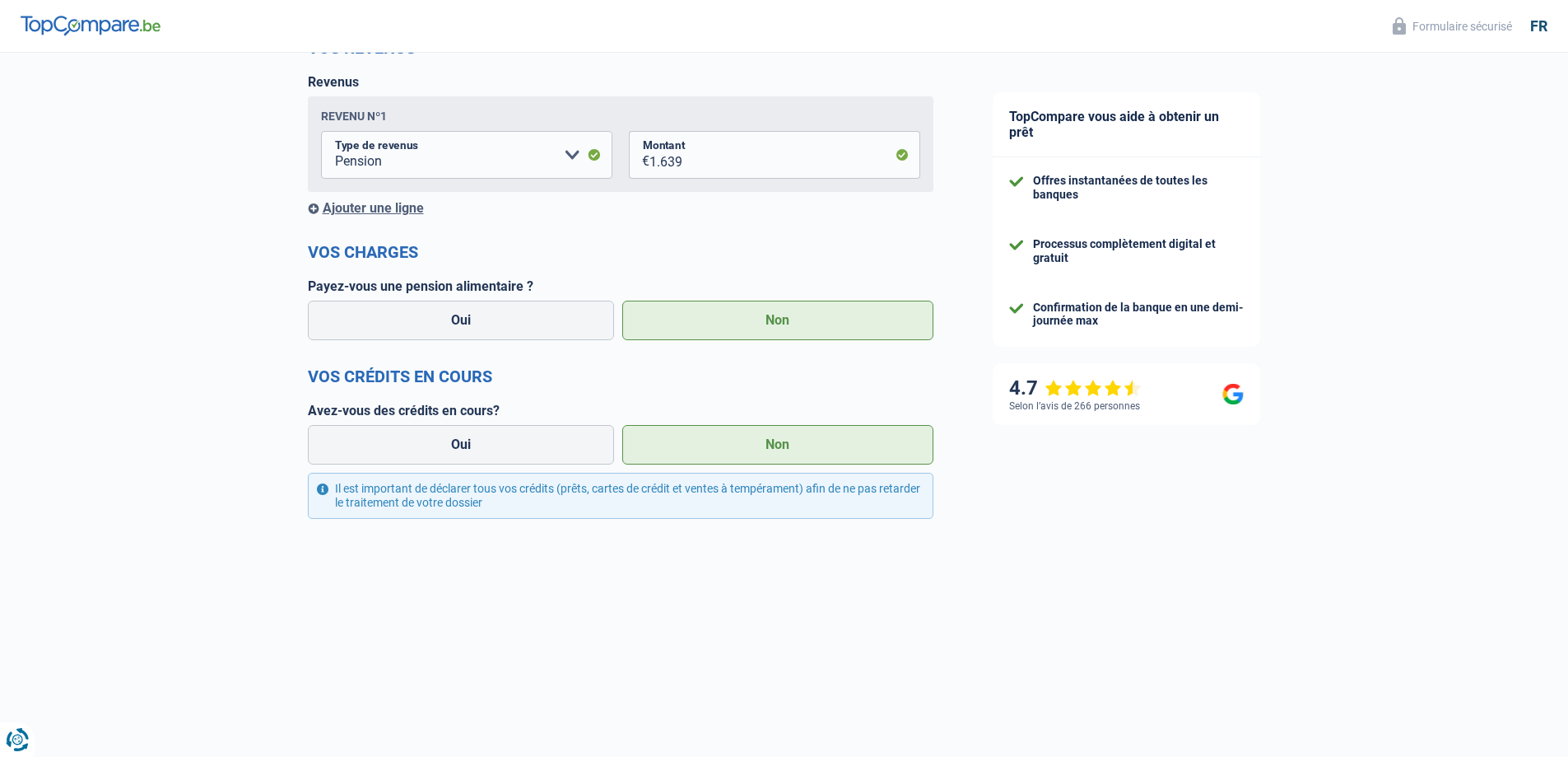
scroll to position [181, 0]
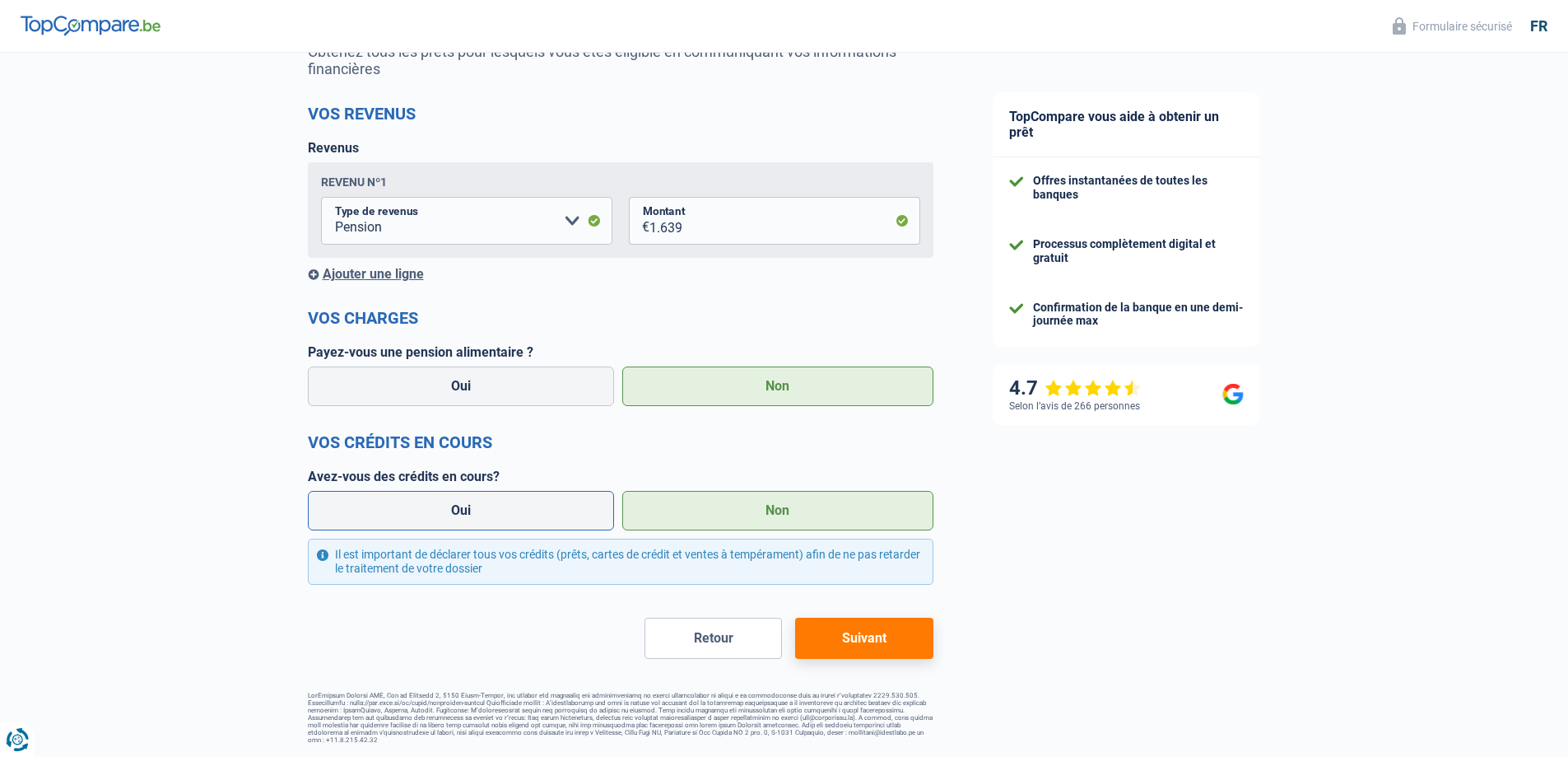
click at [471, 510] on label "Oui" at bounding box center [461, 510] width 307 height 40
click at [471, 510] on input "Oui" at bounding box center [461, 510] width 307 height 40
radio input "true"
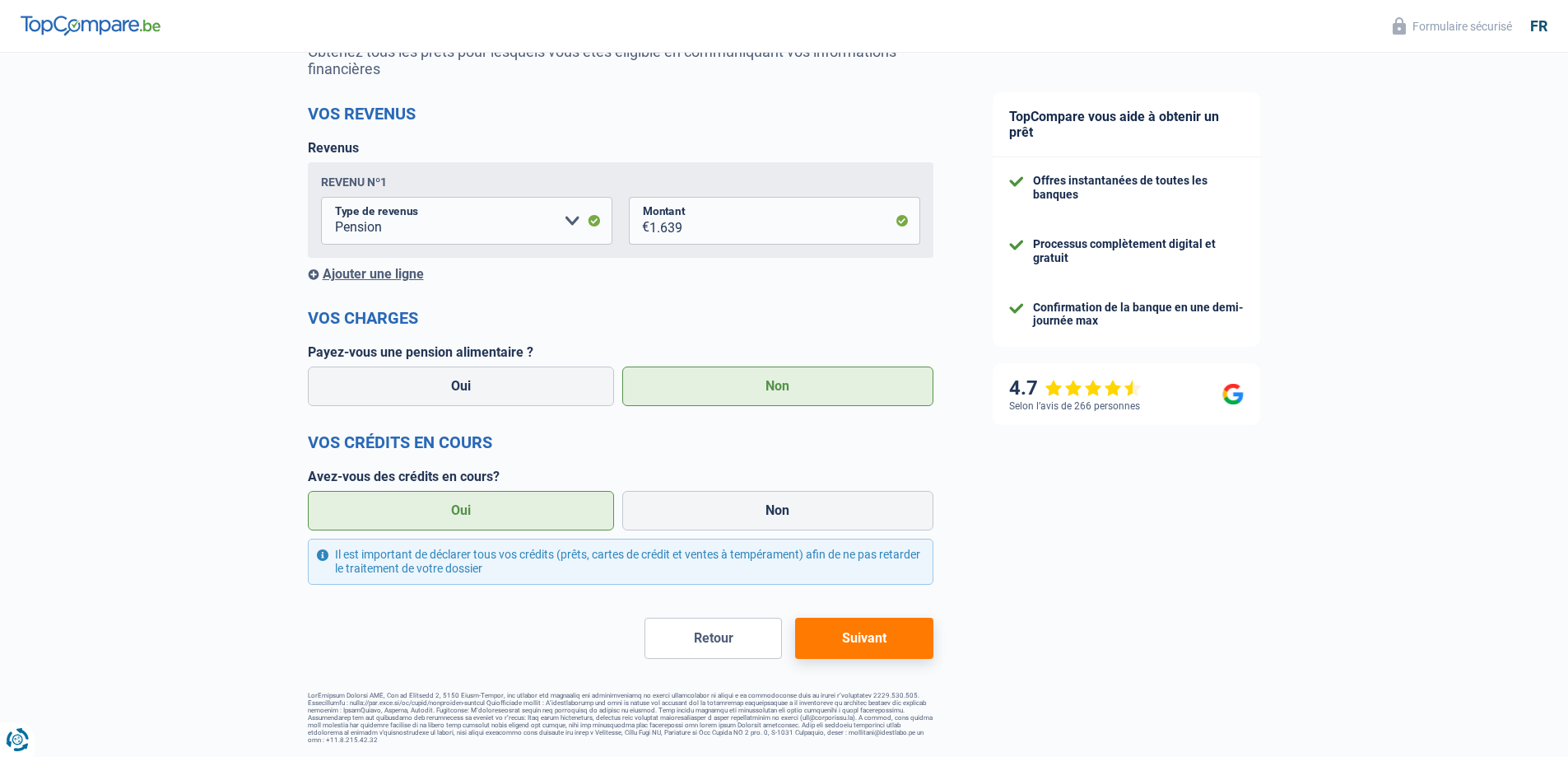
select select "mortgage"
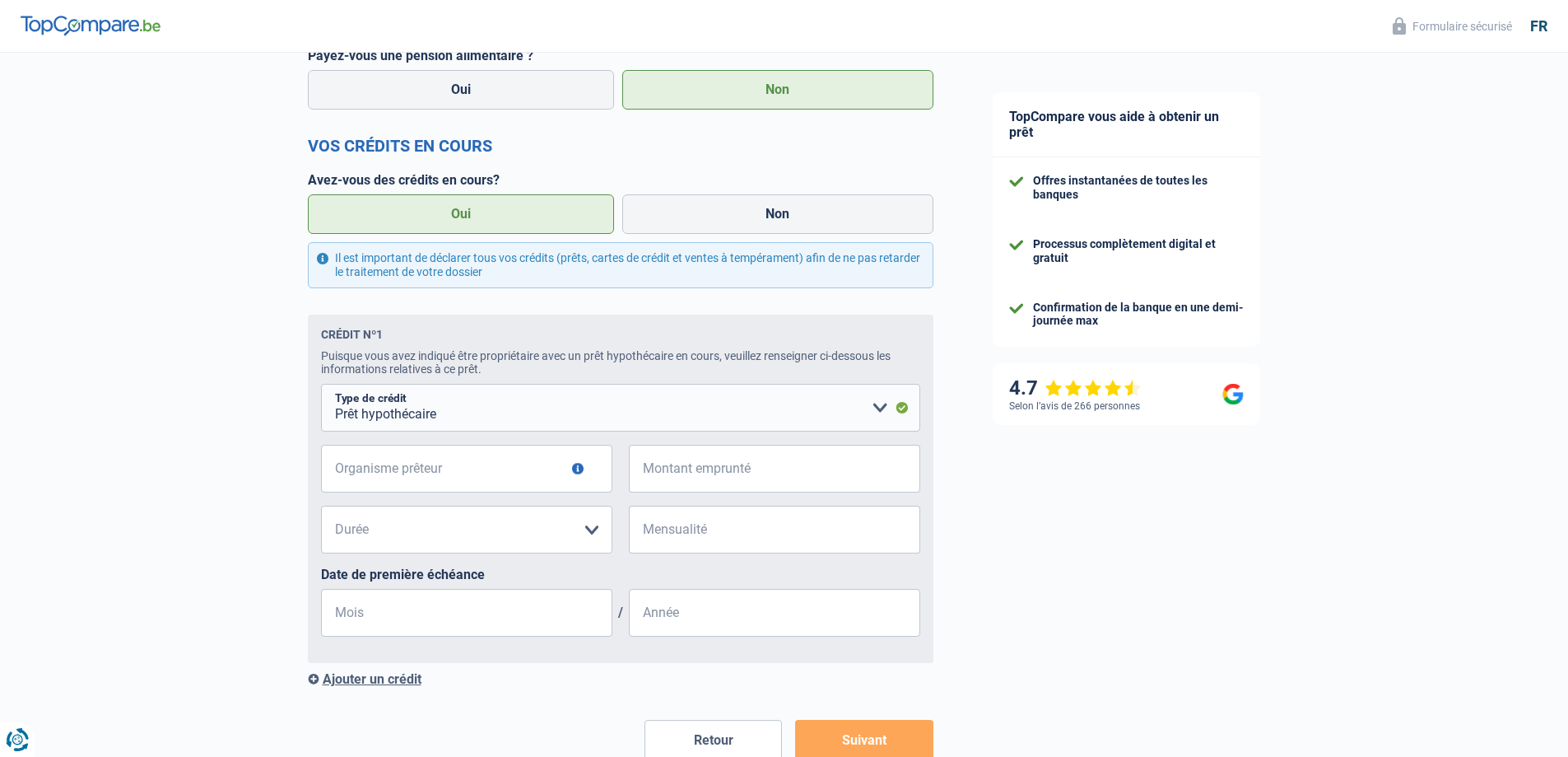
scroll to position [582, 0]
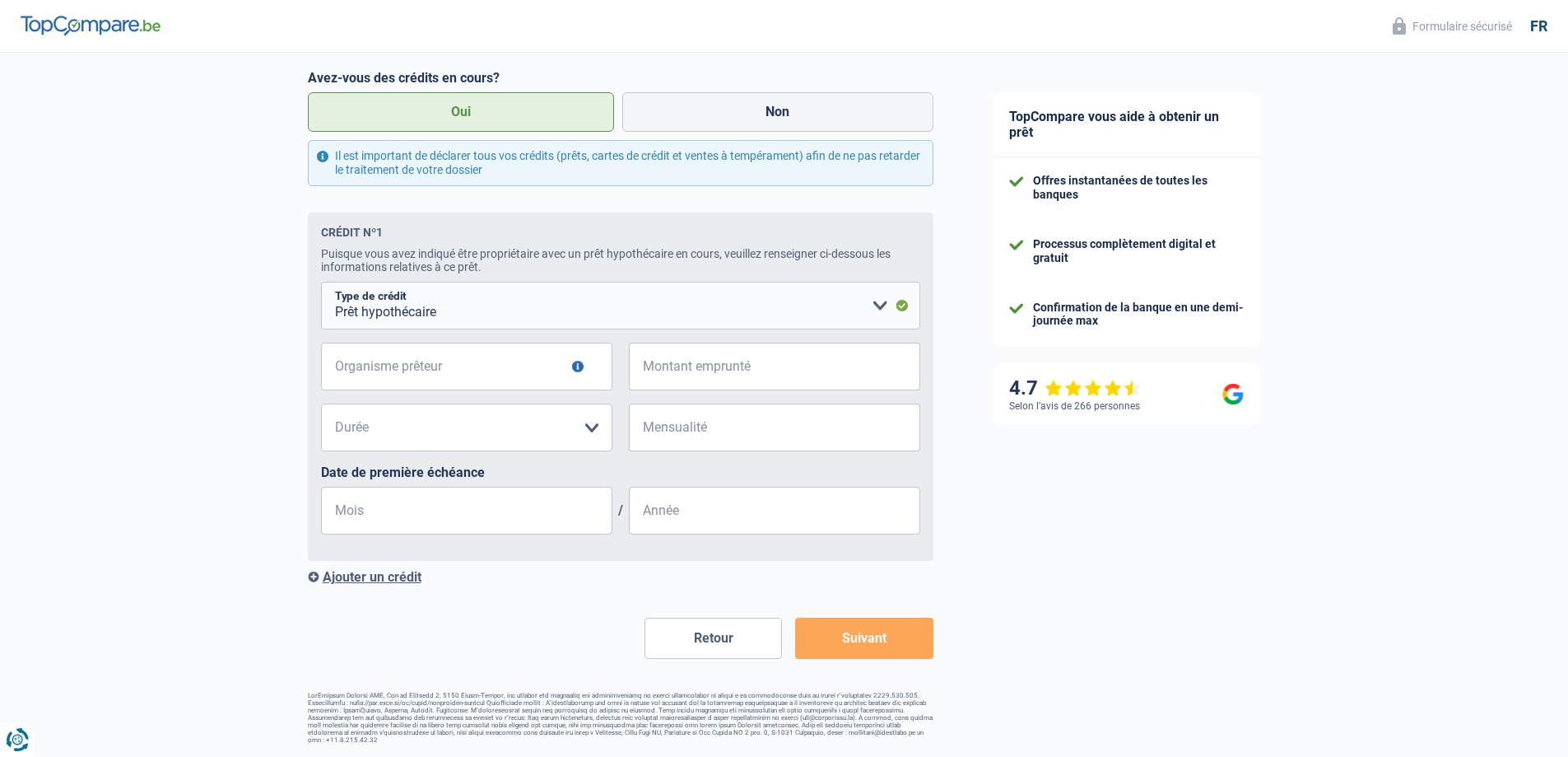
click at [710, 637] on button "Retour" at bounding box center [713, 638] width 138 height 41
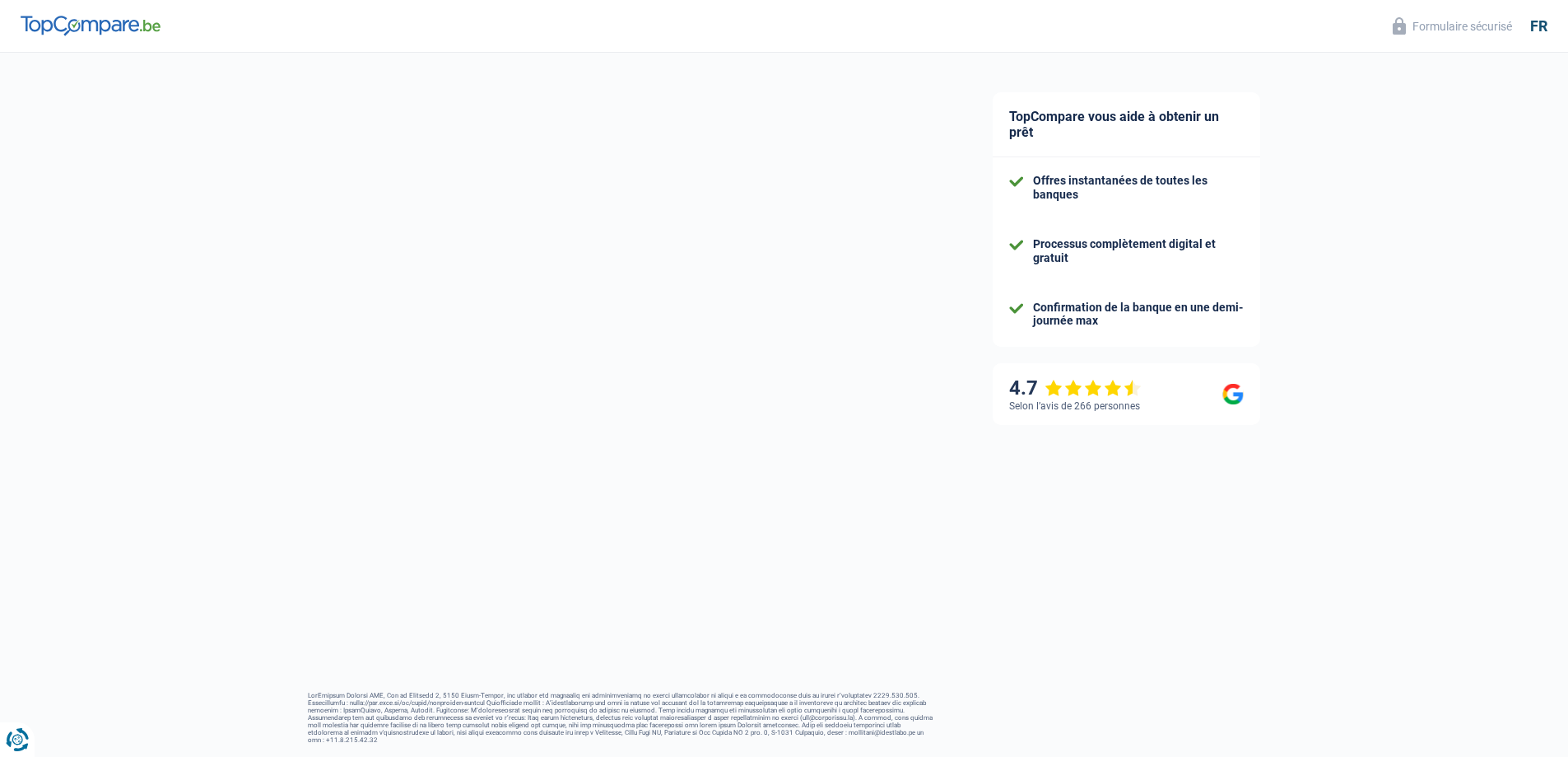
select select "married"
select select "ownerWithMortgage"
select select "BE"
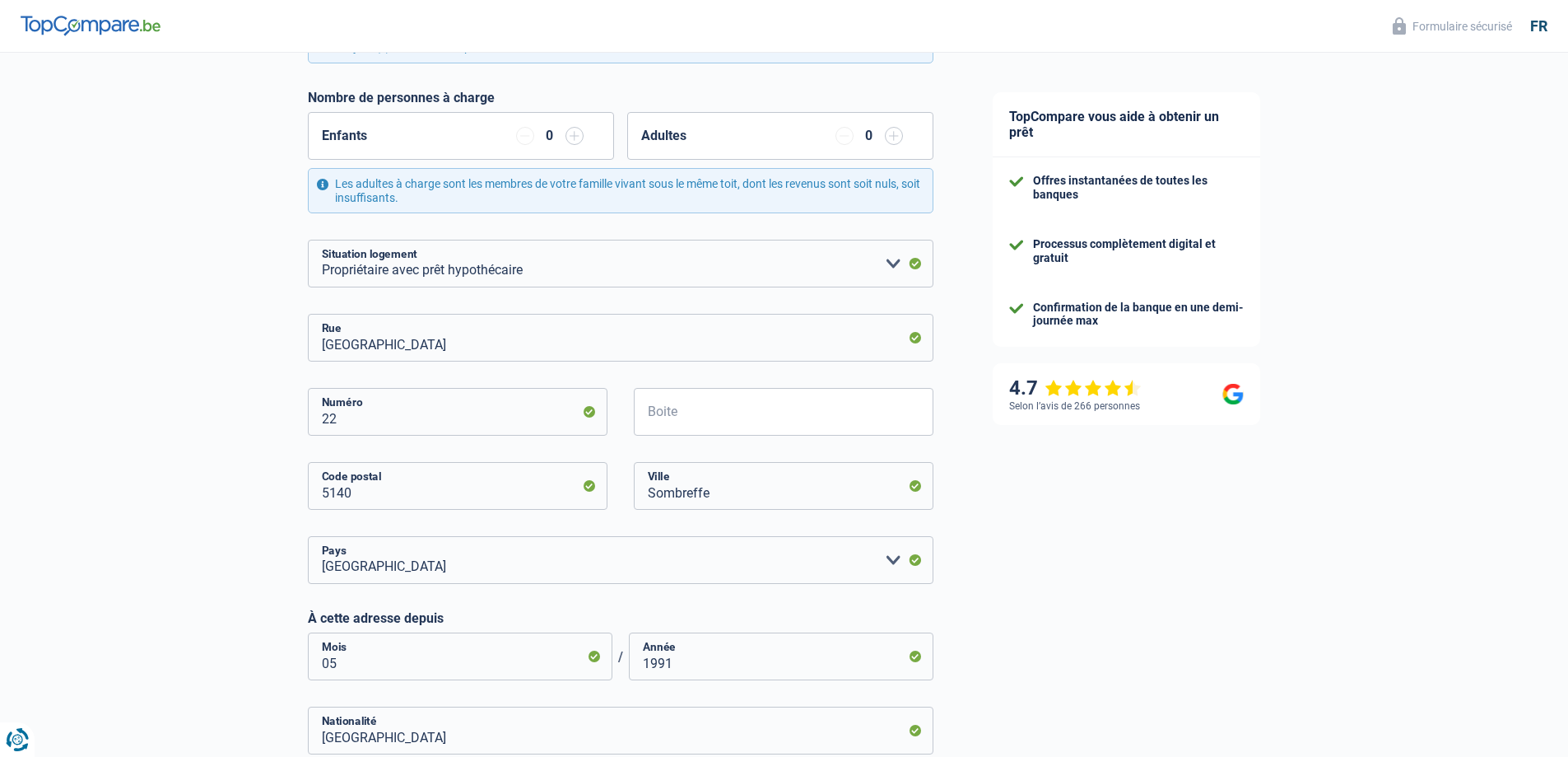
scroll to position [803, 0]
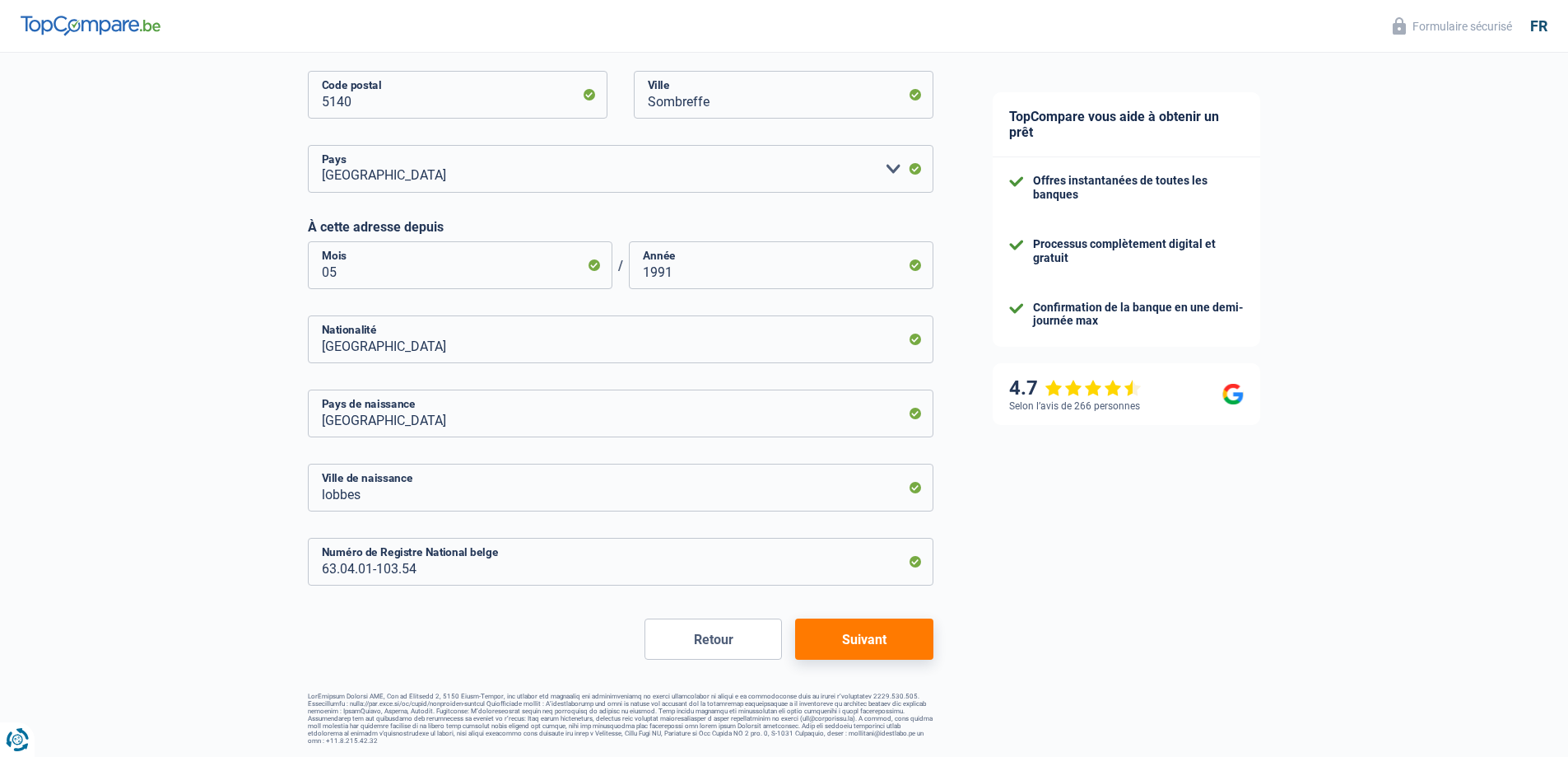
click at [697, 644] on button "Retour" at bounding box center [713, 639] width 138 height 41
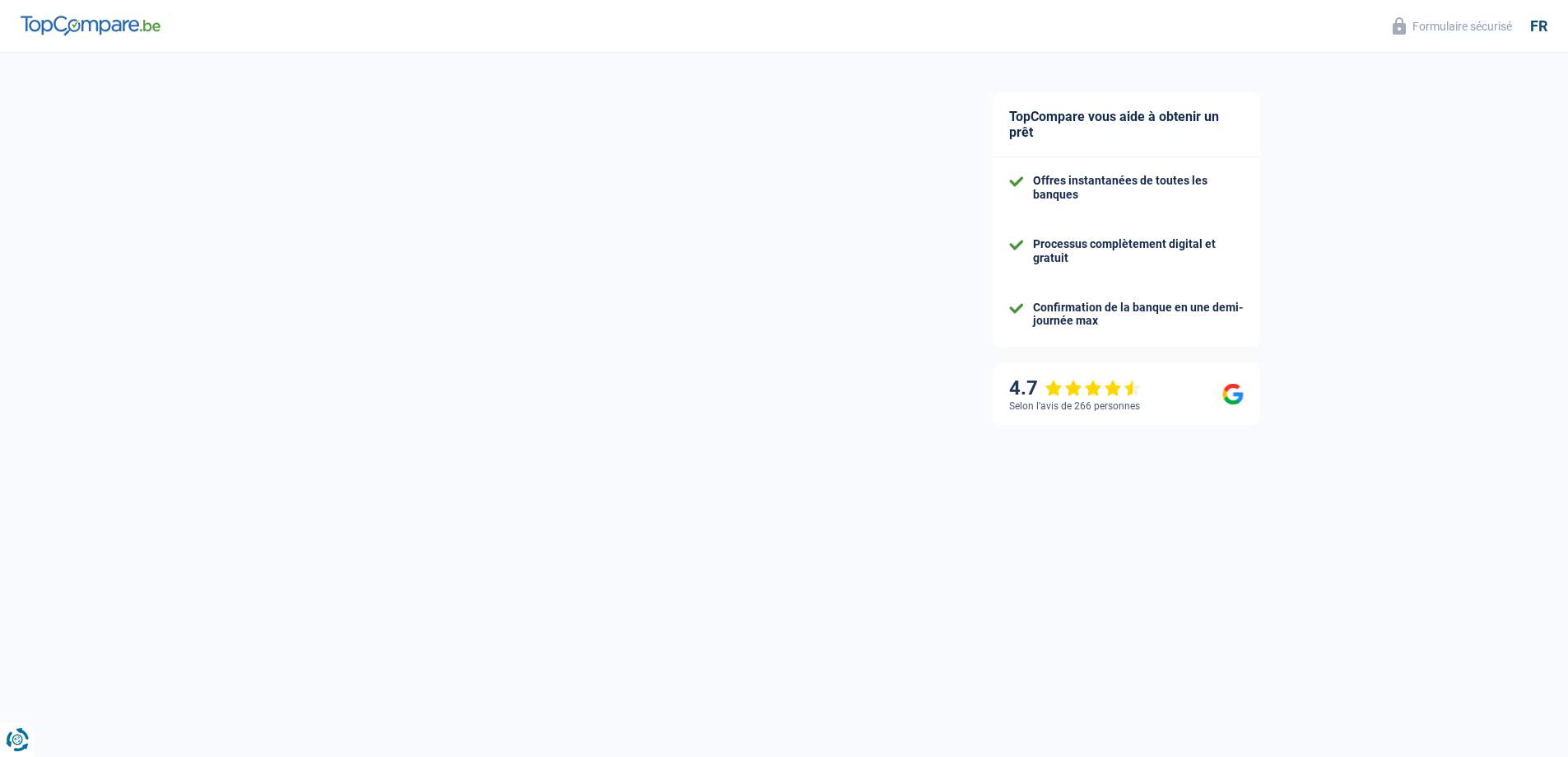
select select "retired"
select select "BE"
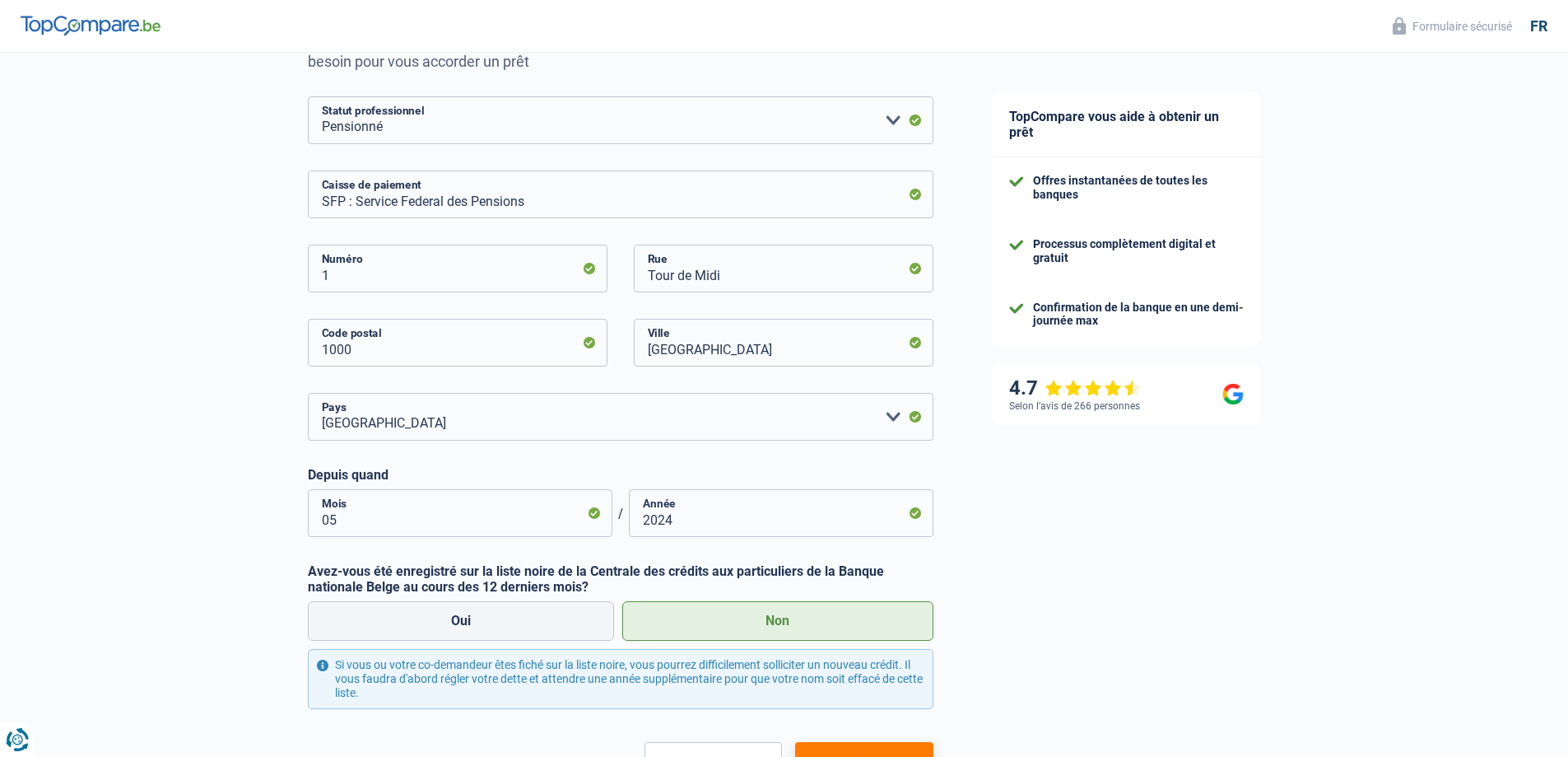
scroll to position [312, 0]
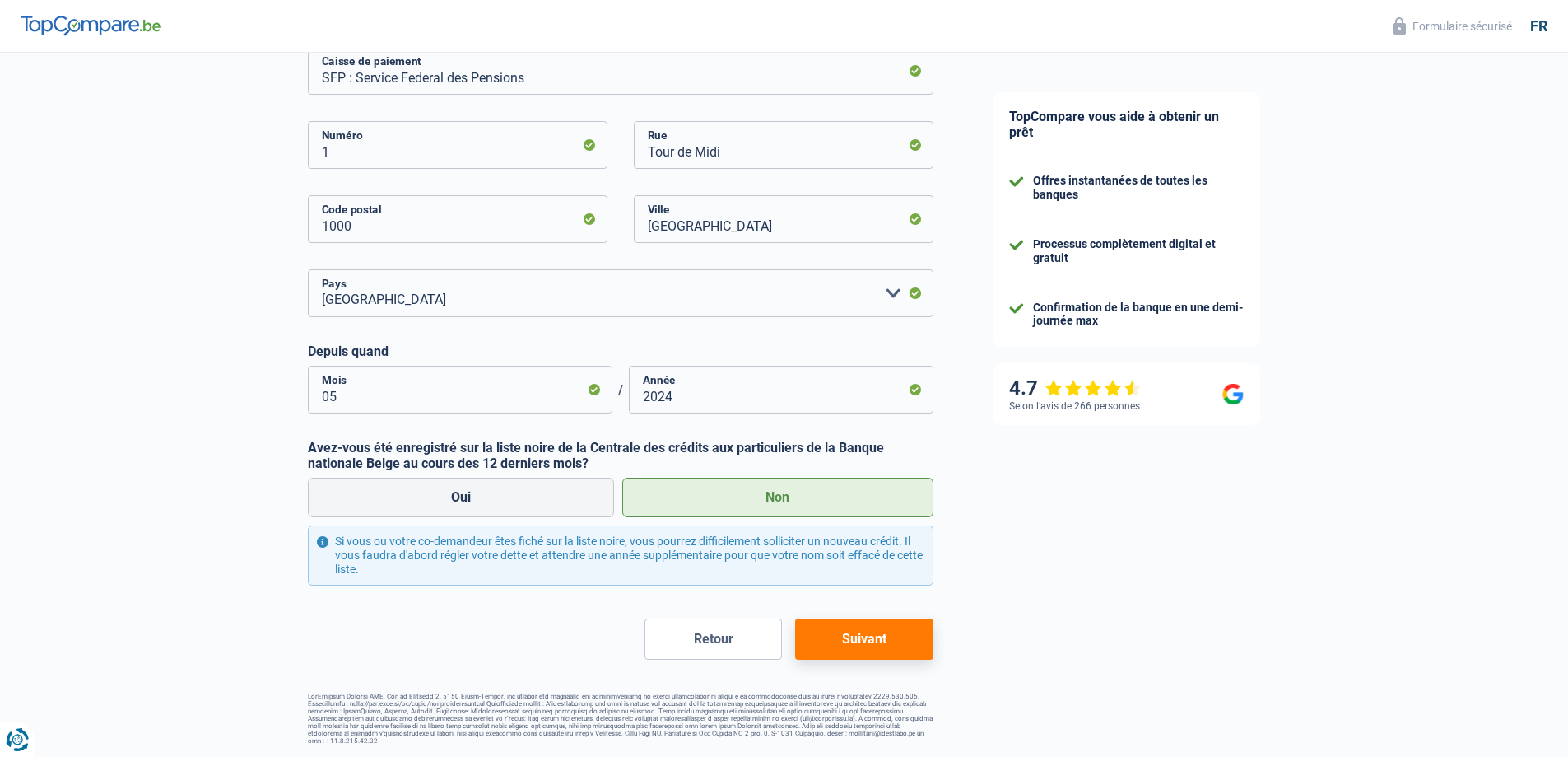
click at [697, 644] on button "Retour" at bounding box center [713, 639] width 138 height 41
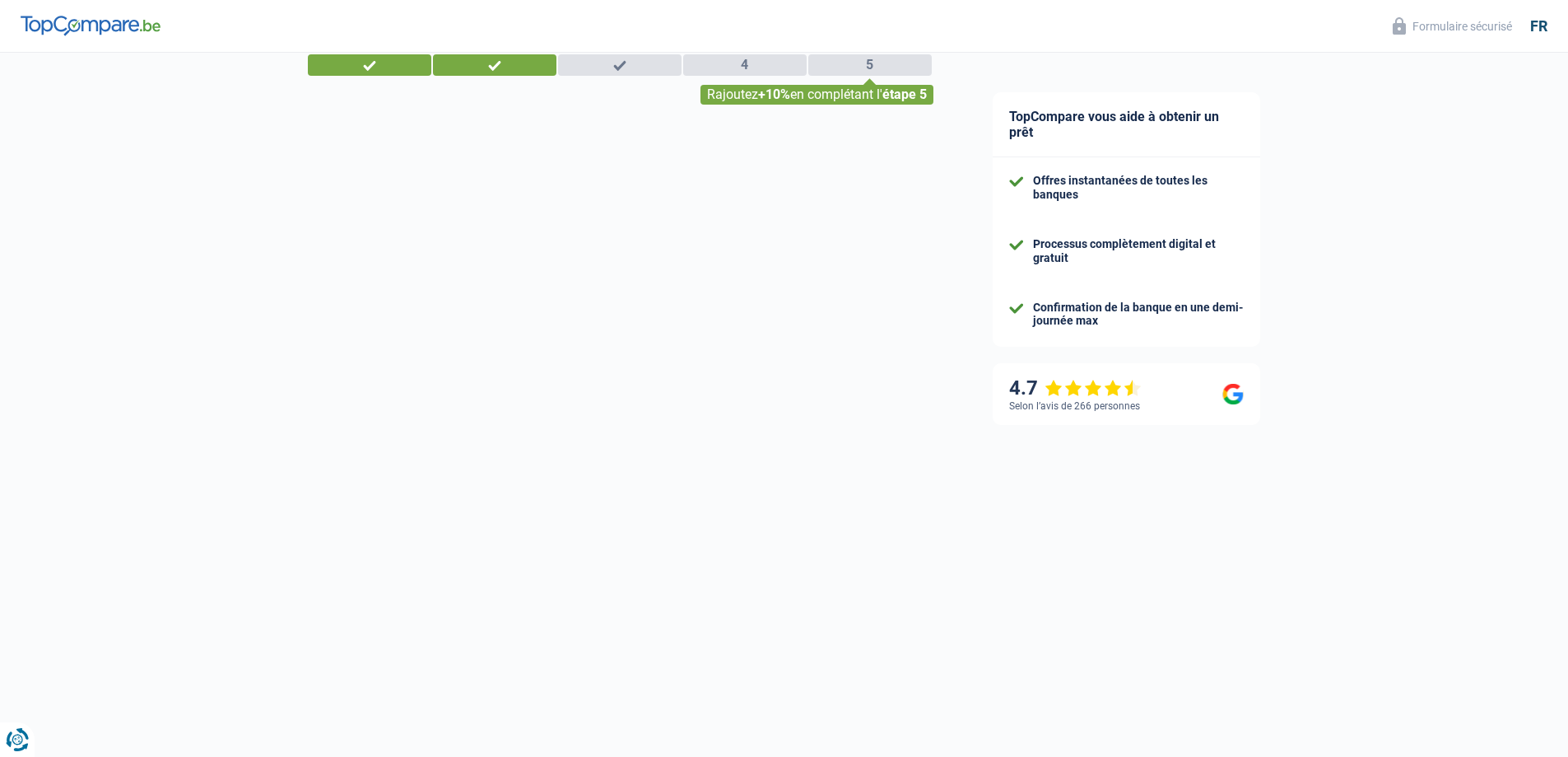
select select "32"
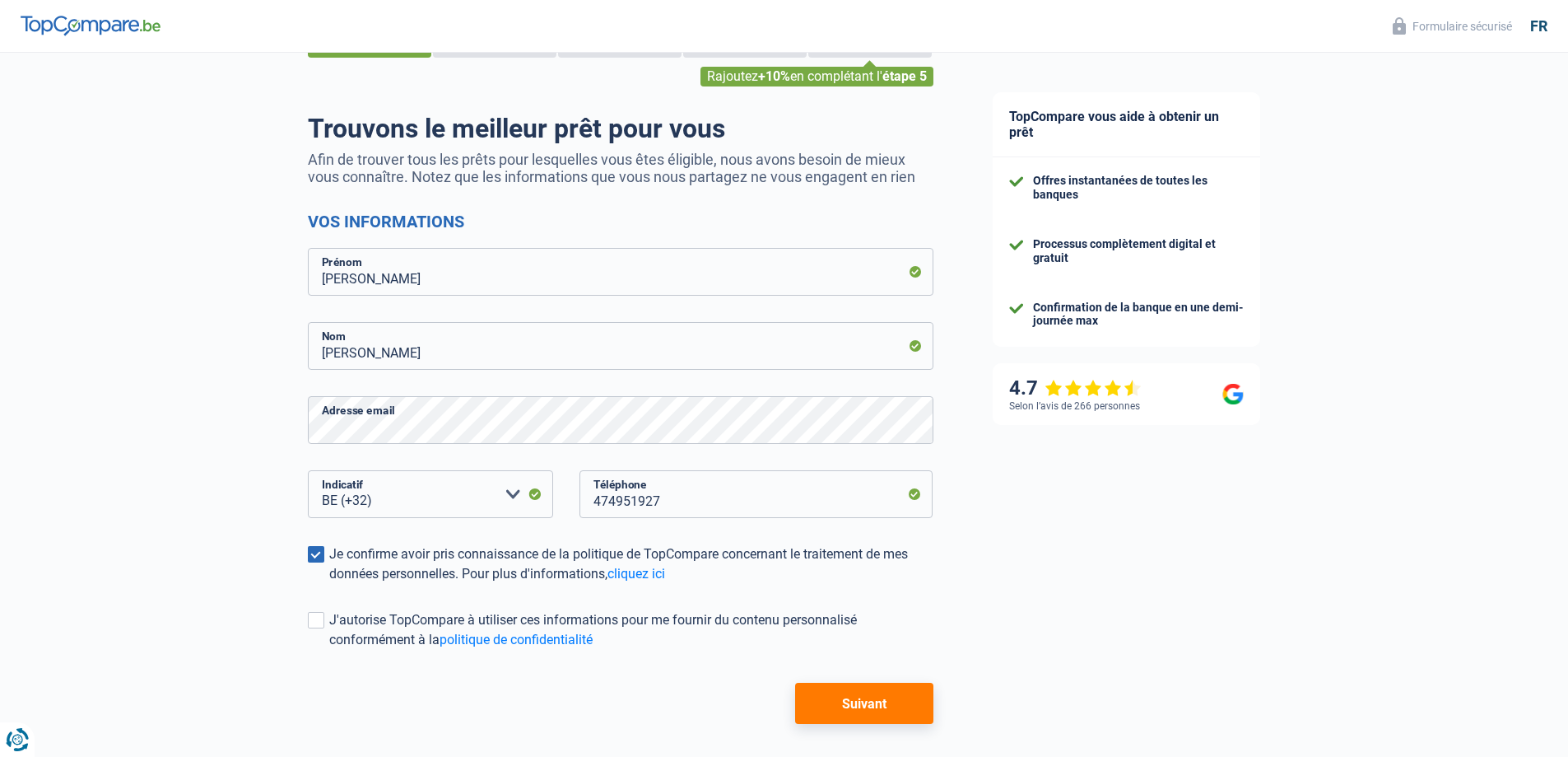
scroll to position [138, 0]
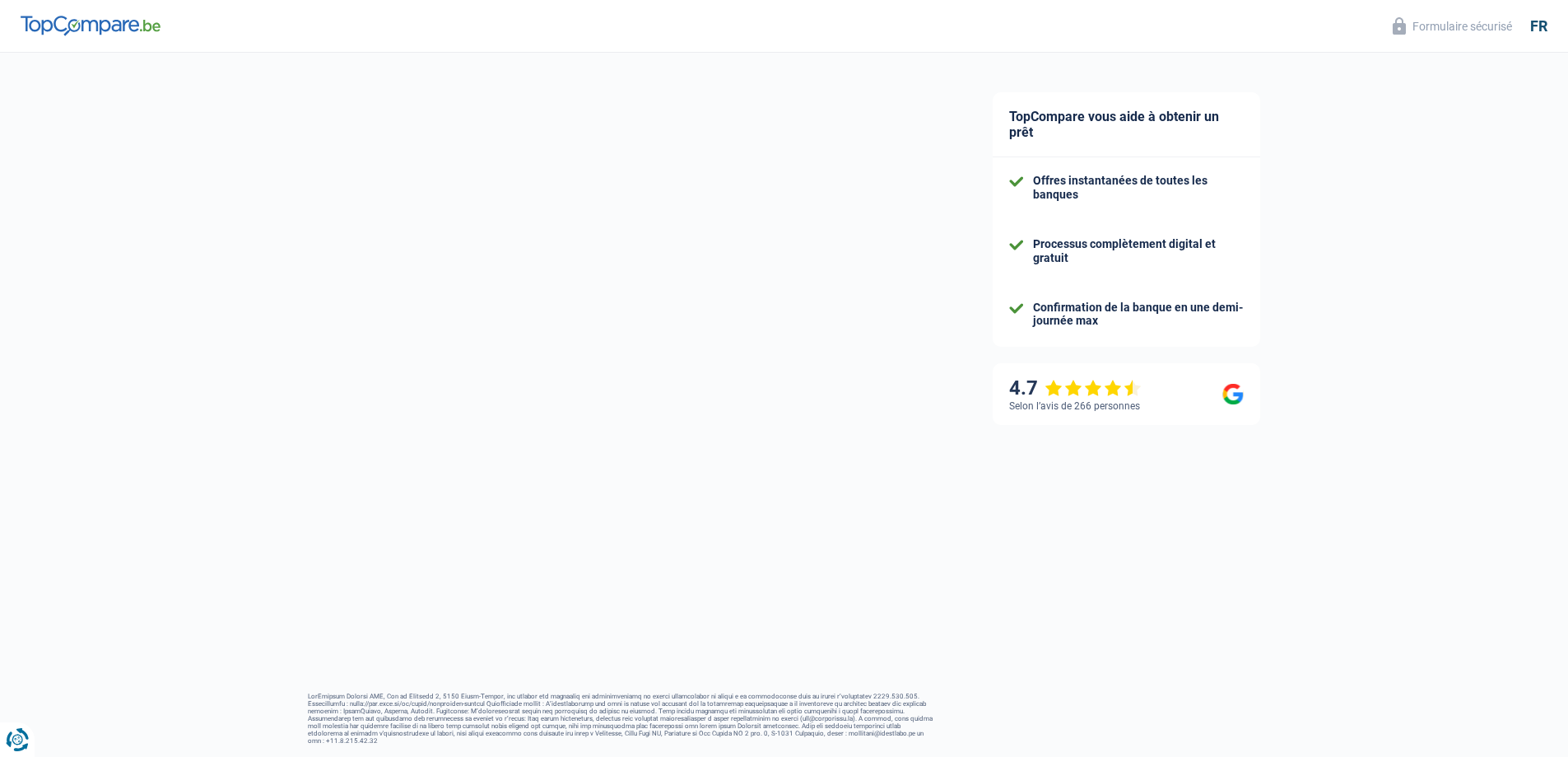
scroll to position [15, 0]
select select "married"
select select "ownerWithMortgage"
select select "BE"
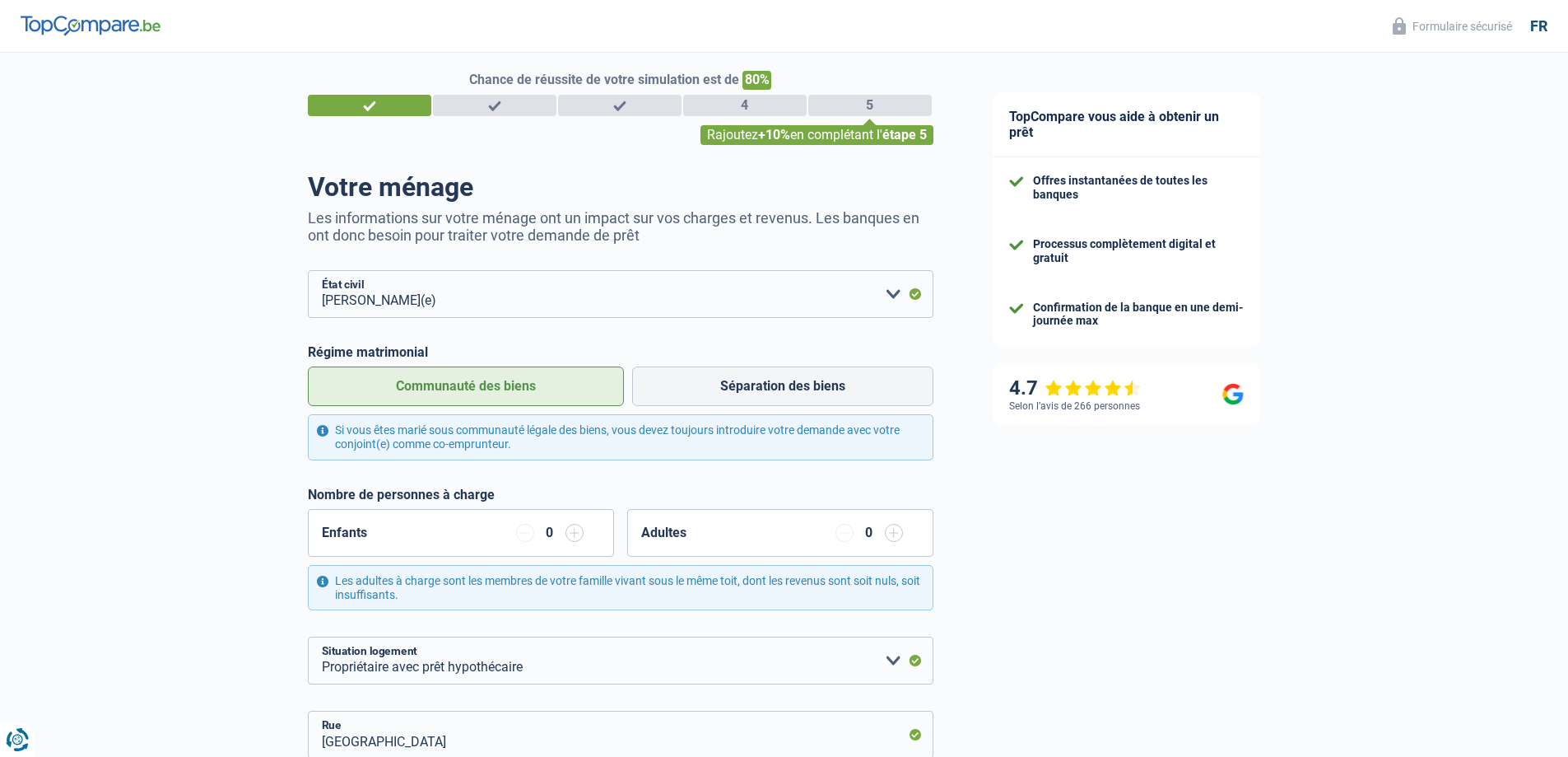
scroll to position [0, 0]
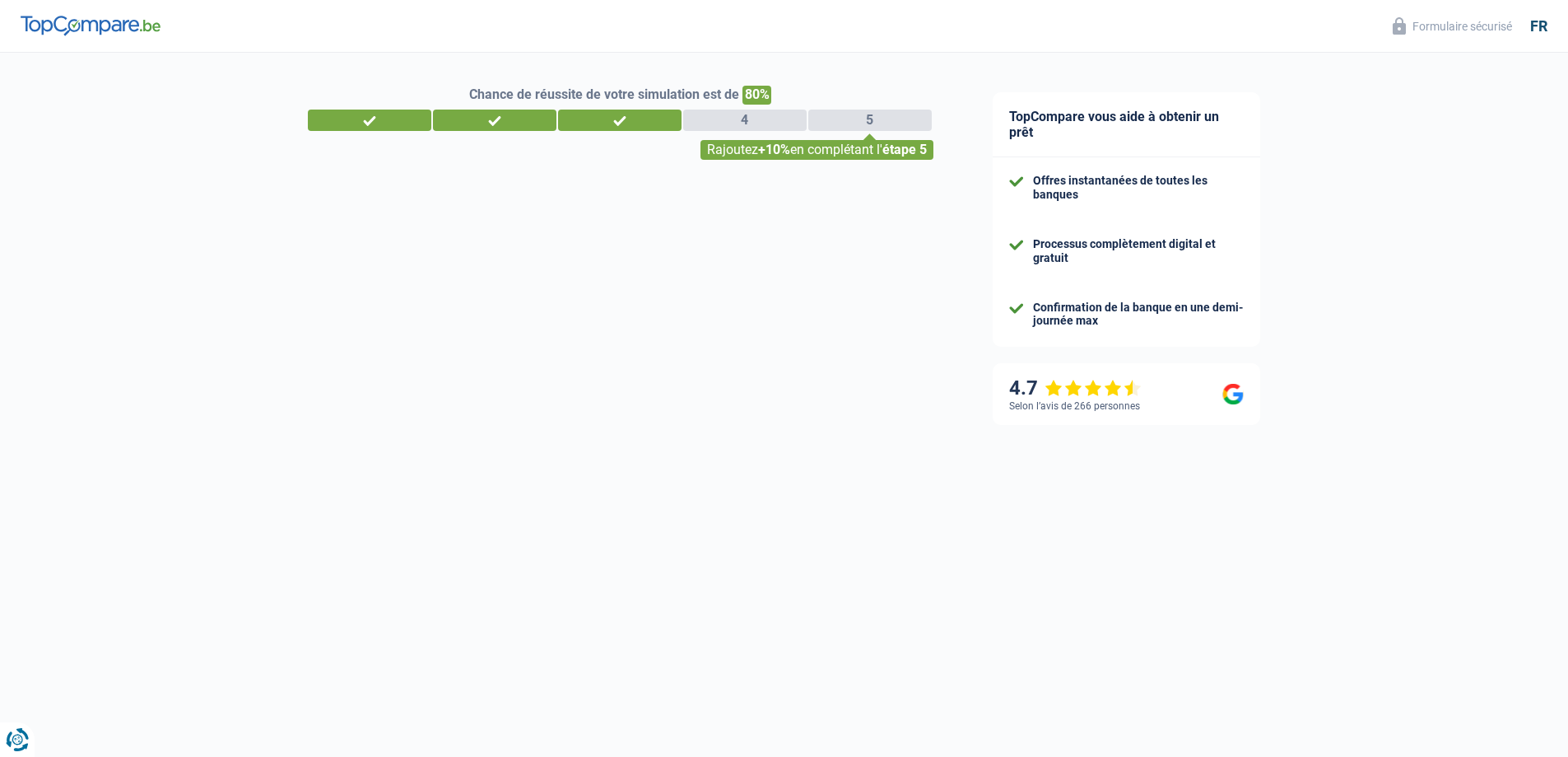
select select "pension"
select select "mortgage"
select select "married"
select select "ownerWithMortgage"
select select "BE"
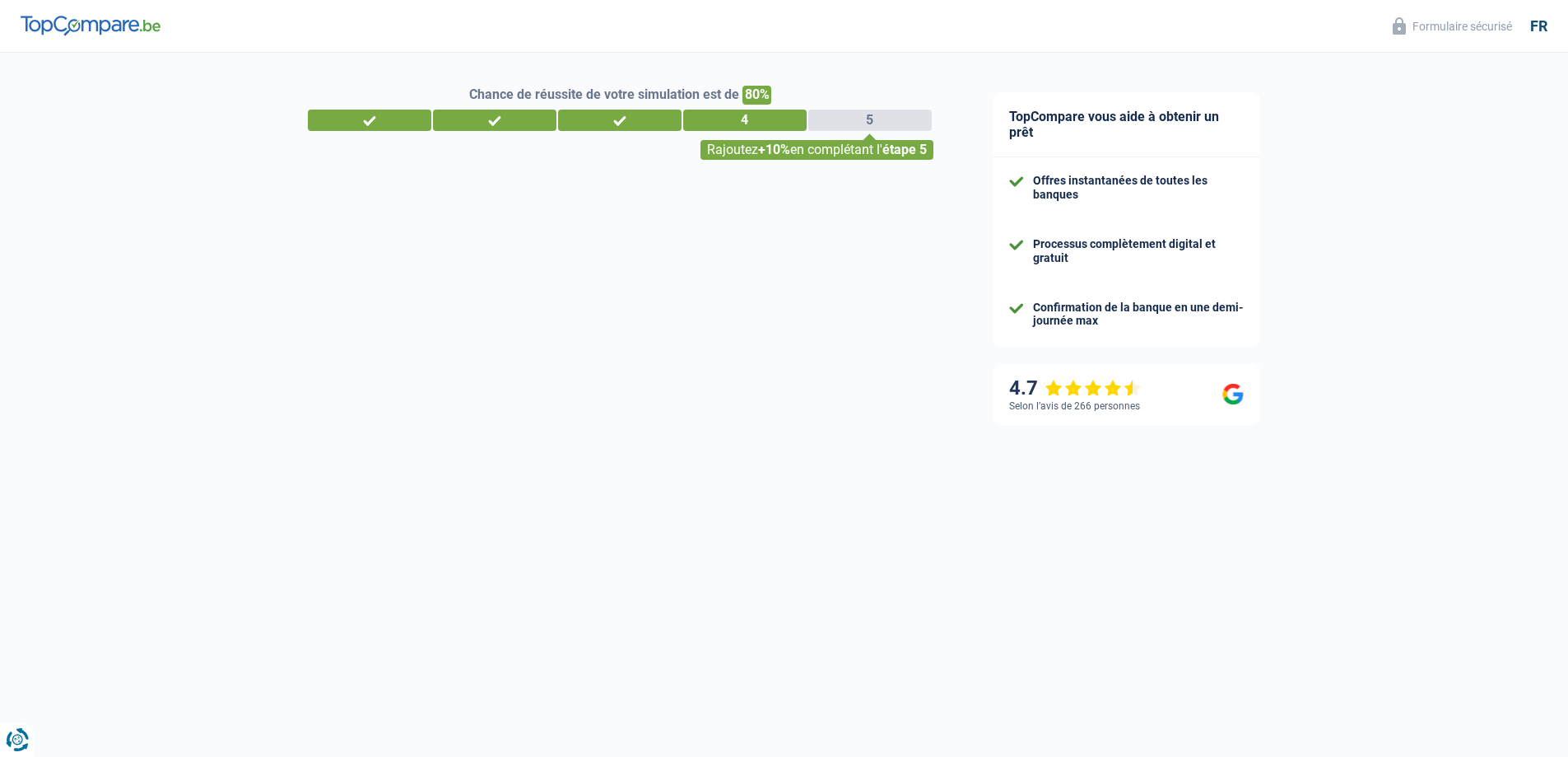
select select "retired"
select select "BE"
select select "32"
